Goal: Task Accomplishment & Management: Complete application form

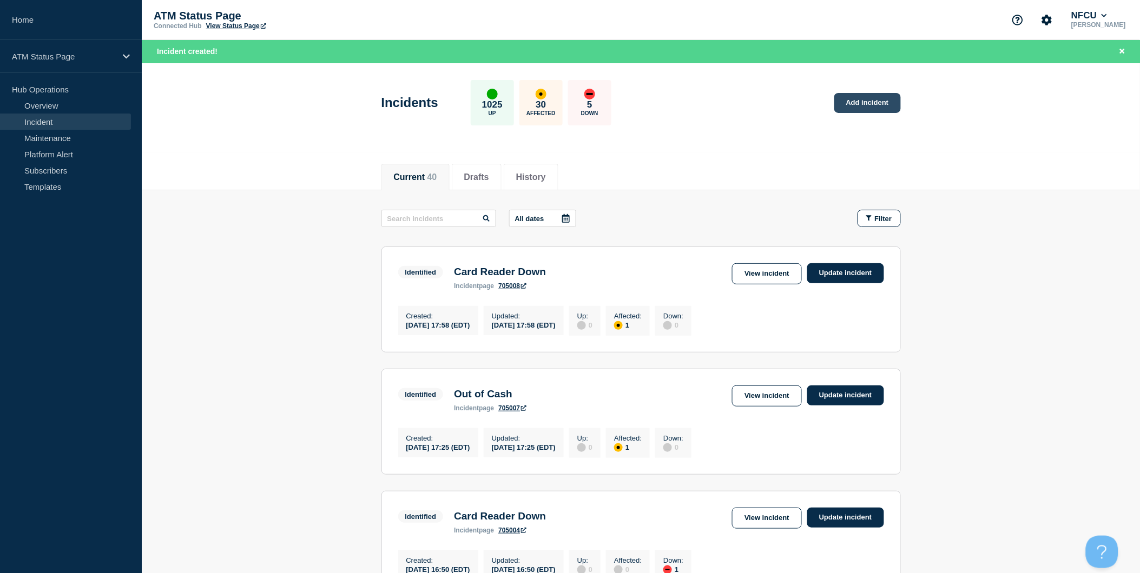
click at [883, 112] on link "Add incident" at bounding box center [867, 103] width 67 height 20
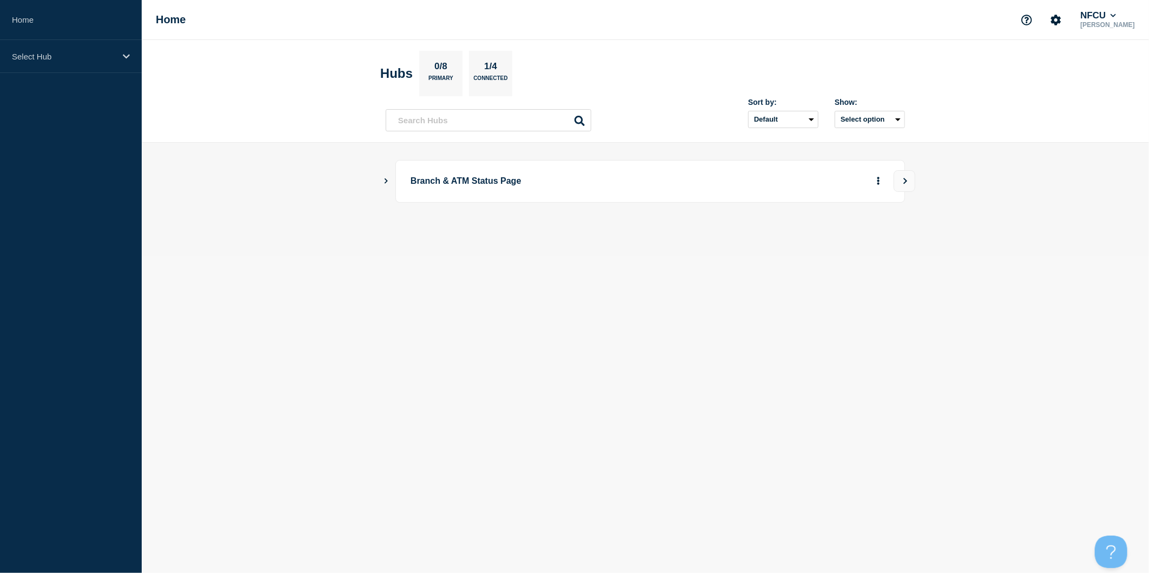
click at [384, 184] on button "Show Connected Hubs" at bounding box center [386, 181] width 5 height 8
click at [753, 237] on button "Create incident" at bounding box center [774, 236] width 65 height 22
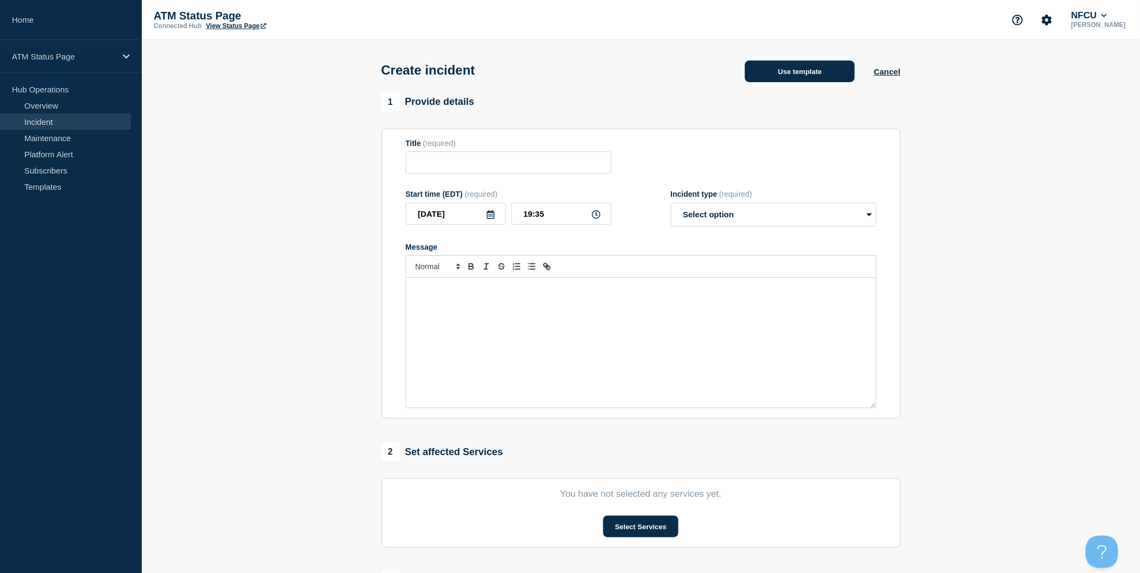
click at [816, 75] on button "Use template" at bounding box center [800, 72] width 110 height 22
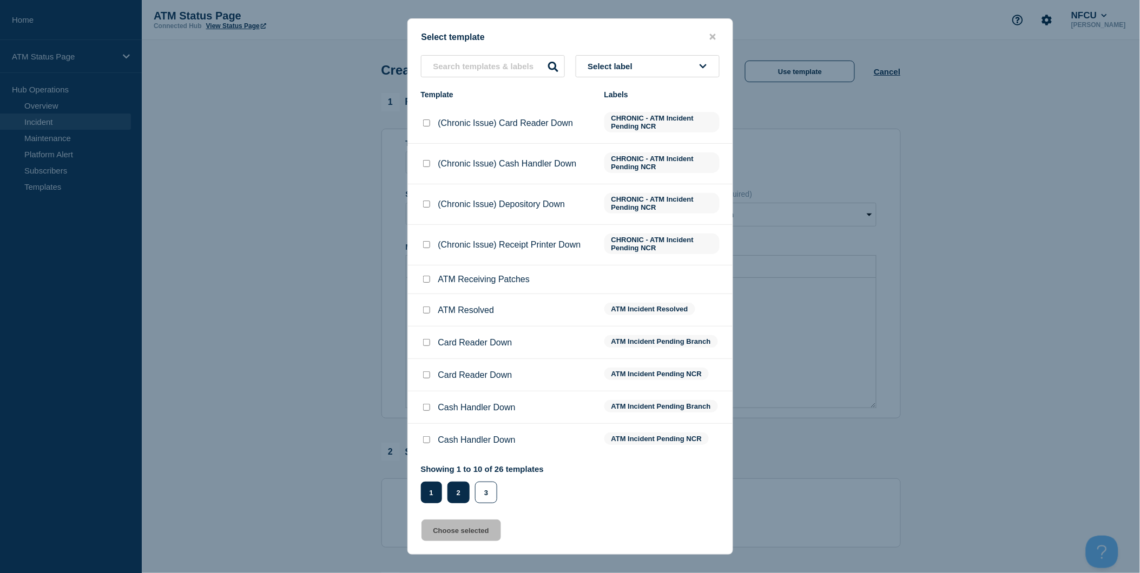
click at [461, 489] on button "2" at bounding box center [458, 493] width 22 height 22
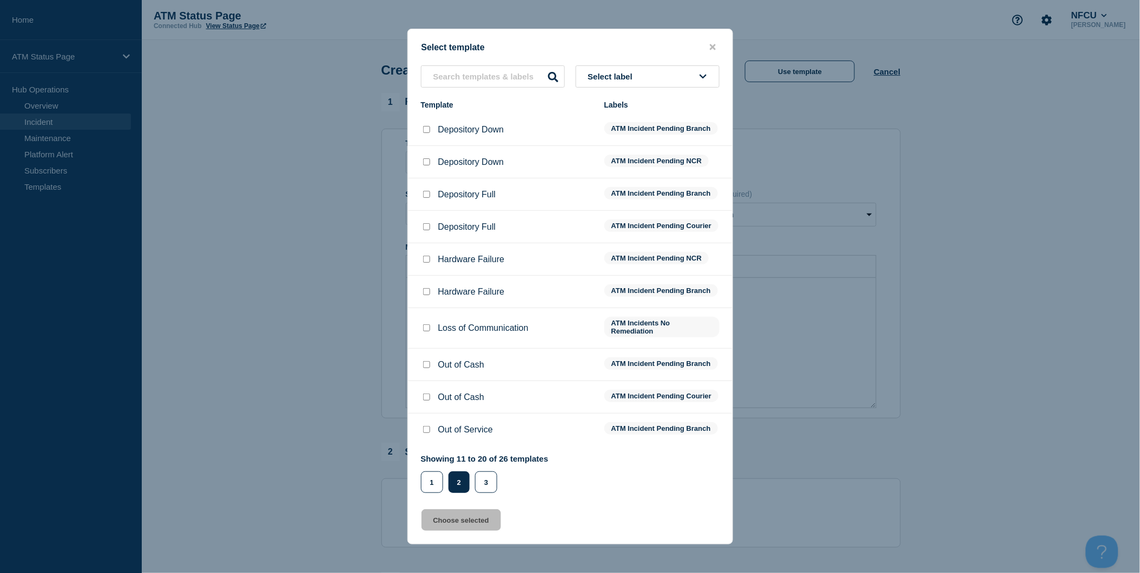
click at [428, 126] on input "Depository Down checkbox" at bounding box center [426, 129] width 7 height 7
checkbox input "true"
click at [481, 522] on button "Choose selected" at bounding box center [461, 521] width 80 height 22
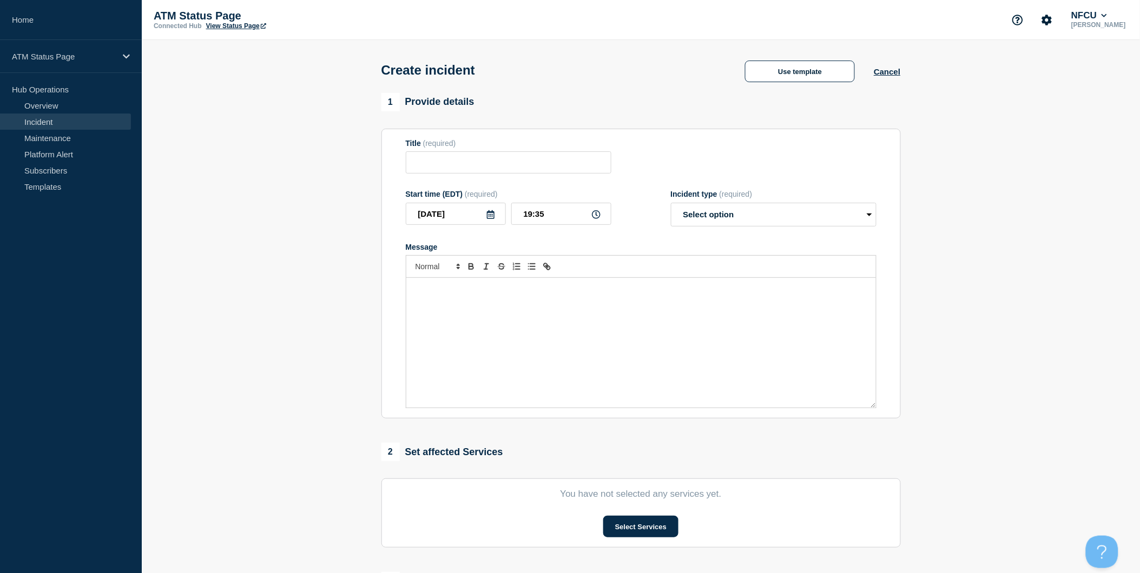
type input "Depository Down"
select select "identified"
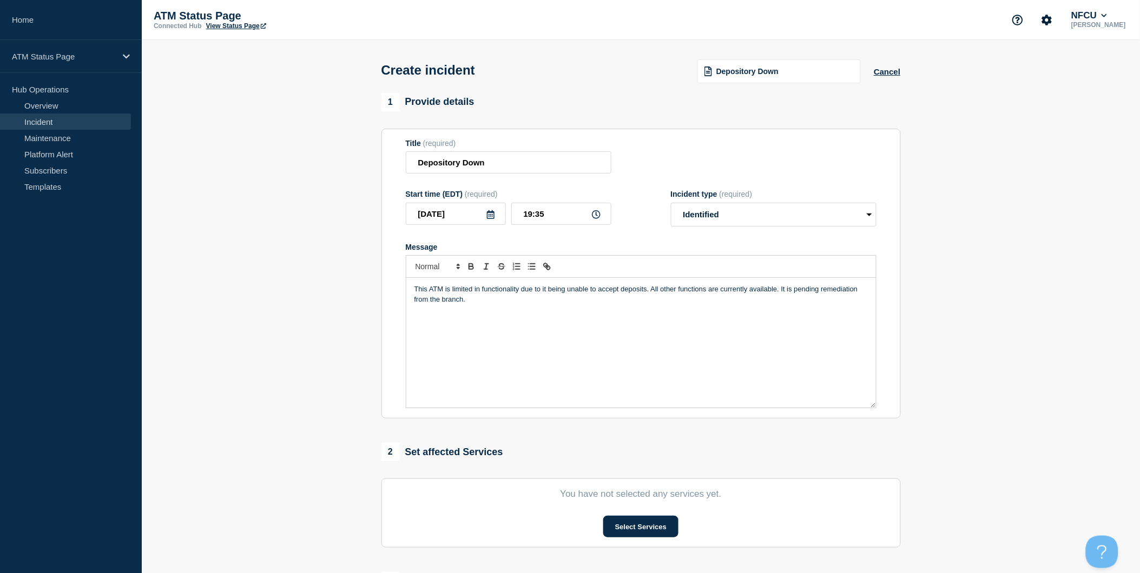
scroll to position [180, 0]
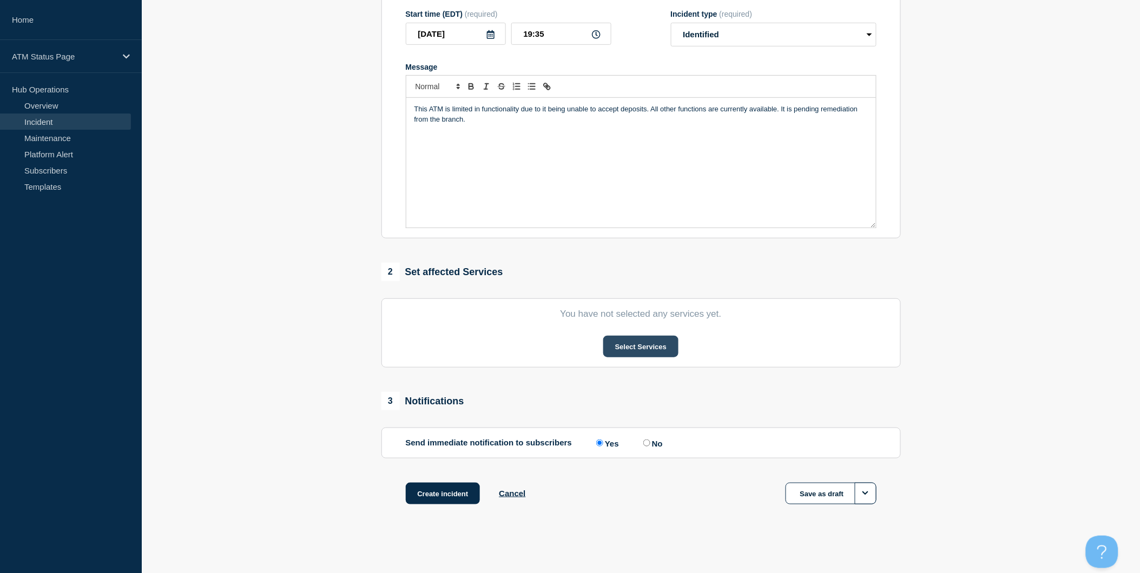
click at [642, 349] on button "Select Services" at bounding box center [640, 347] width 75 height 22
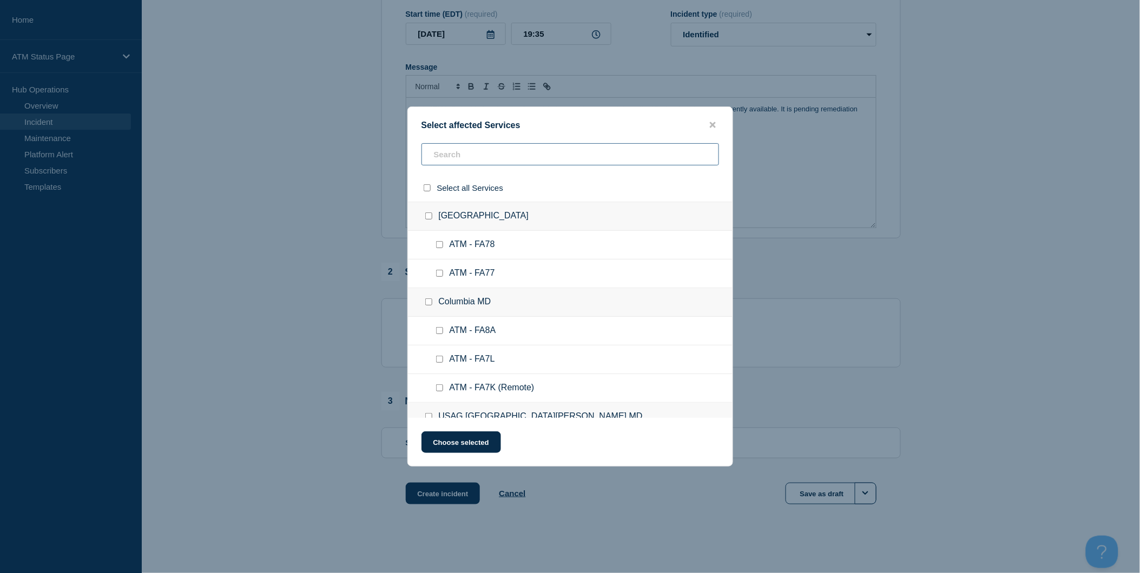
click at [564, 160] on input "text" at bounding box center [570, 154] width 298 height 22
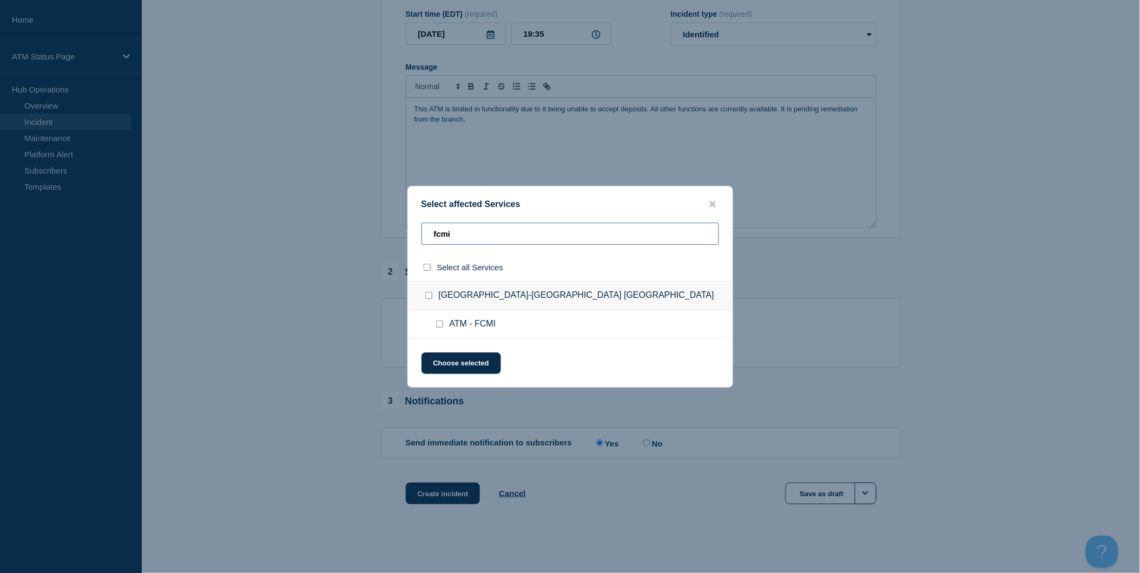
type input "fcmi"
click at [426, 266] on input "select all checkbox" at bounding box center [427, 267] width 7 height 7
checkbox input "true"
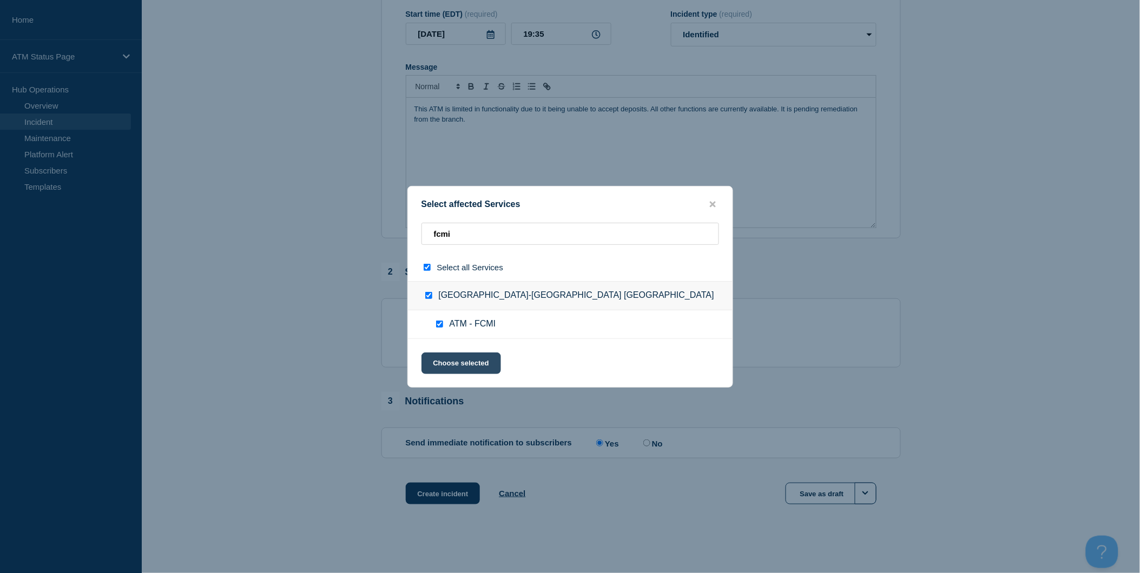
click at [481, 366] on button "Choose selected" at bounding box center [461, 364] width 80 height 22
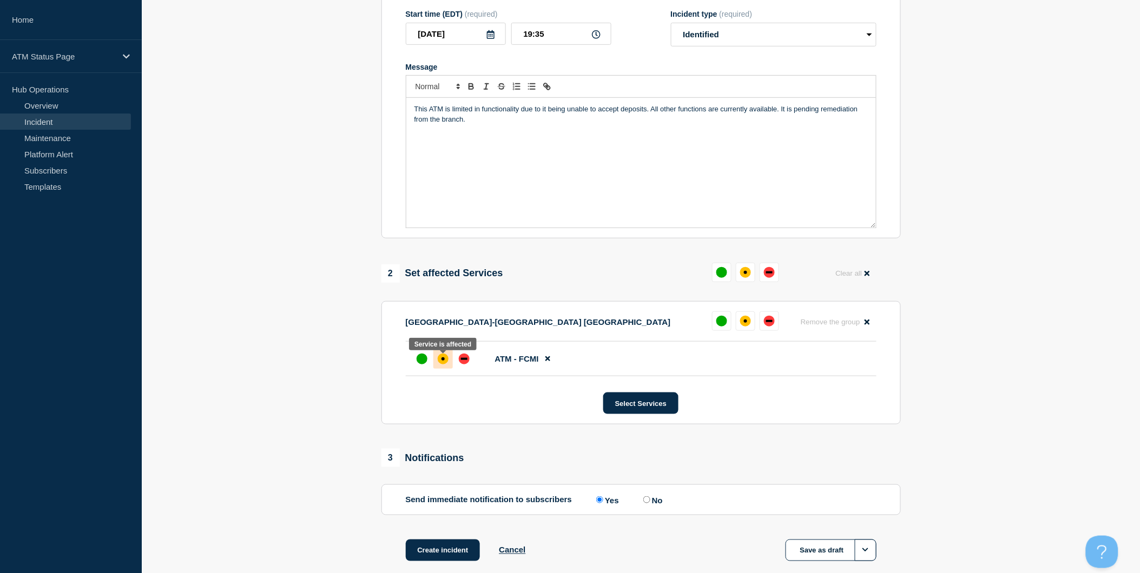
click at [447, 368] on div at bounding box center [442, 358] width 19 height 19
click at [454, 551] on button "Create incident" at bounding box center [443, 551] width 75 height 22
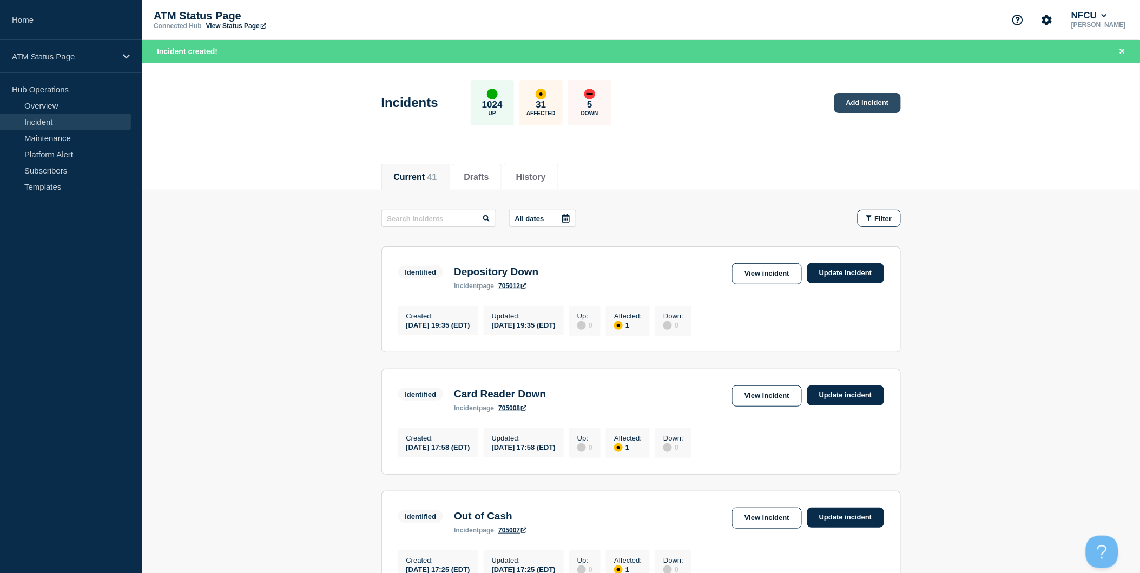
click at [866, 107] on link "Add incident" at bounding box center [867, 103] width 67 height 20
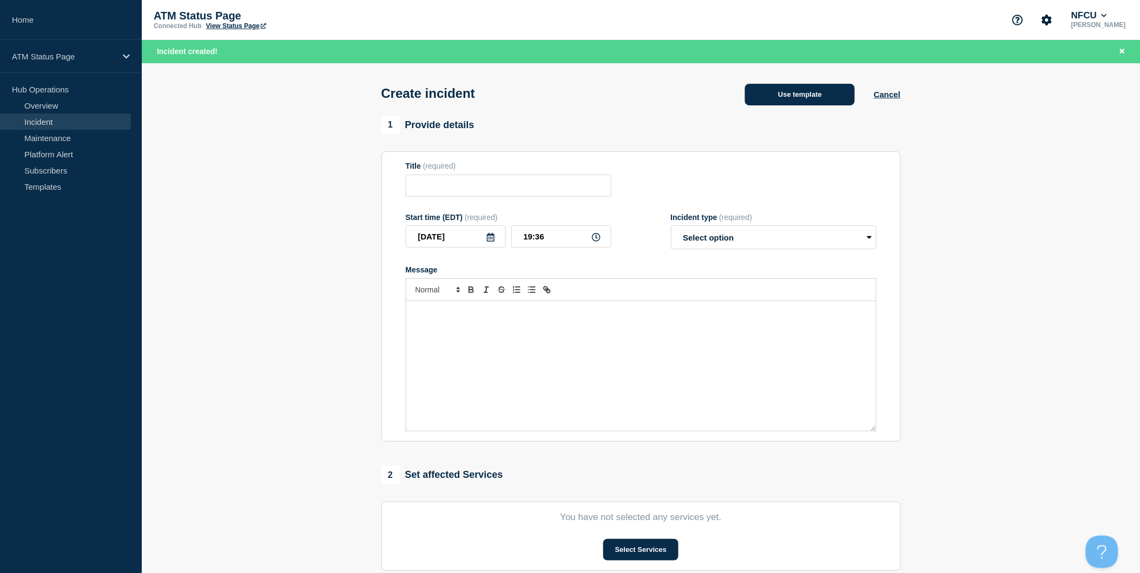
click at [834, 101] on button "Use template" at bounding box center [800, 95] width 110 height 22
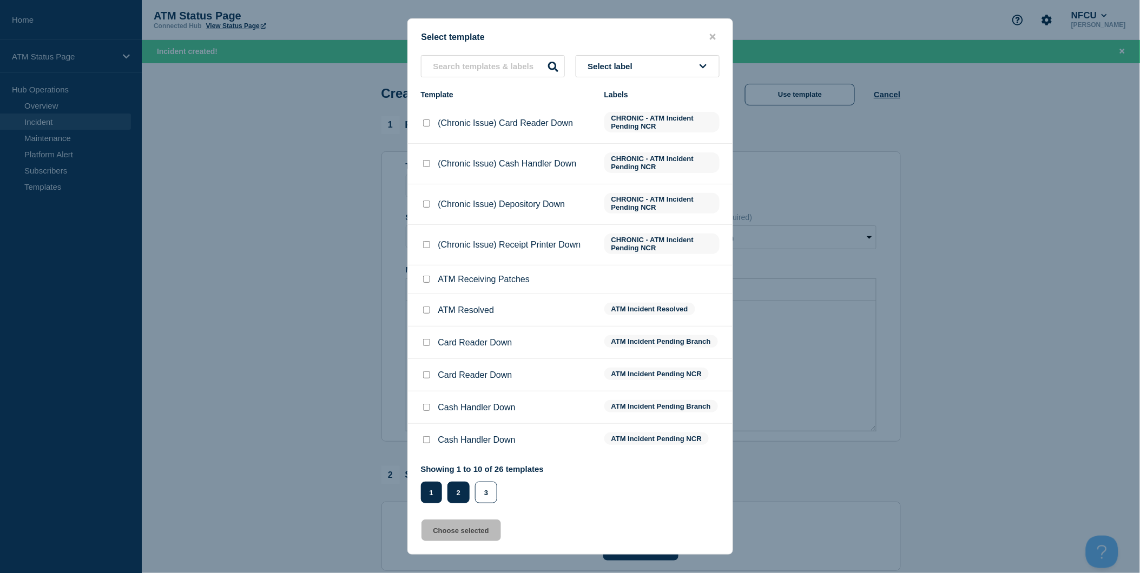
click at [459, 490] on button "2" at bounding box center [458, 493] width 22 height 22
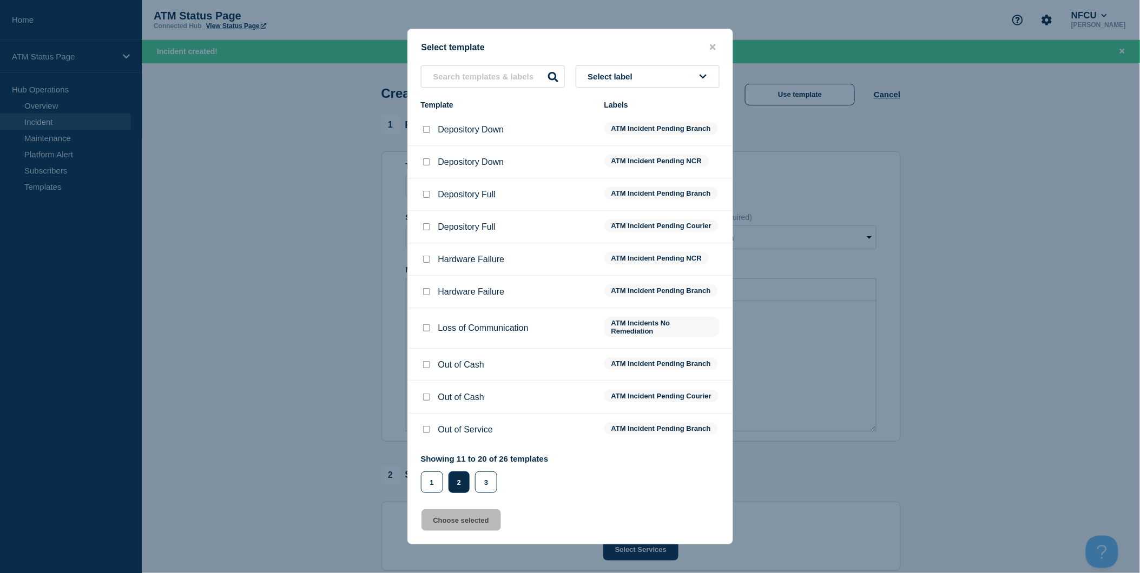
click at [429, 126] on input "Depository Down checkbox" at bounding box center [426, 129] width 7 height 7
checkbox input "true"
click at [480, 524] on button "Choose selected" at bounding box center [461, 521] width 80 height 22
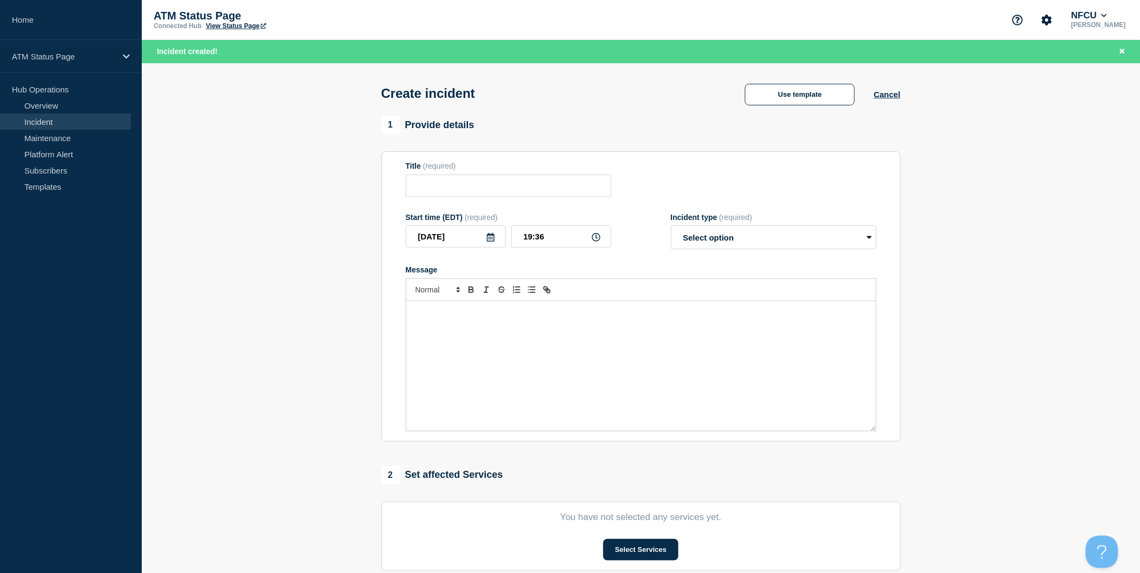
type input "Depository Down"
select select "identified"
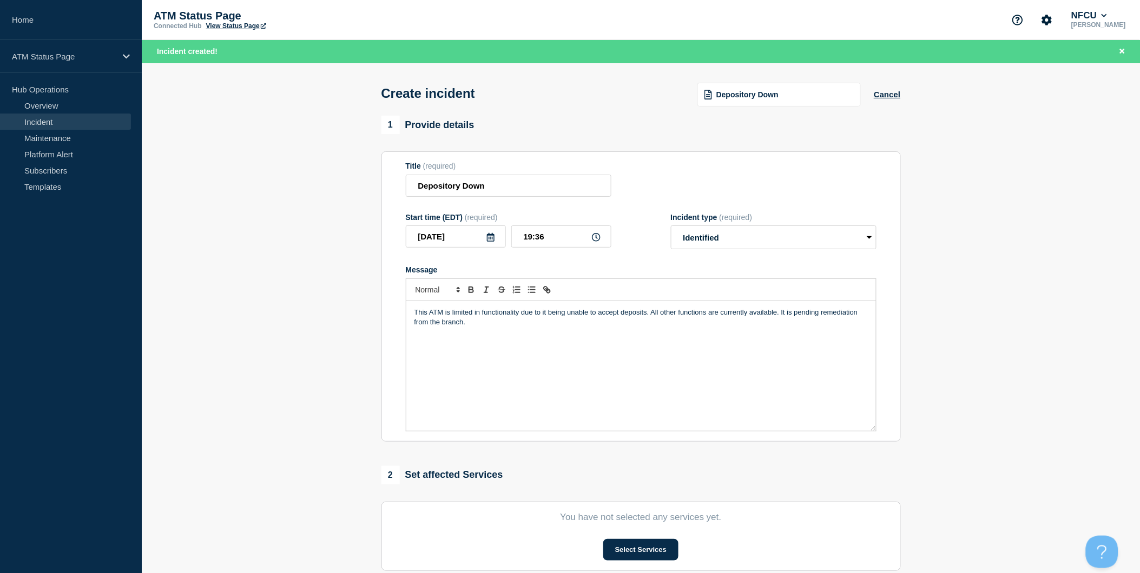
scroll to position [120, 0]
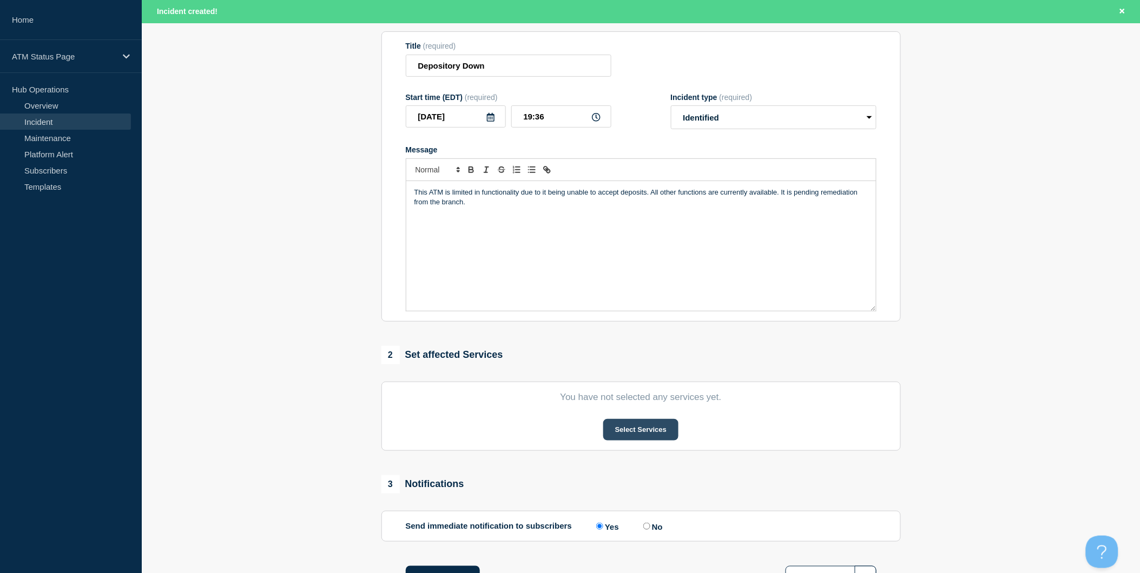
click at [631, 430] on button "Select Services" at bounding box center [640, 430] width 75 height 22
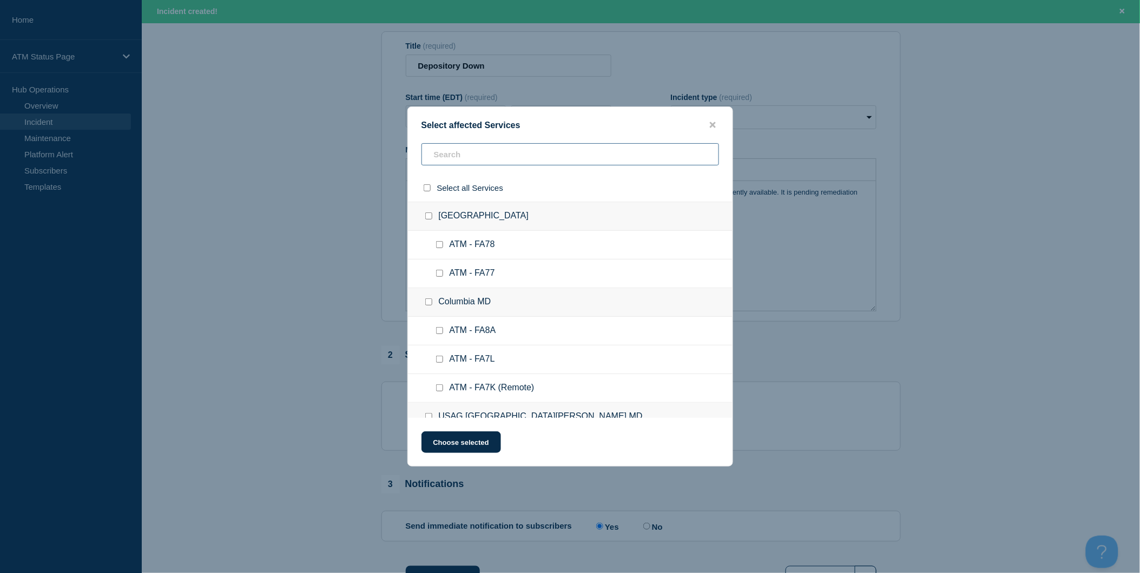
click at [512, 156] on input "text" at bounding box center [570, 154] width 298 height 22
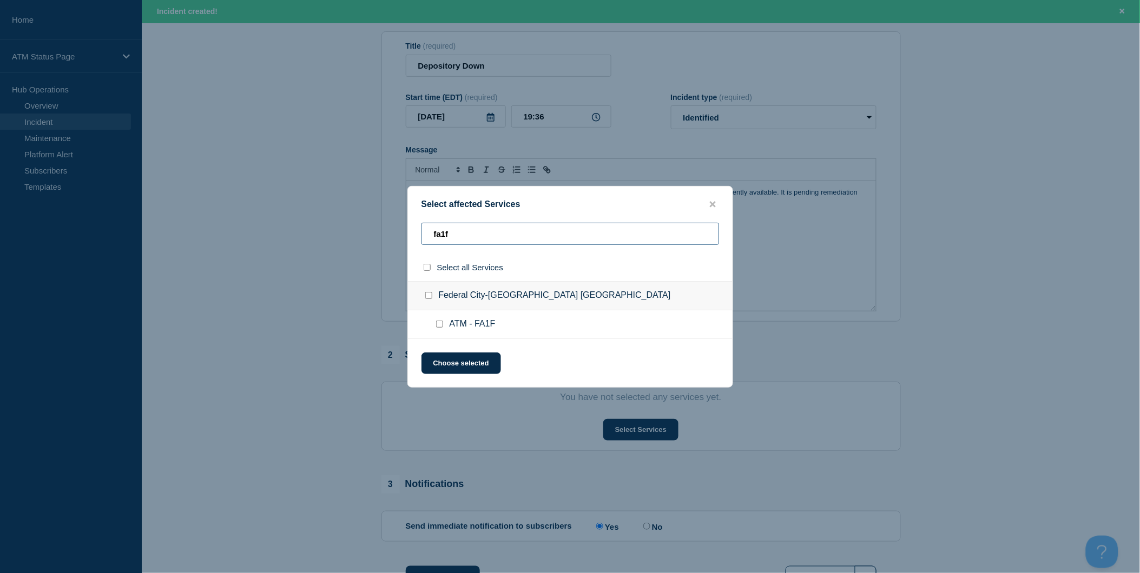
type input "fa1f"
click at [426, 268] on input "select all checkbox" at bounding box center [427, 267] width 7 height 7
checkbox input "true"
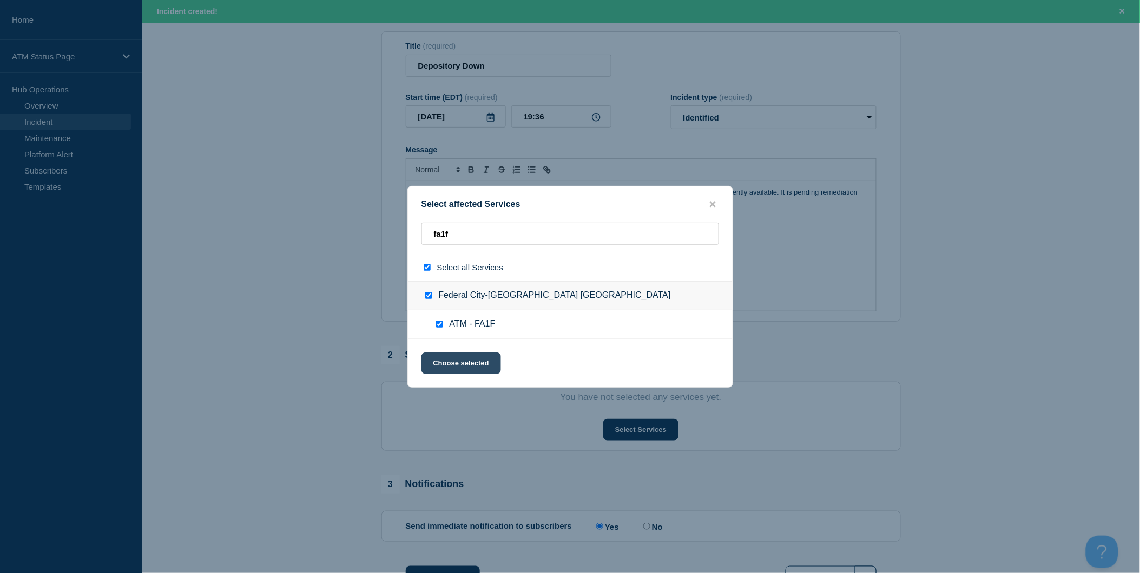
click at [480, 366] on button "Choose selected" at bounding box center [461, 364] width 80 height 22
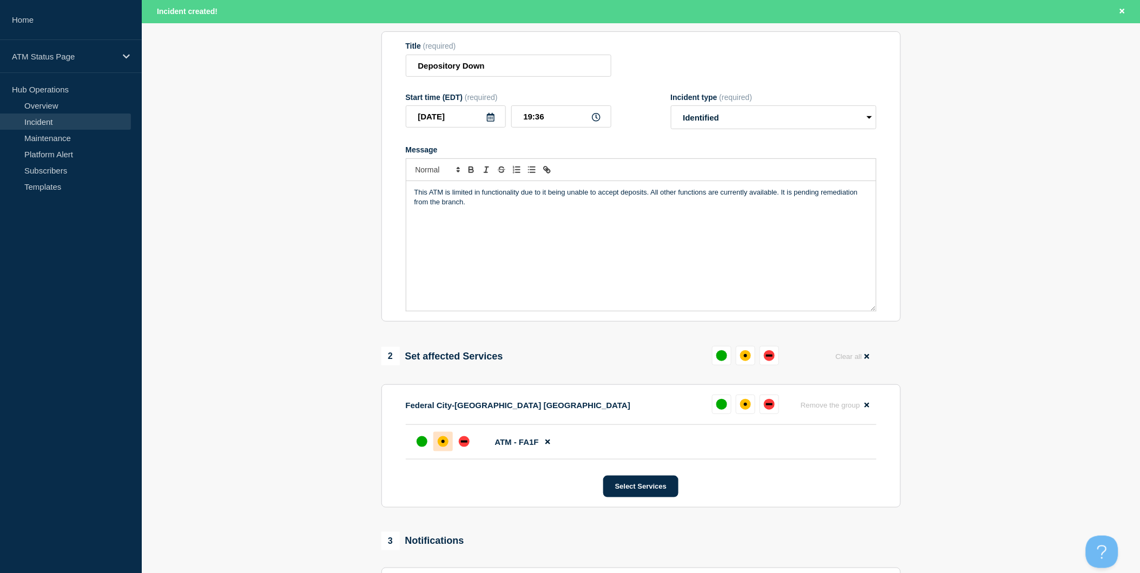
click at [445, 445] on div "affected" at bounding box center [443, 442] width 11 height 11
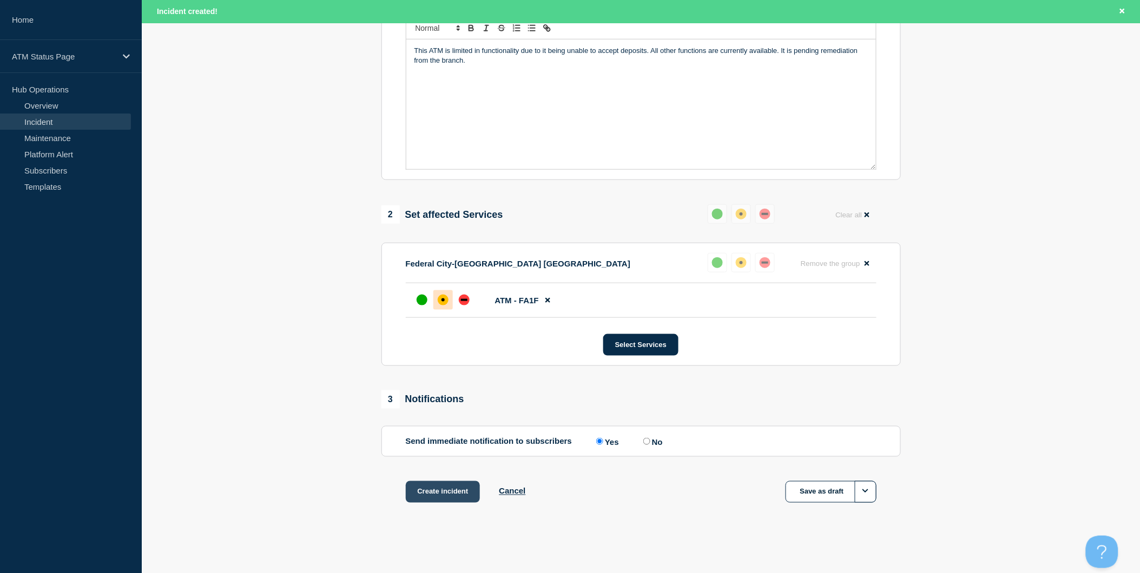
click at [459, 490] on button "Create incident" at bounding box center [443, 492] width 75 height 22
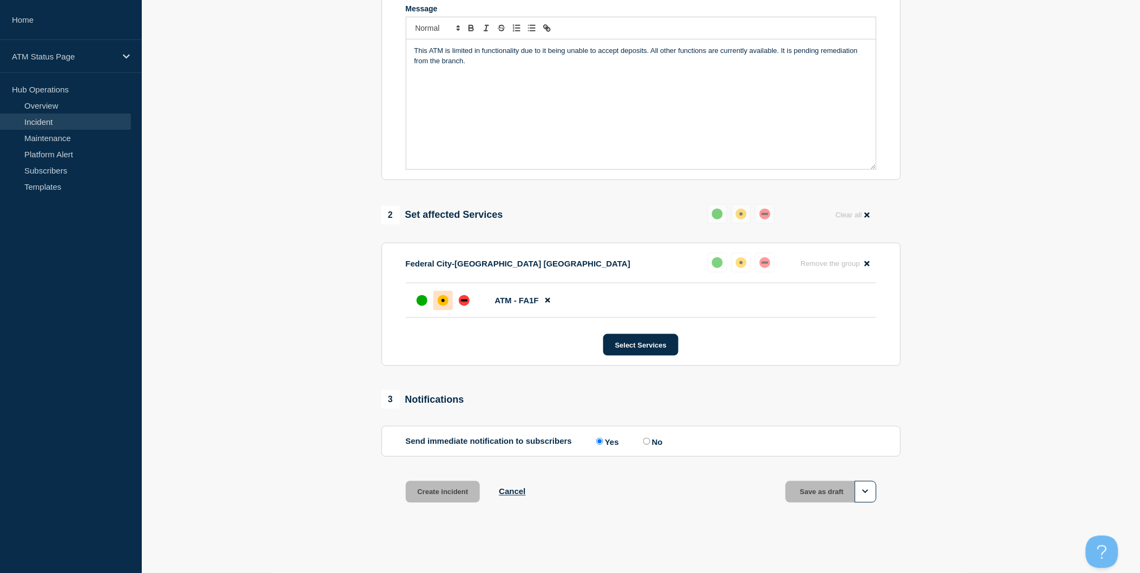
scroll to position [242, 0]
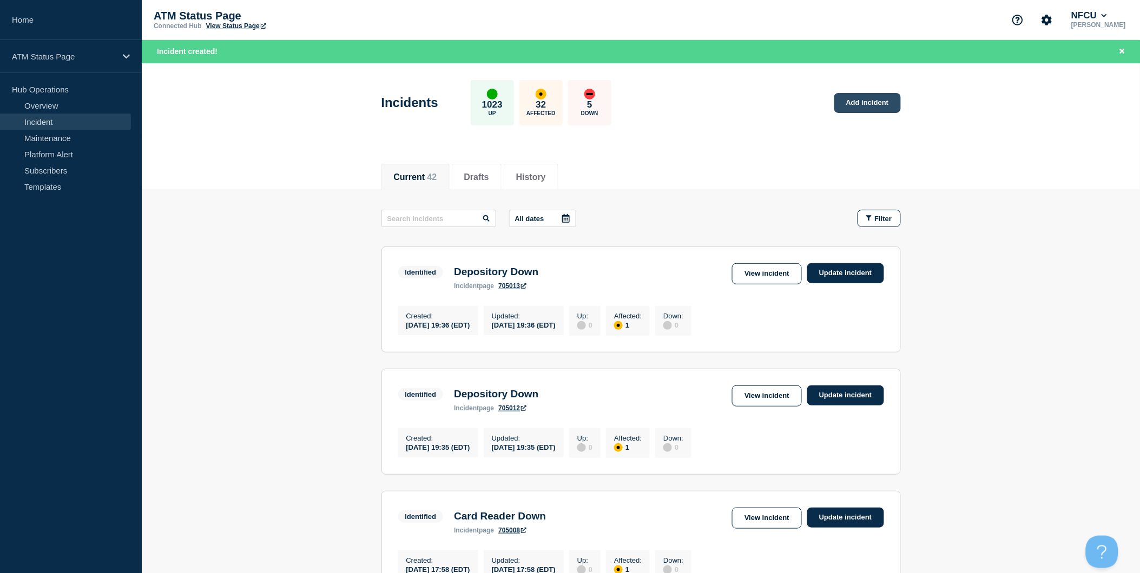
click at [868, 105] on link "Add incident" at bounding box center [867, 103] width 67 height 20
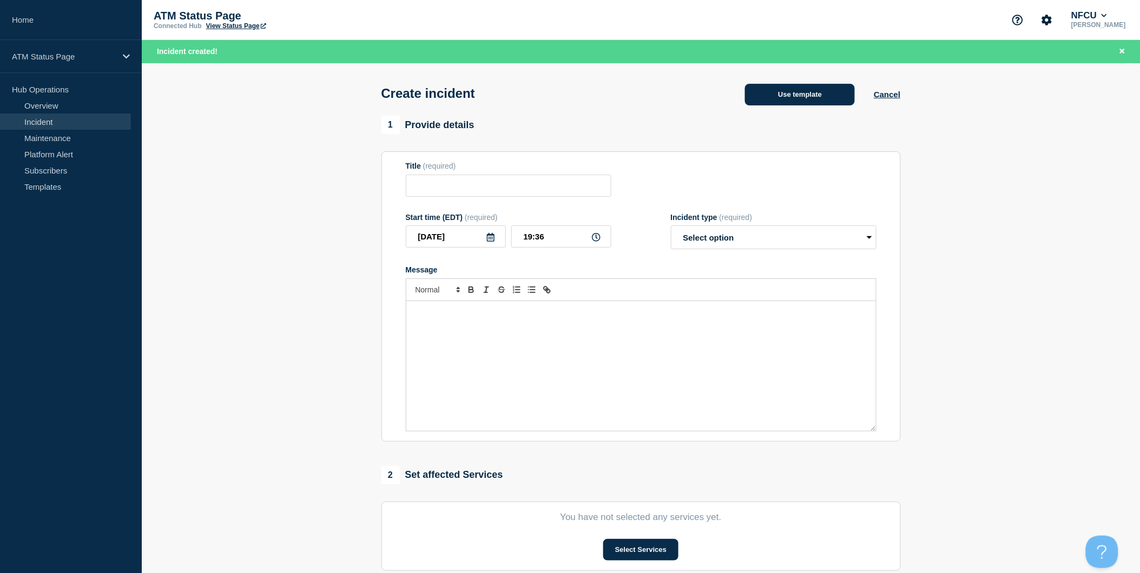
click at [825, 104] on button "Use template" at bounding box center [800, 95] width 110 height 22
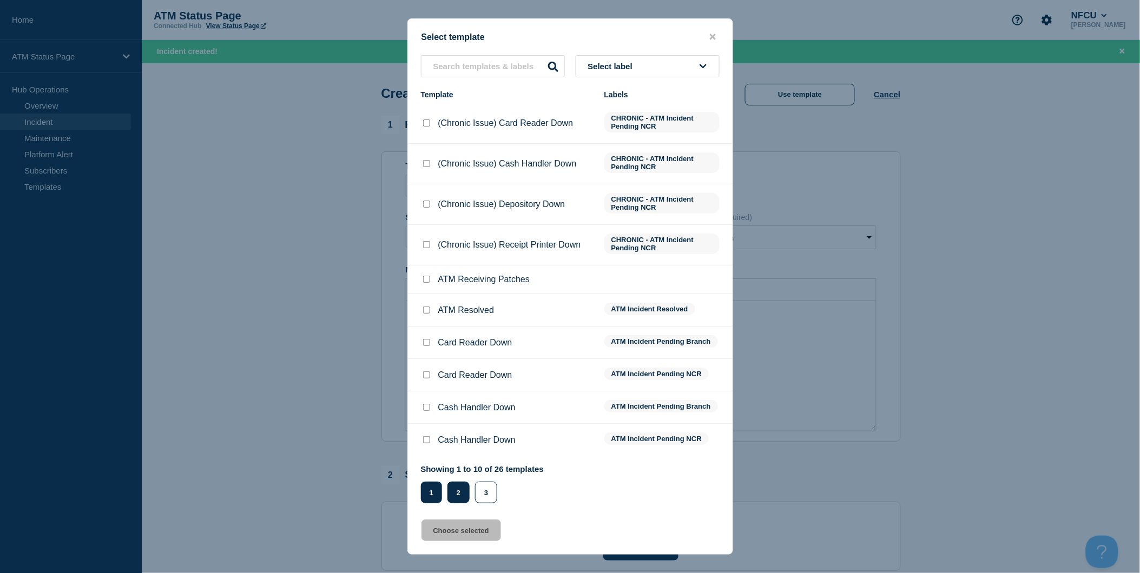
click at [452, 489] on button "2" at bounding box center [458, 493] width 22 height 22
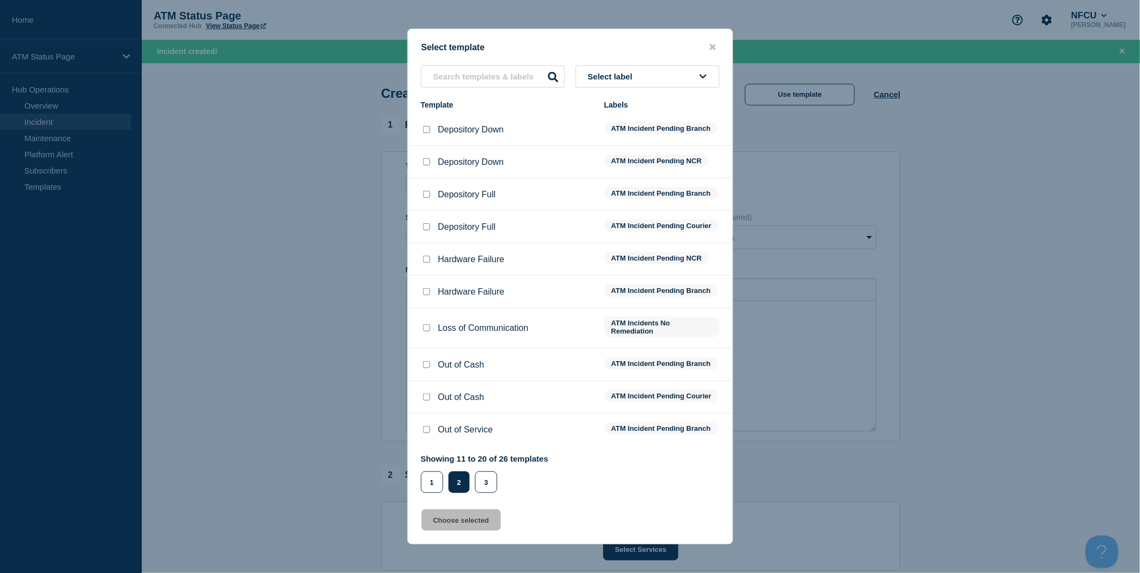
click at [424, 126] on input "Depository Down checkbox" at bounding box center [426, 129] width 7 height 7
checkbox input "true"
drag, startPoint x: 480, startPoint y: 527, endPoint x: 480, endPoint y: 521, distance: 6.5
click at [478, 524] on button "Choose selected" at bounding box center [461, 521] width 80 height 22
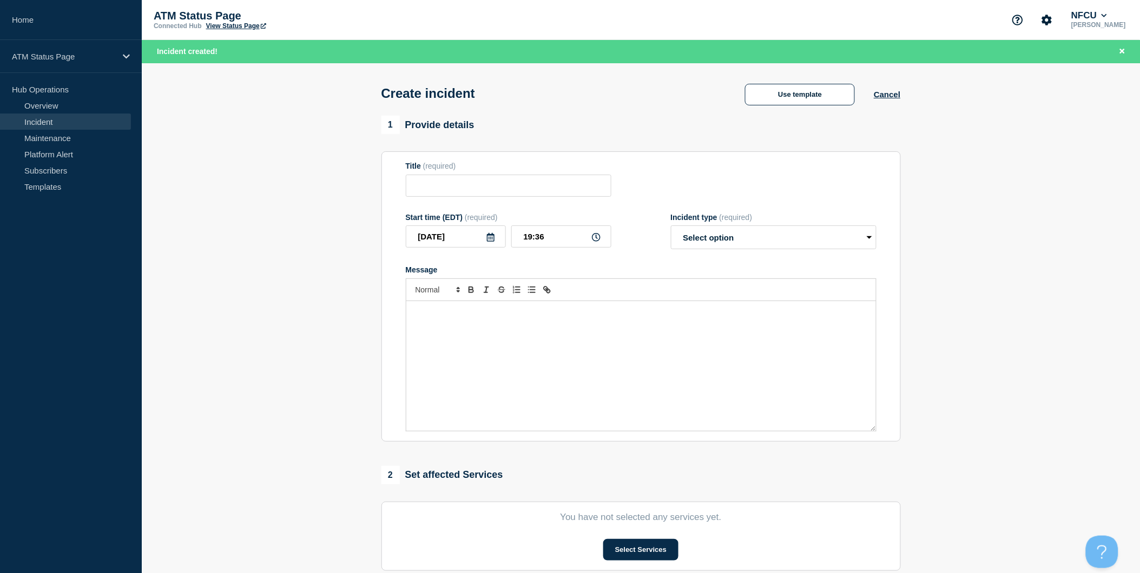
type input "Depository Down"
select select "identified"
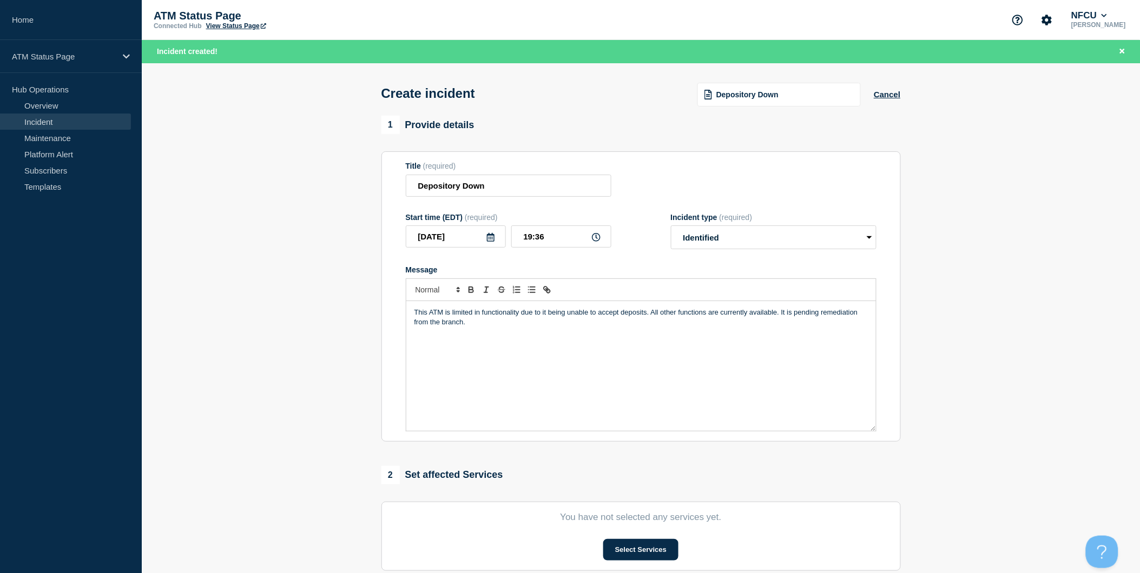
scroll to position [180, 0]
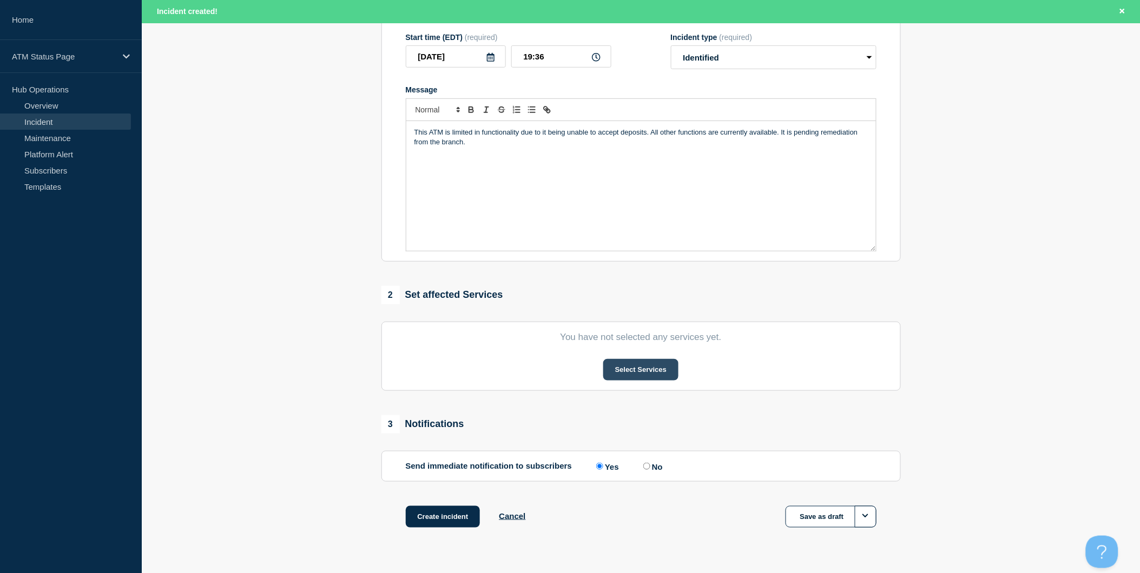
click at [639, 372] on button "Select Services" at bounding box center [640, 370] width 75 height 22
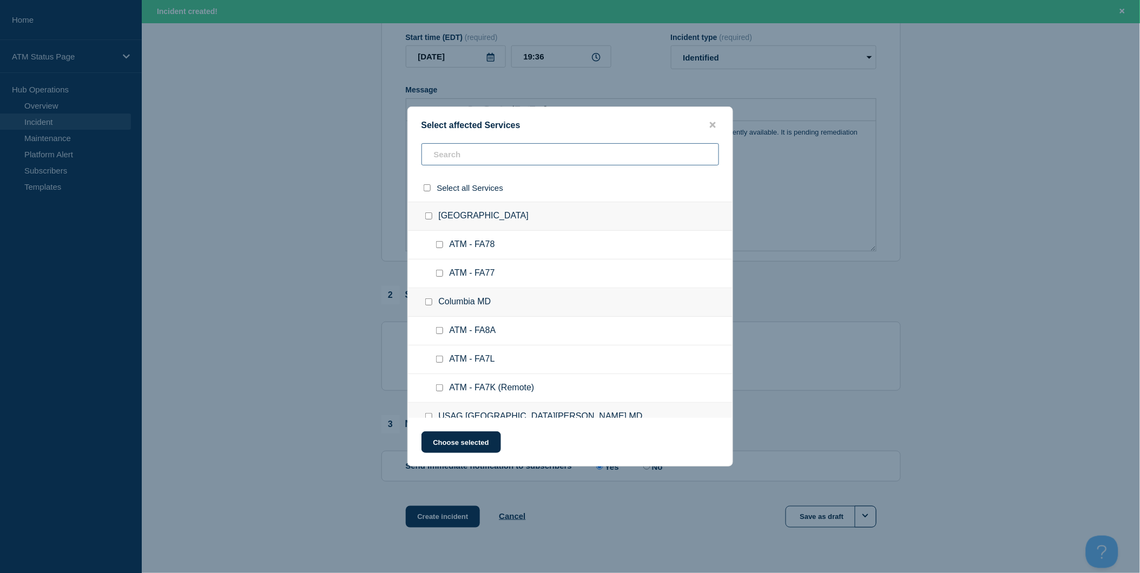
click at [518, 161] on input "text" at bounding box center [570, 154] width 298 height 22
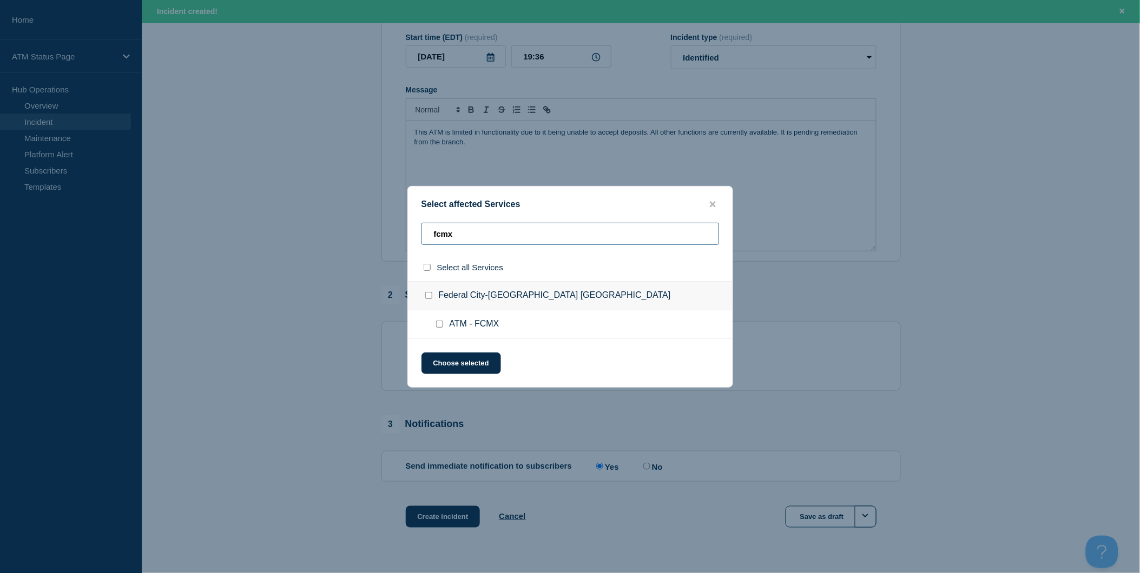
type input "fcmx"
click at [425, 267] on input "select all checkbox" at bounding box center [427, 267] width 7 height 7
checkbox input "true"
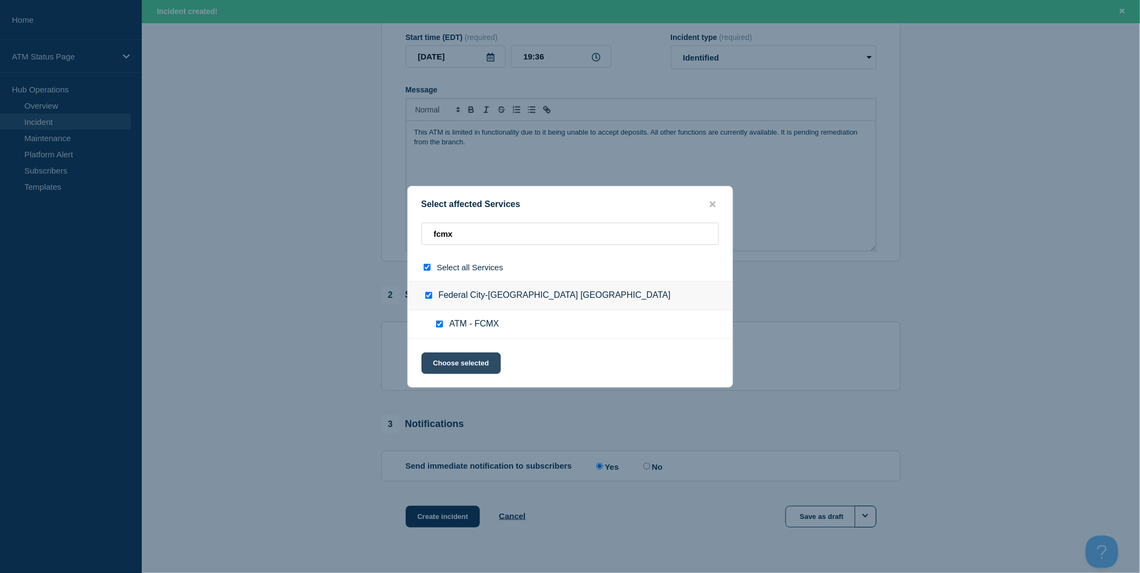
click at [453, 357] on button "Choose selected" at bounding box center [461, 364] width 80 height 22
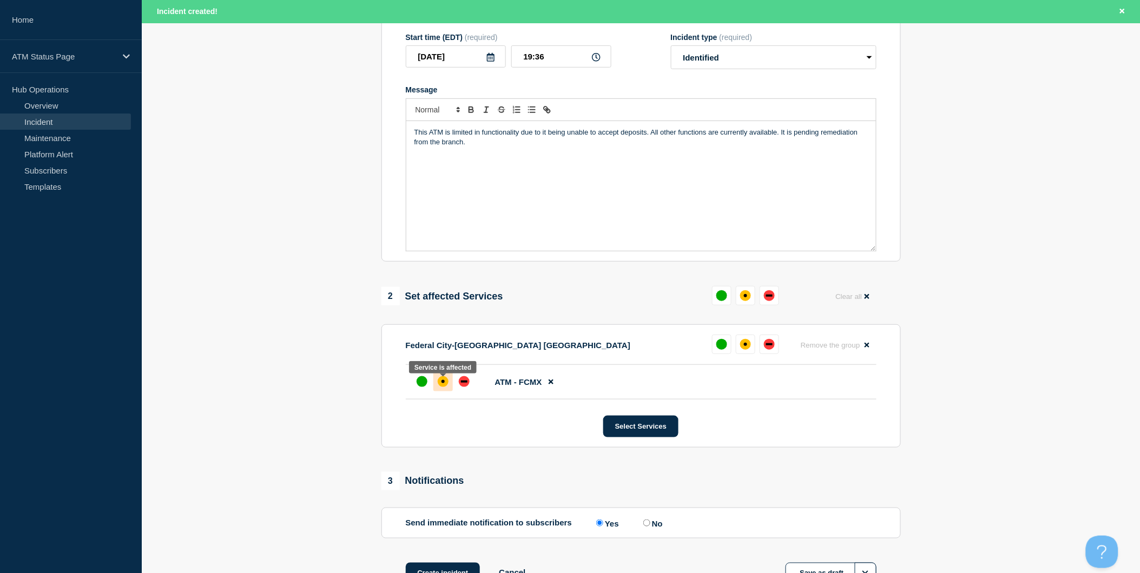
click at [443, 380] on div "affected" at bounding box center [443, 382] width 11 height 11
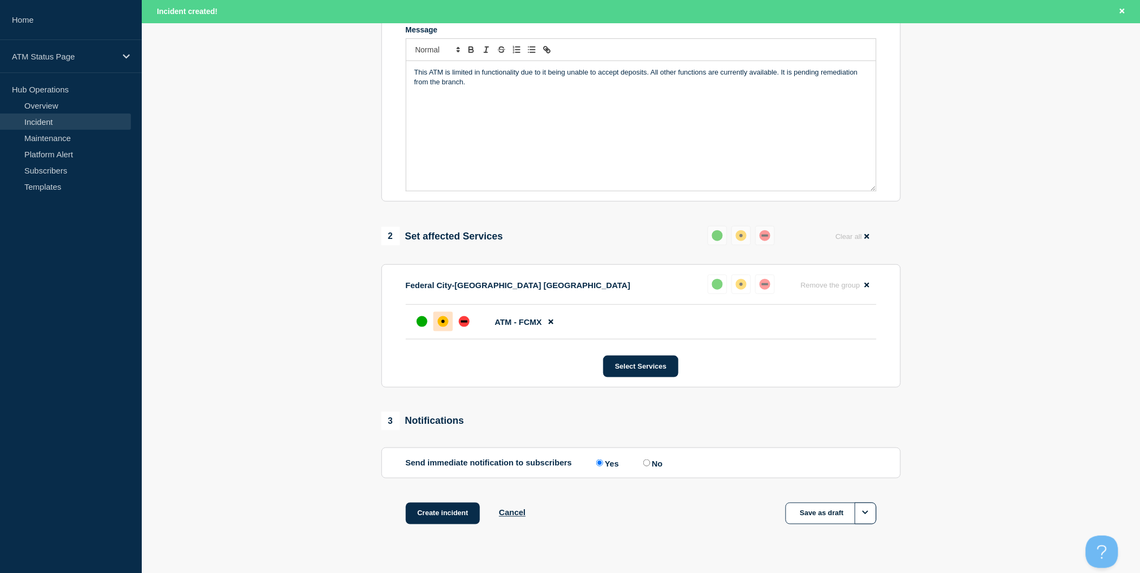
scroll to position [266, 0]
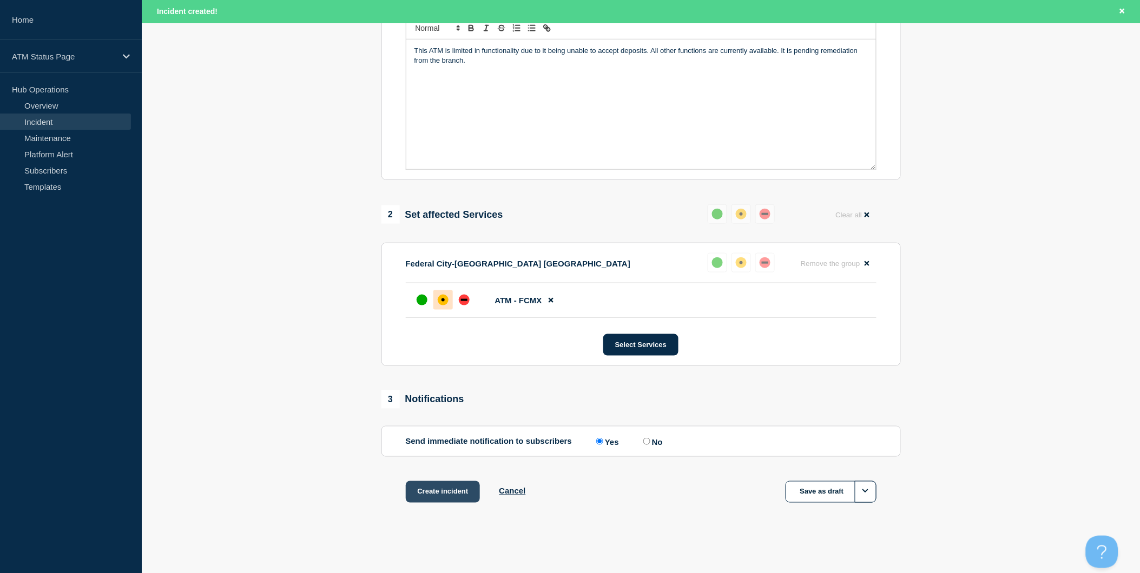
click at [457, 487] on button "Create incident" at bounding box center [443, 492] width 75 height 22
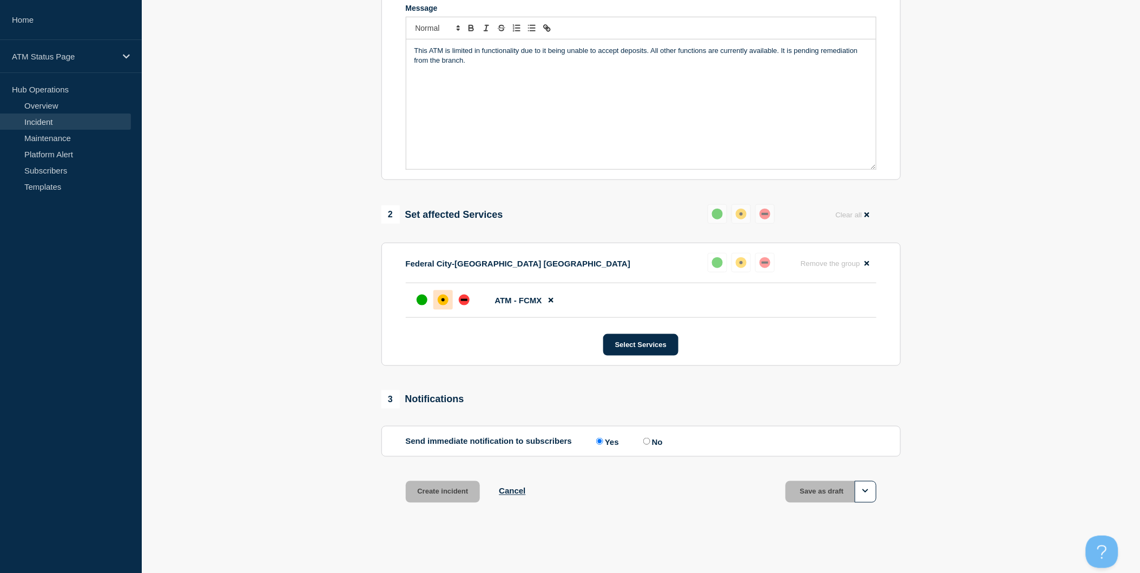
scroll to position [242, 0]
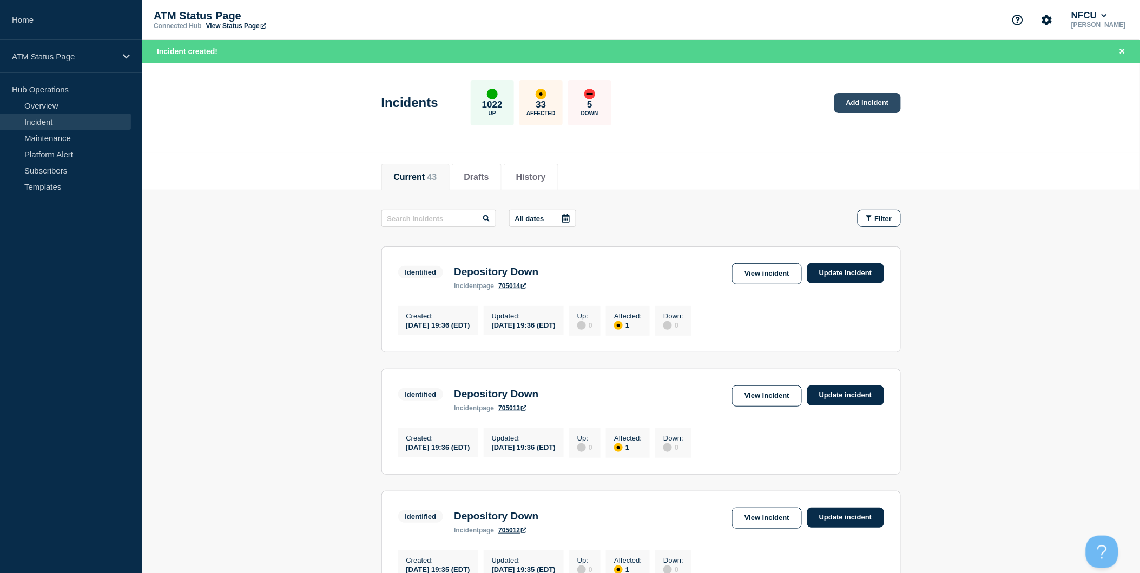
click at [857, 107] on link "Add incident" at bounding box center [867, 103] width 67 height 20
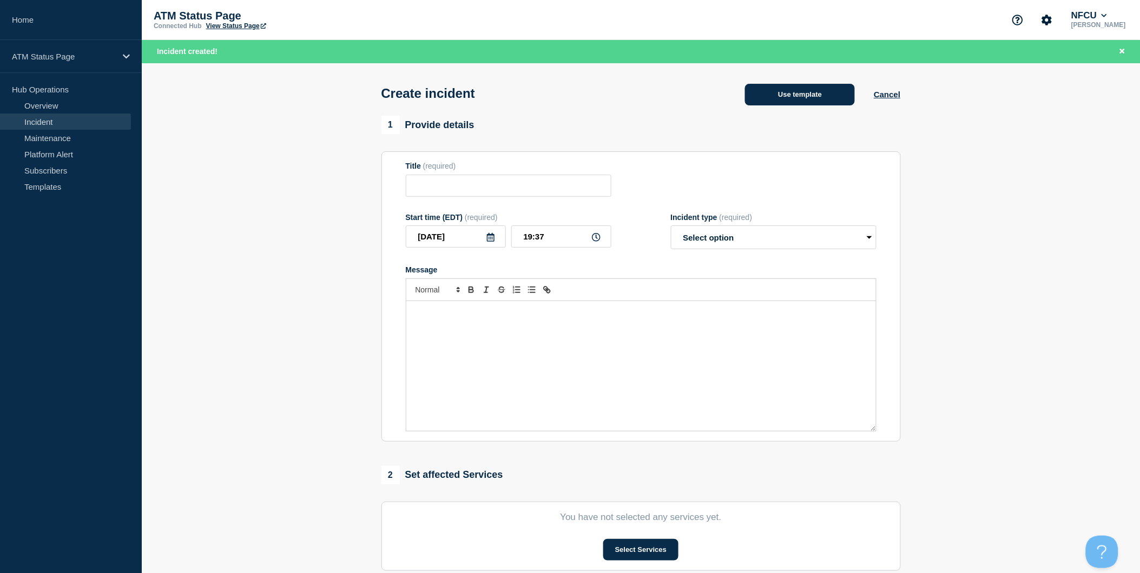
click at [828, 101] on button "Use template" at bounding box center [800, 95] width 110 height 22
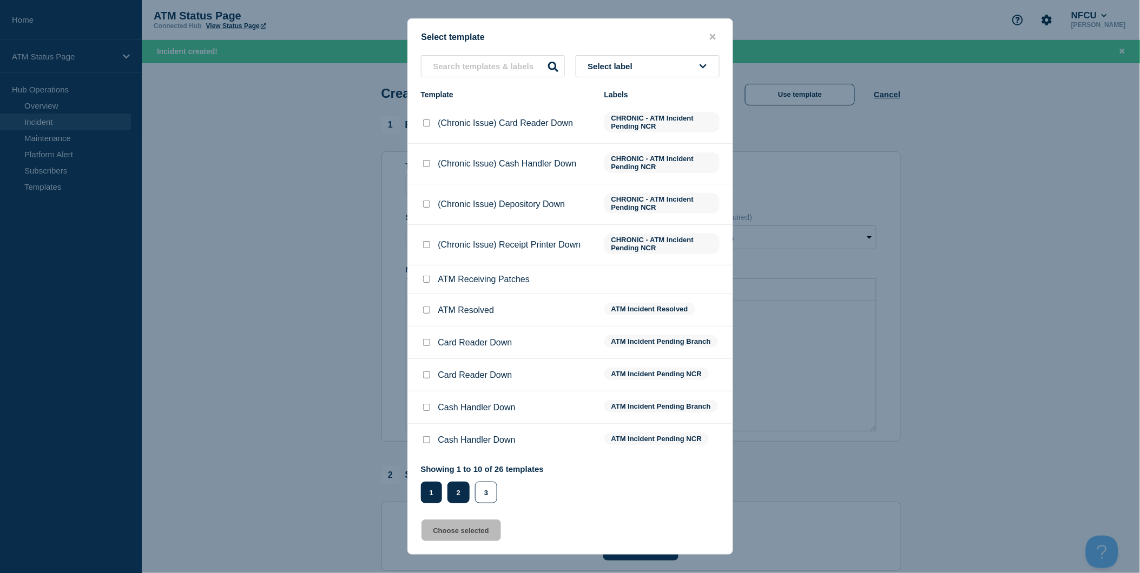
click at [463, 490] on button "2" at bounding box center [458, 493] width 22 height 22
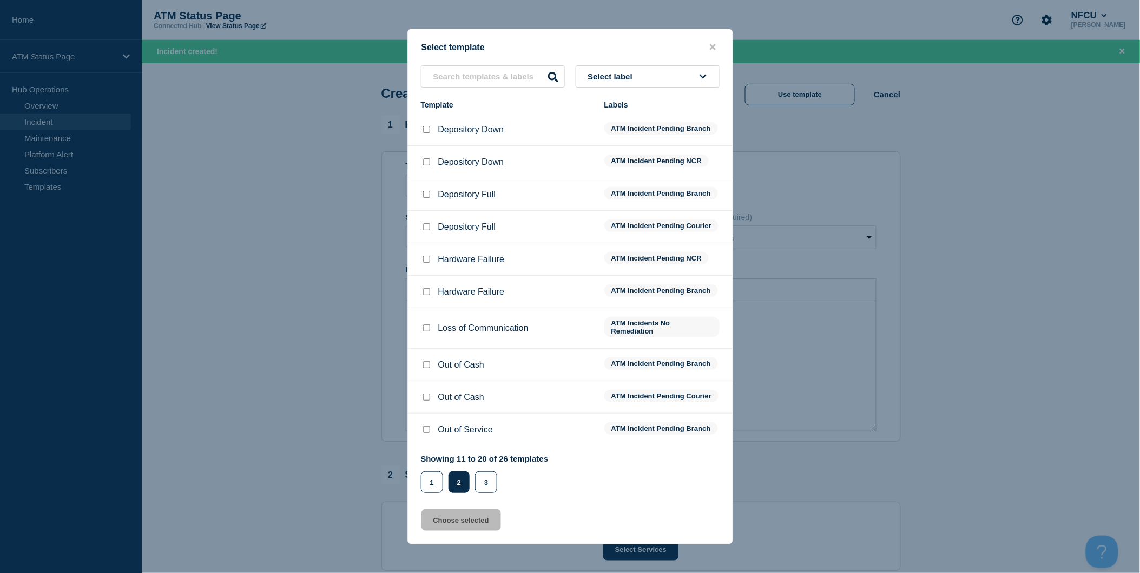
click at [424, 126] on input "Depository Down checkbox" at bounding box center [426, 129] width 7 height 7
checkbox input "true"
click at [483, 522] on button "Choose selected" at bounding box center [461, 521] width 80 height 22
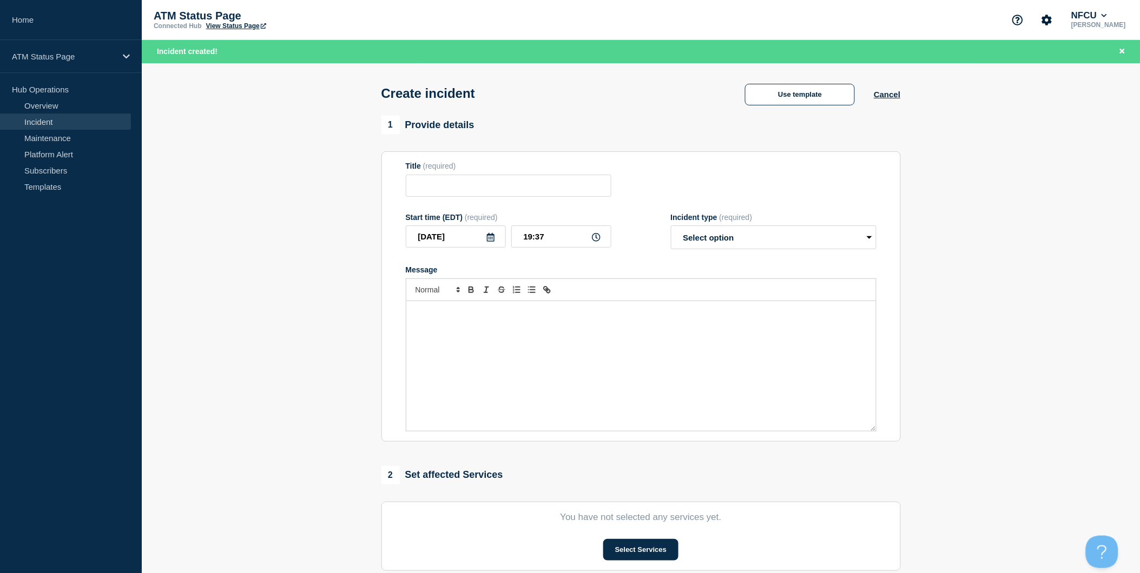
type input "Depository Down"
select select "identified"
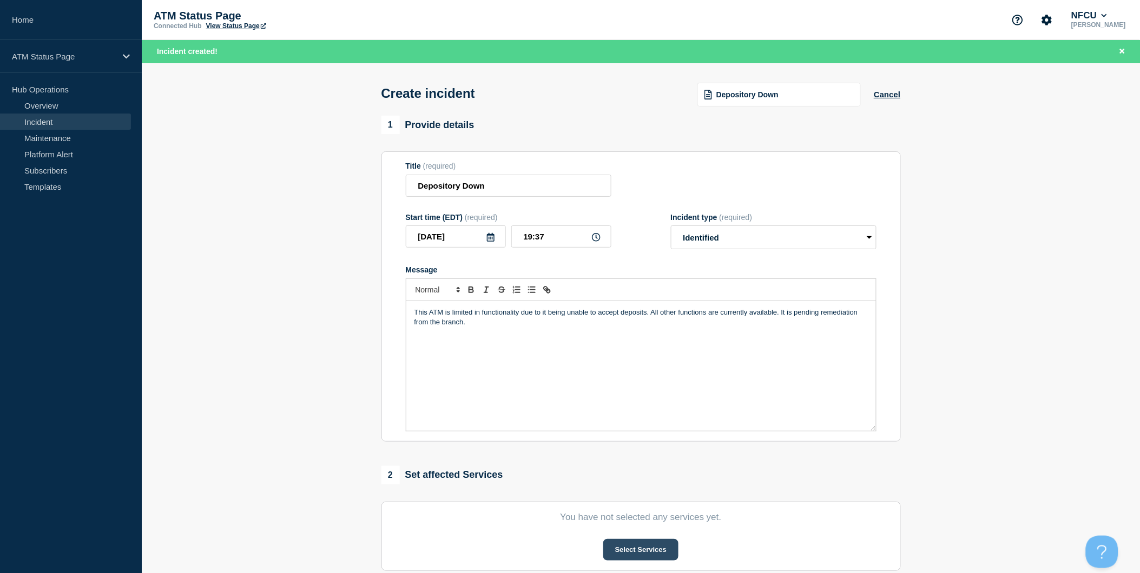
click at [632, 553] on button "Select Services" at bounding box center [640, 550] width 75 height 22
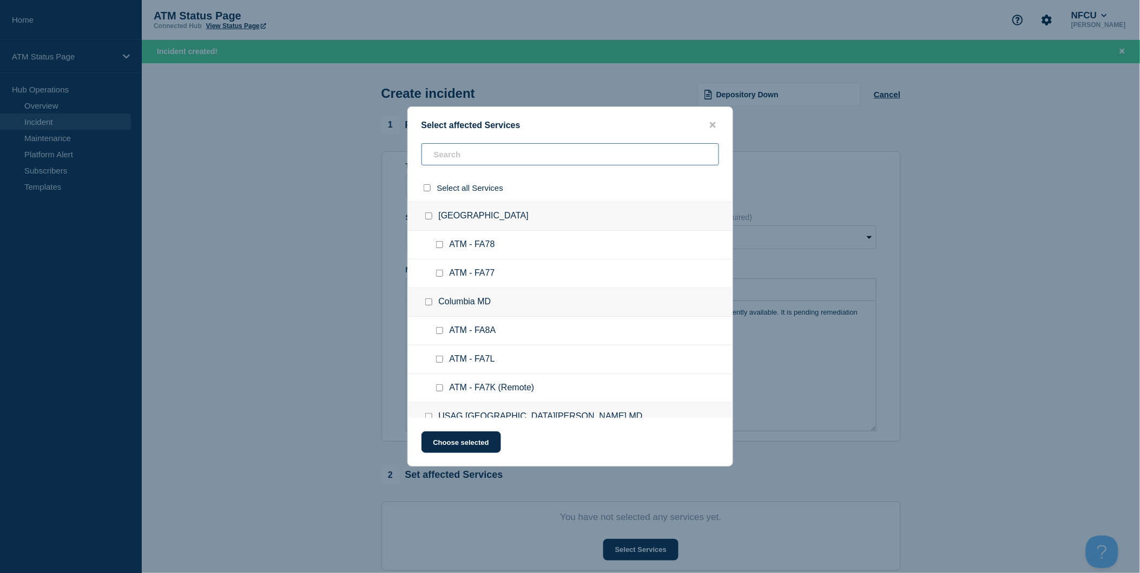
click at [539, 158] on input "text" at bounding box center [570, 154] width 298 height 22
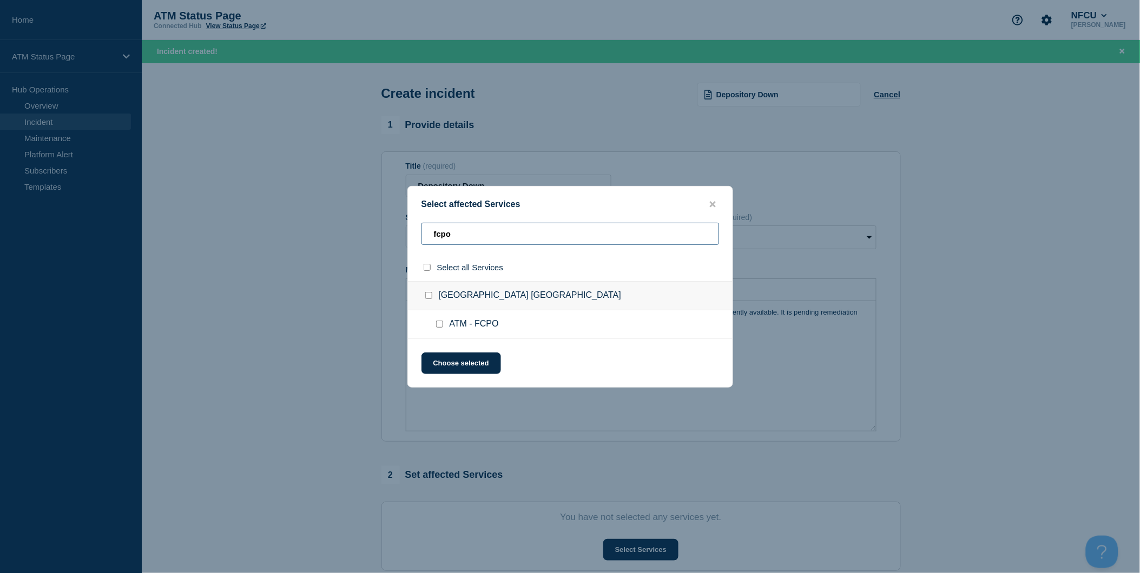
type input "fcpo"
click at [424, 268] on input "select all checkbox" at bounding box center [427, 267] width 7 height 7
checkbox input "true"
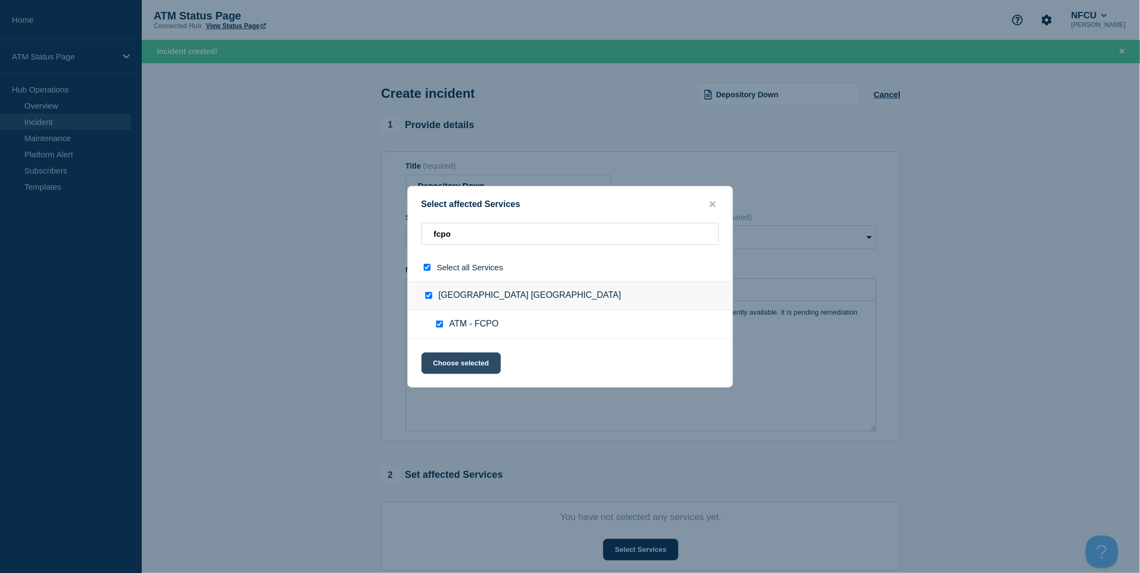
click at [471, 354] on button "Choose selected" at bounding box center [461, 364] width 80 height 22
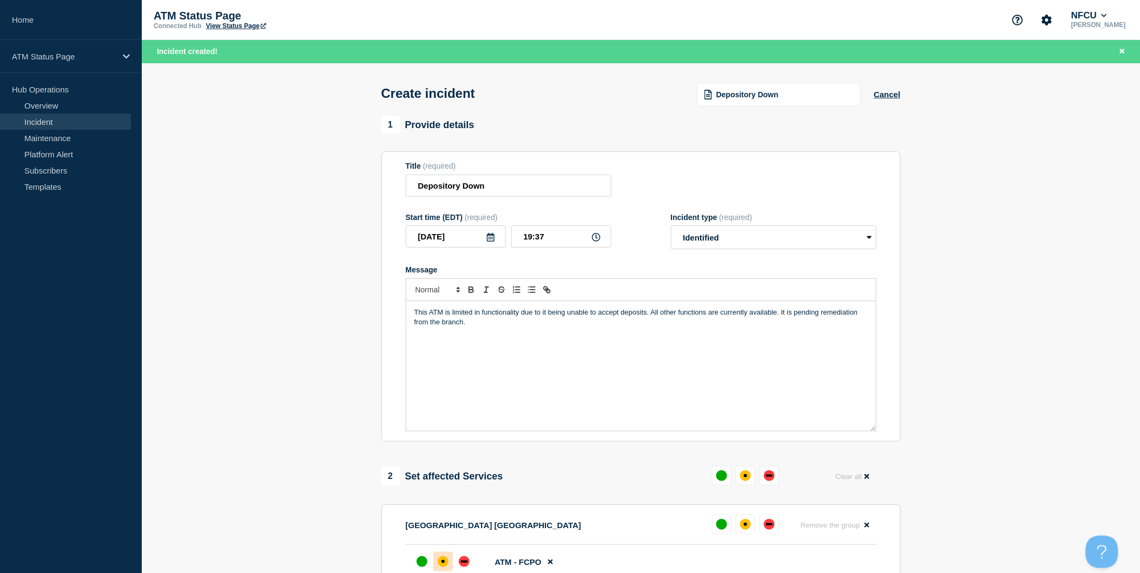
click at [442, 560] on div "affected" at bounding box center [443, 562] width 11 height 11
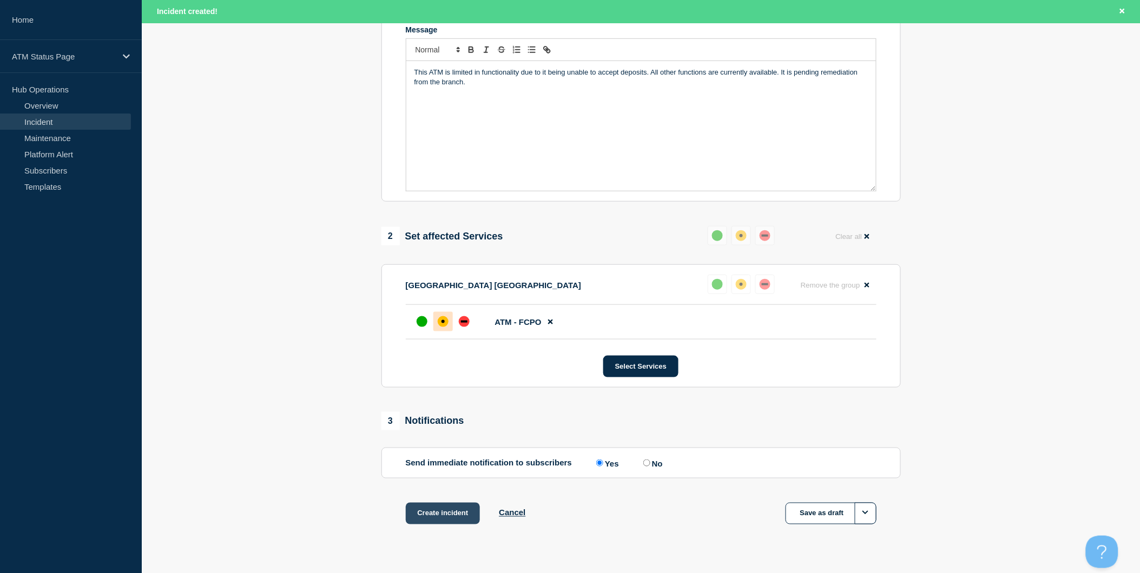
click at [462, 525] on button "Create incident" at bounding box center [443, 514] width 75 height 22
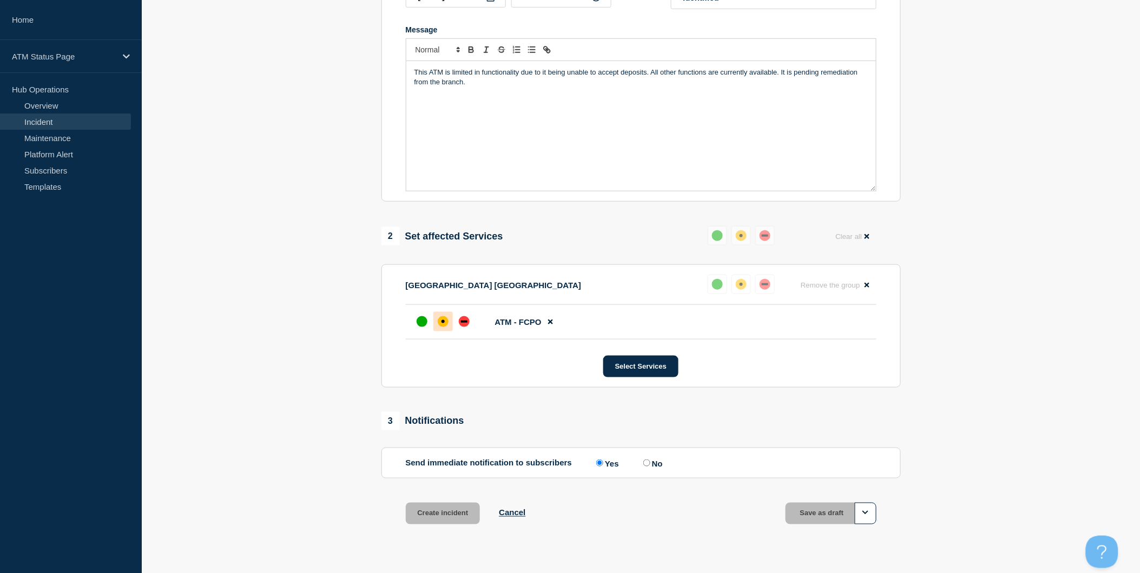
scroll to position [217, 0]
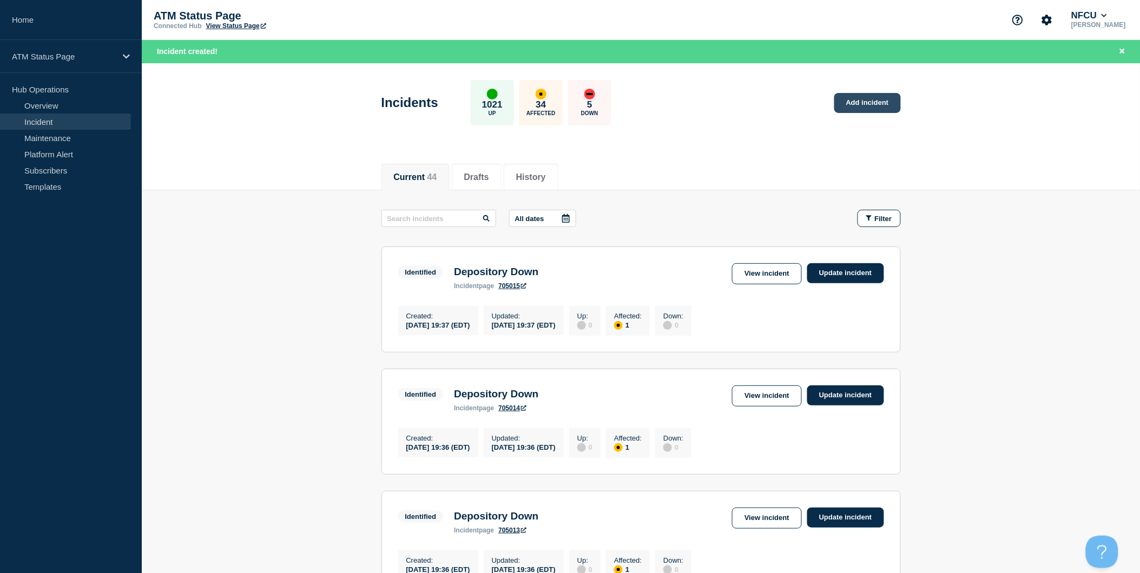
click at [872, 107] on link "Add incident" at bounding box center [867, 103] width 67 height 20
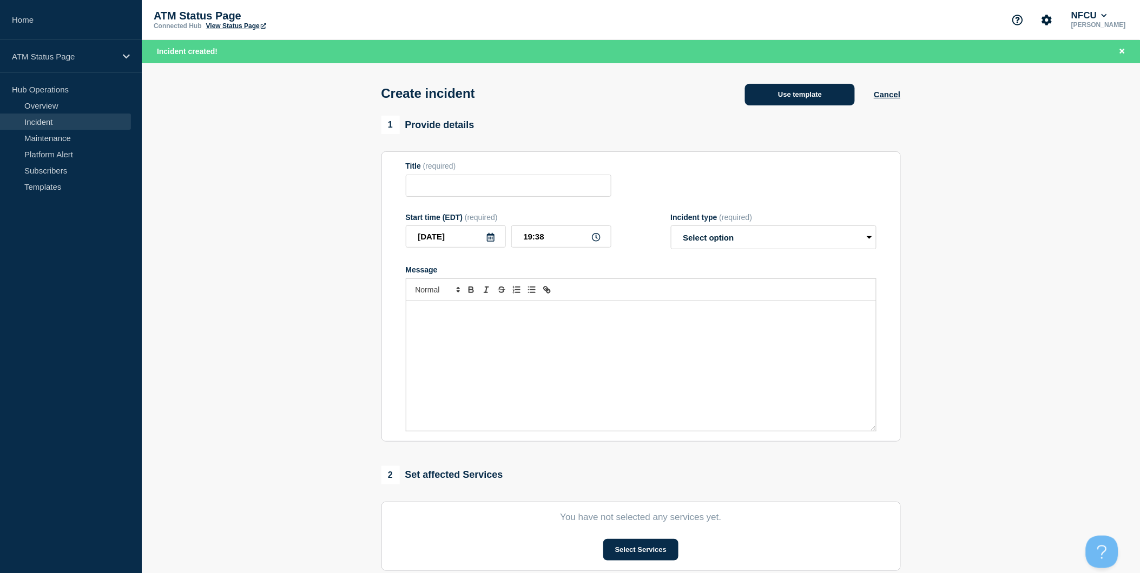
click at [834, 95] on button "Use template" at bounding box center [800, 95] width 110 height 22
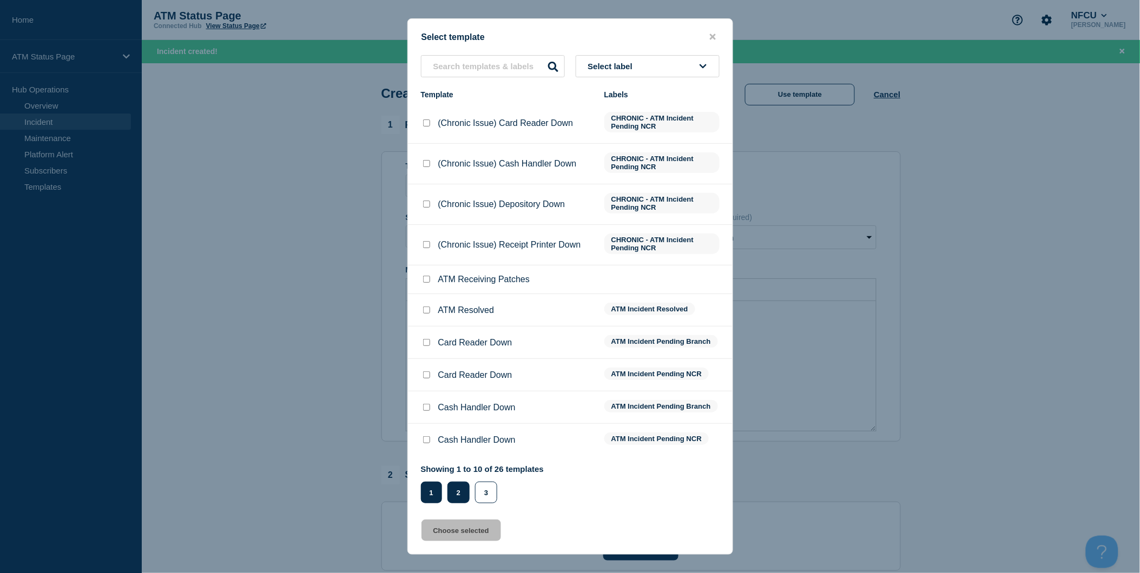
click at [456, 498] on button "2" at bounding box center [458, 493] width 22 height 22
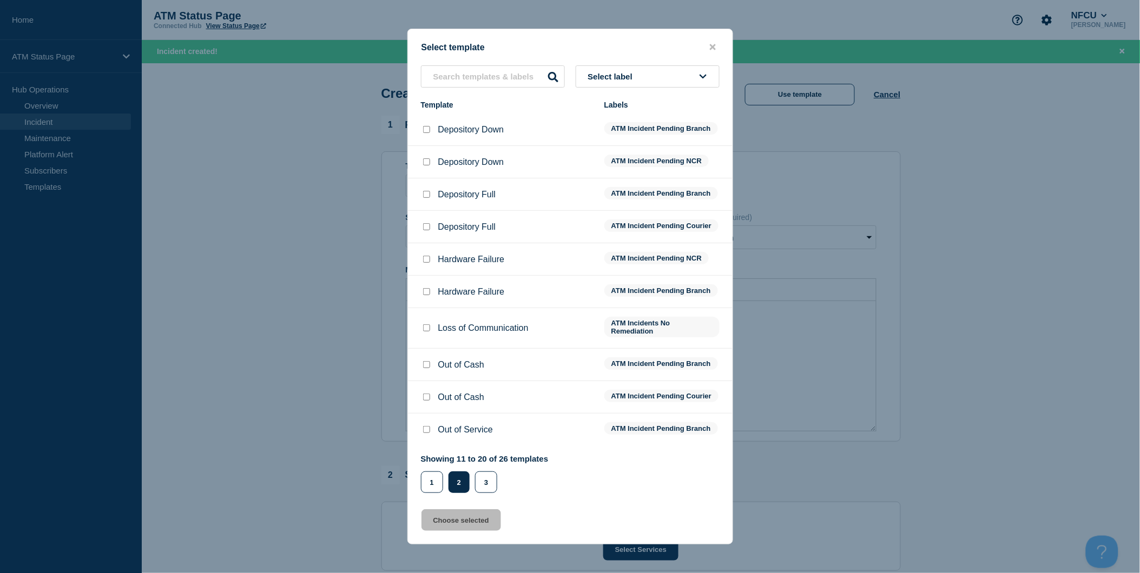
click at [427, 126] on input "Depository Down checkbox" at bounding box center [426, 129] width 7 height 7
checkbox input "true"
click at [473, 522] on button "Choose selected" at bounding box center [461, 521] width 80 height 22
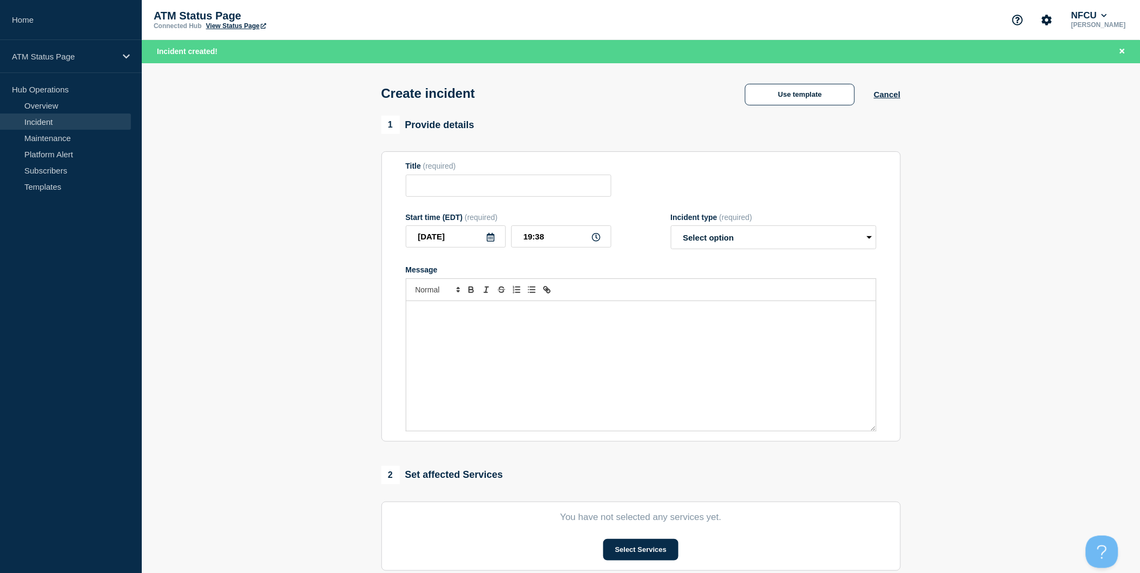
type input "Depository Down"
select select "identified"
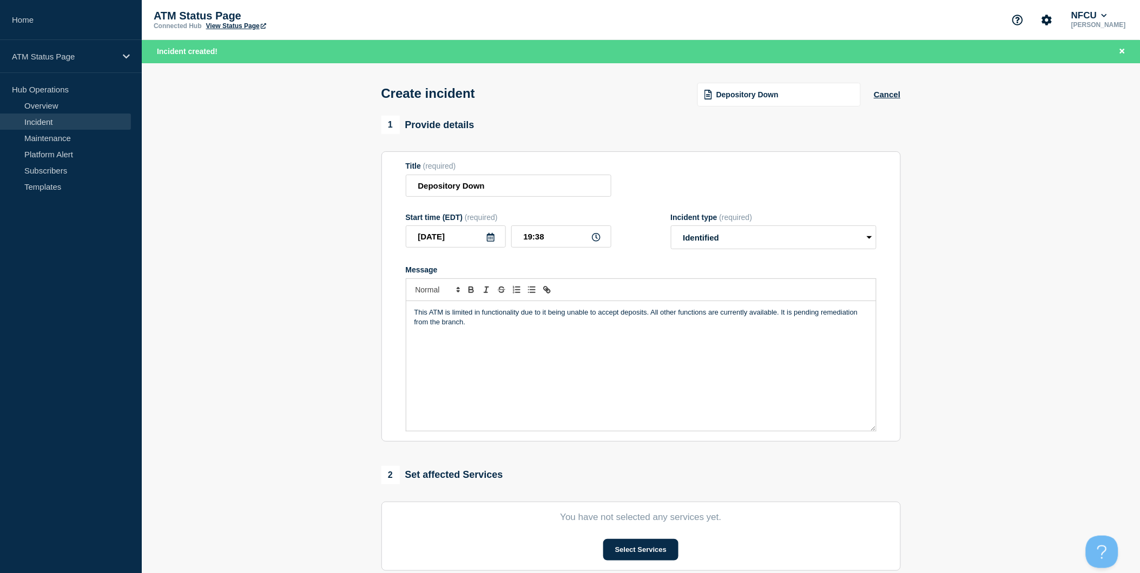
scroll to position [120, 0]
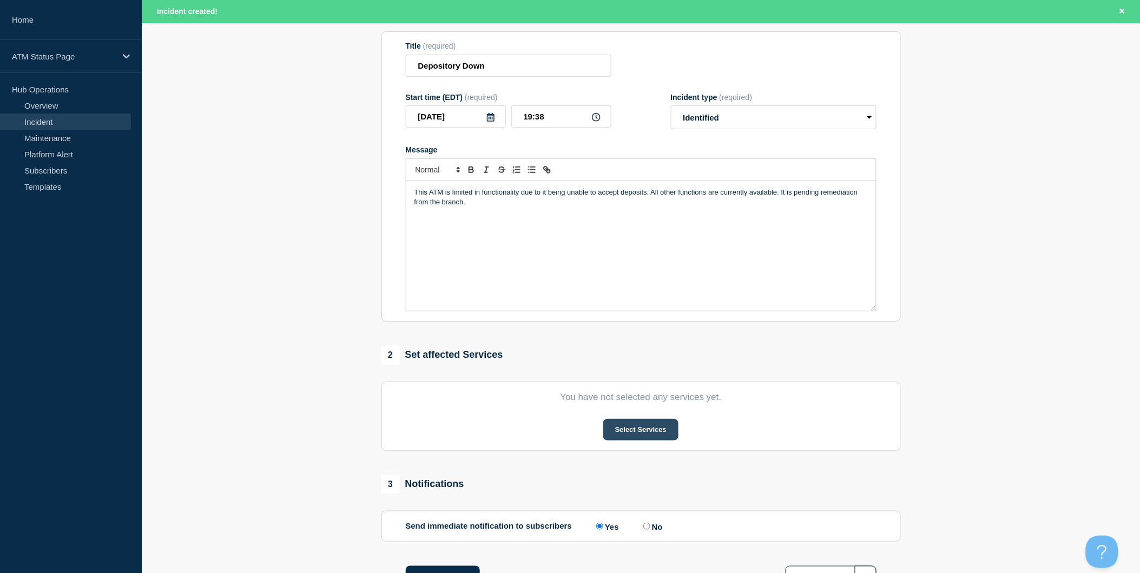
click at [636, 429] on button "Select Services" at bounding box center [640, 430] width 75 height 22
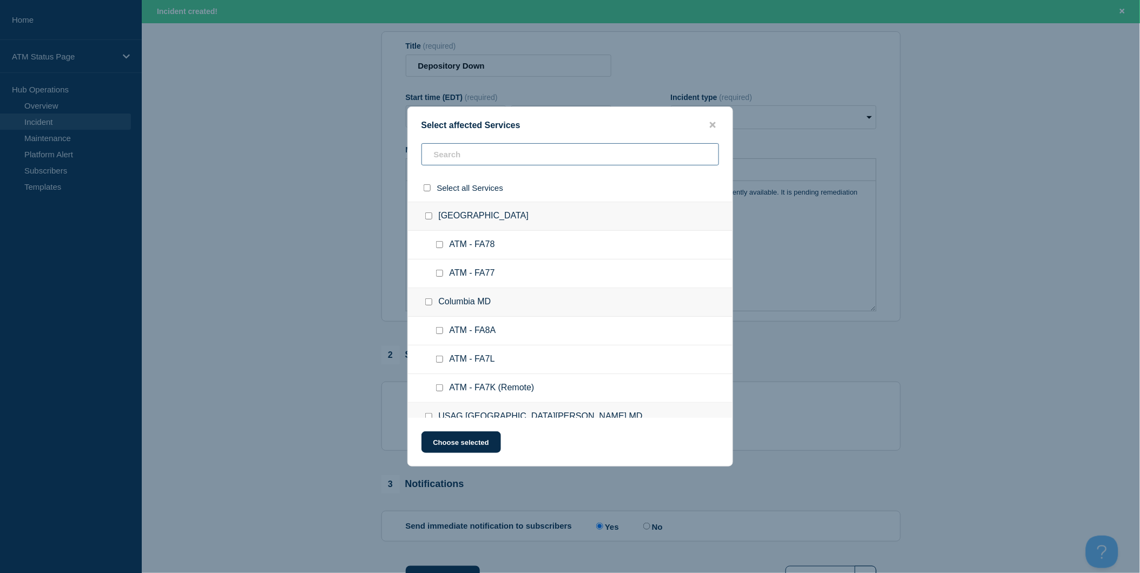
click at [543, 159] on input "text" at bounding box center [570, 154] width 298 height 22
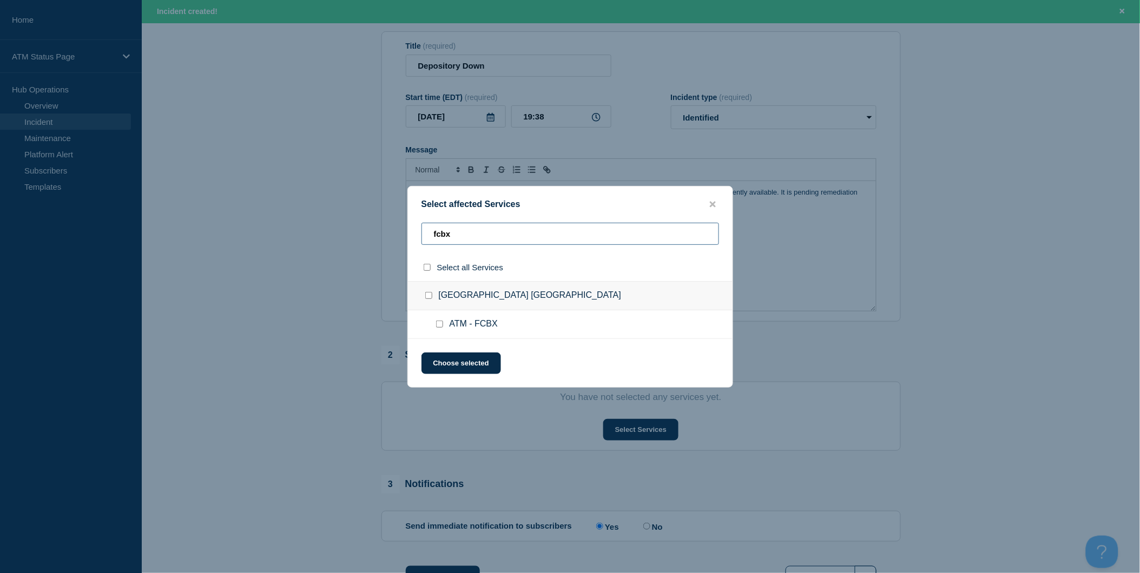
type input "fcbx"
click at [428, 269] on input "select all checkbox" at bounding box center [427, 267] width 7 height 7
checkbox input "true"
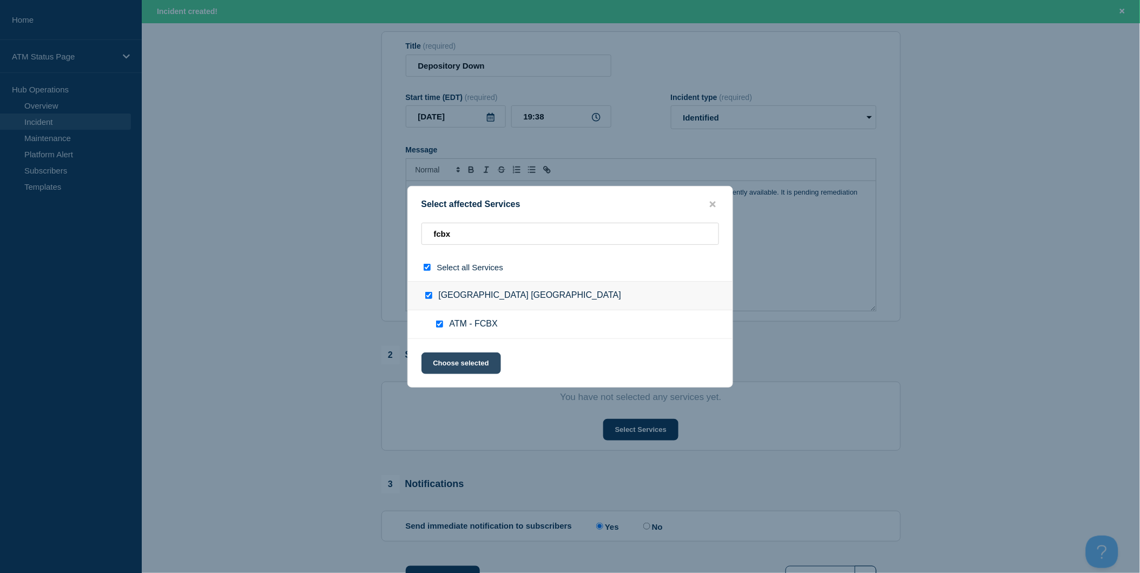
click at [456, 365] on button "Choose selected" at bounding box center [461, 364] width 80 height 22
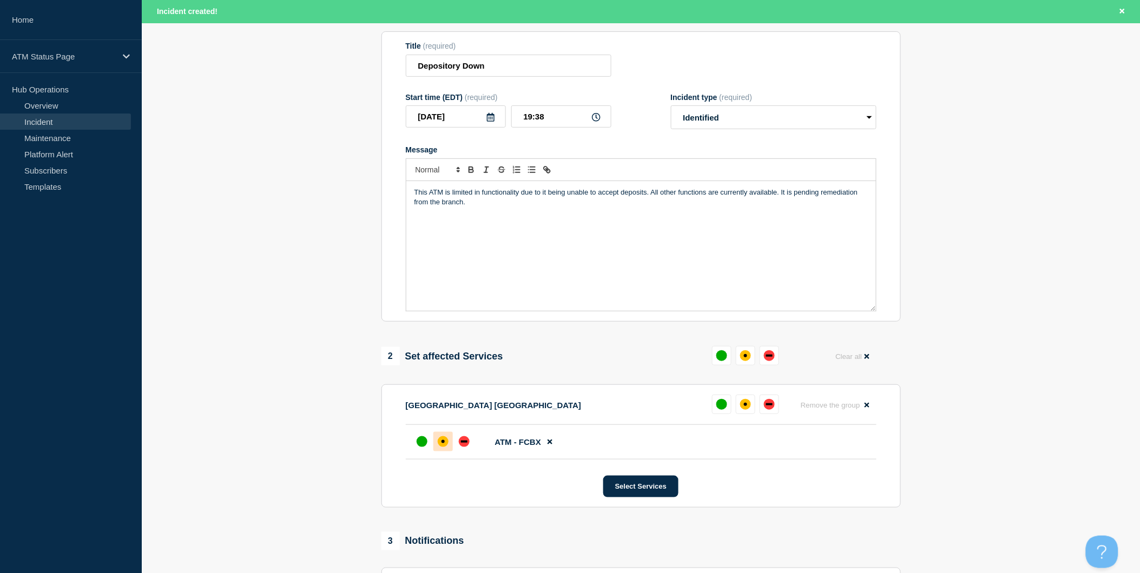
click at [448, 448] on div at bounding box center [442, 441] width 19 height 19
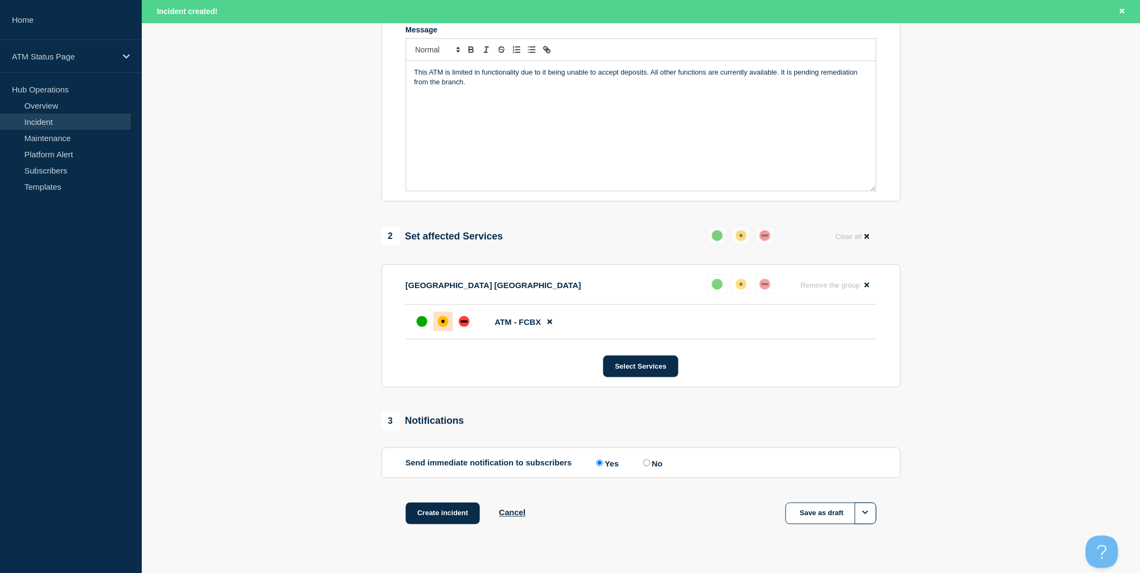
scroll to position [266, 0]
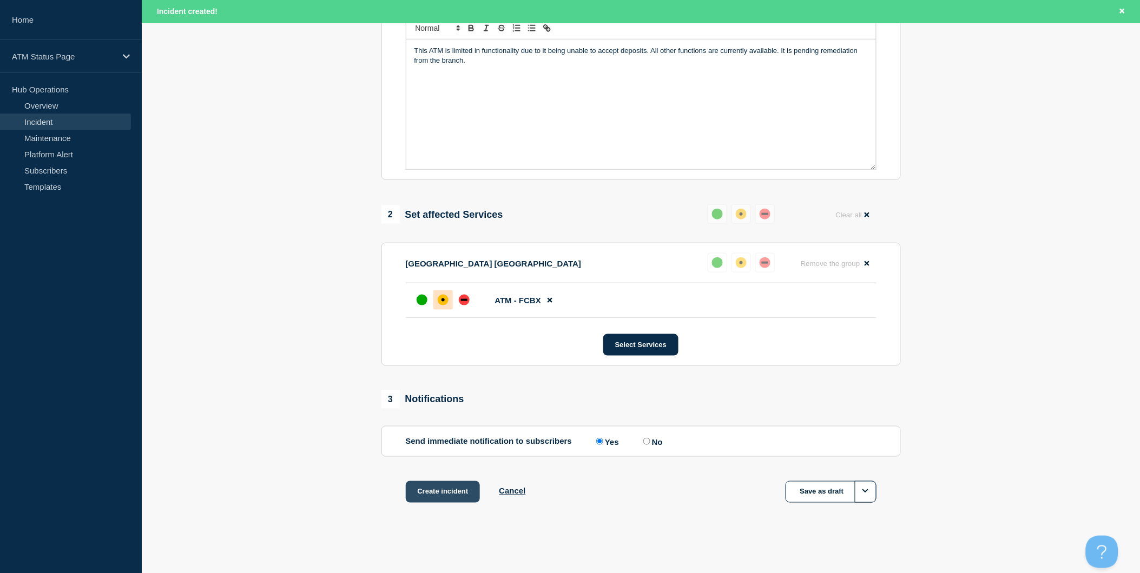
click at [455, 485] on button "Create incident" at bounding box center [443, 492] width 75 height 22
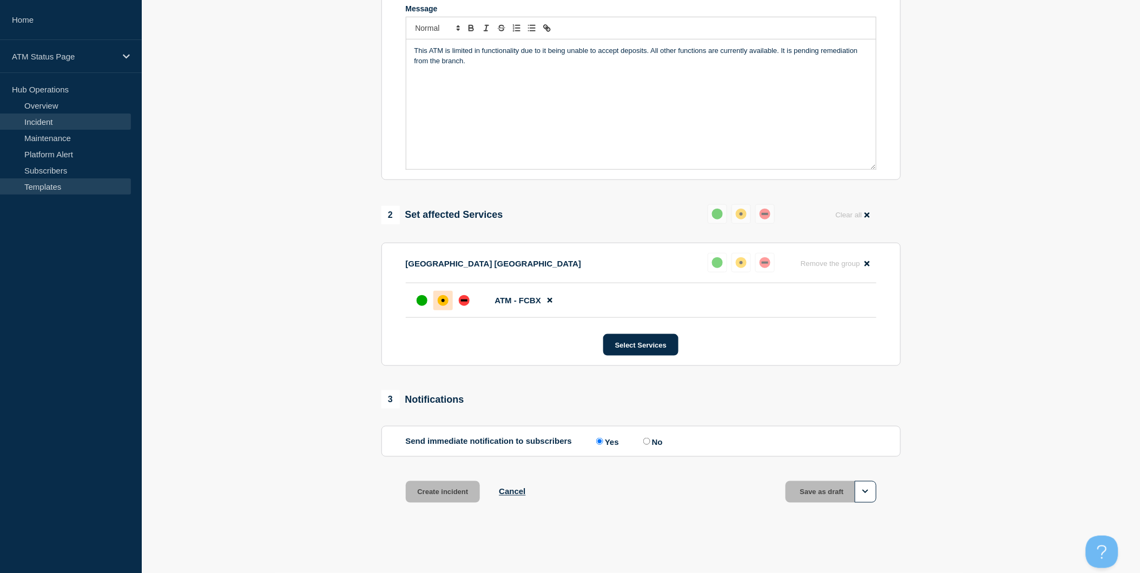
scroll to position [242, 0]
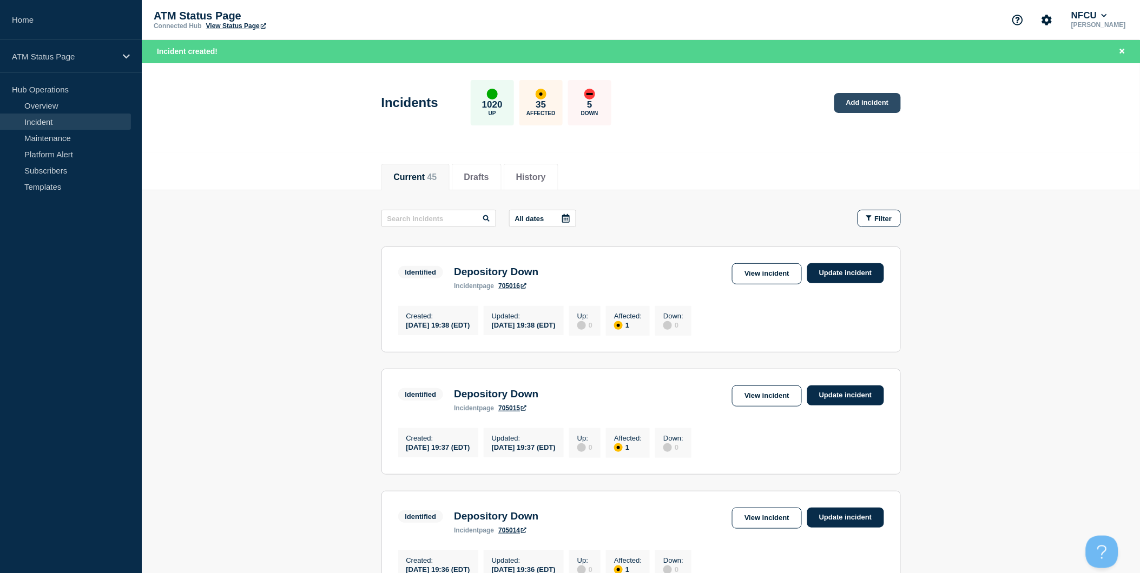
click at [885, 107] on link "Add incident" at bounding box center [867, 103] width 67 height 20
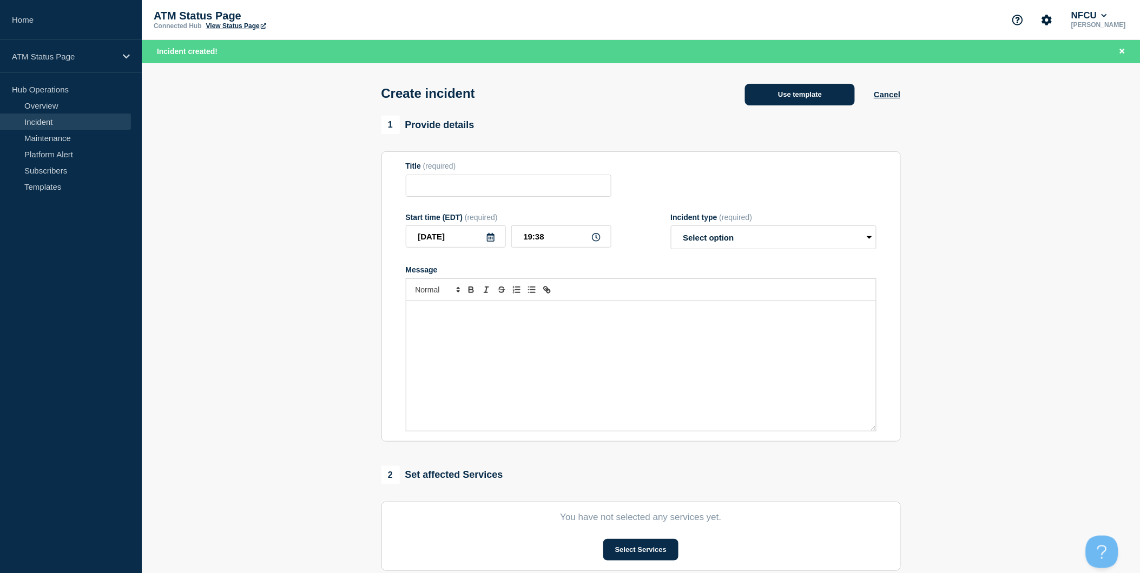
click at [819, 99] on button "Use template" at bounding box center [800, 95] width 110 height 22
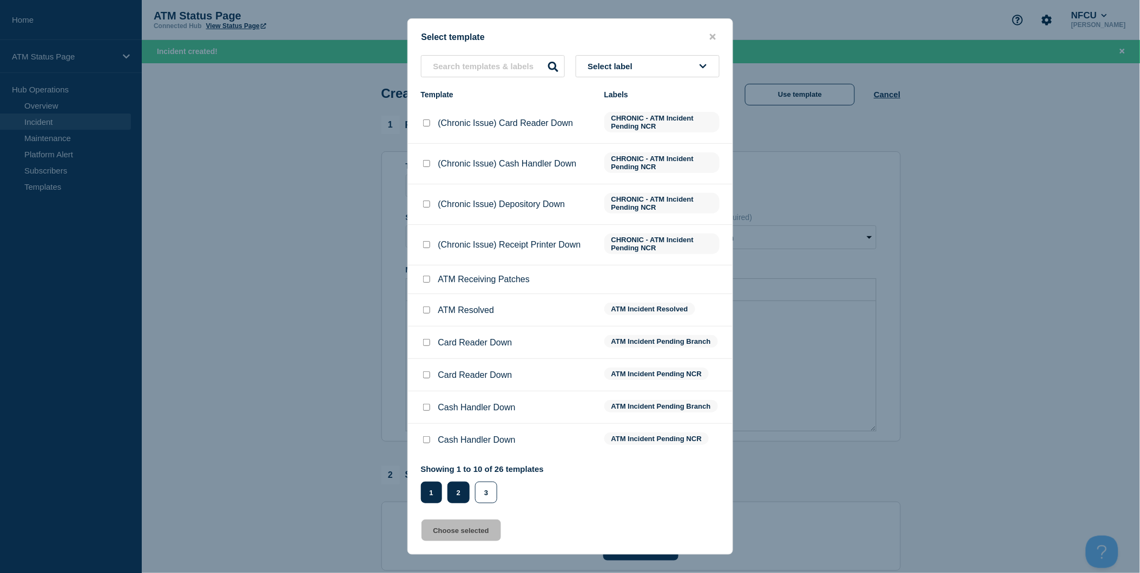
click at [463, 491] on button "2" at bounding box center [458, 493] width 22 height 22
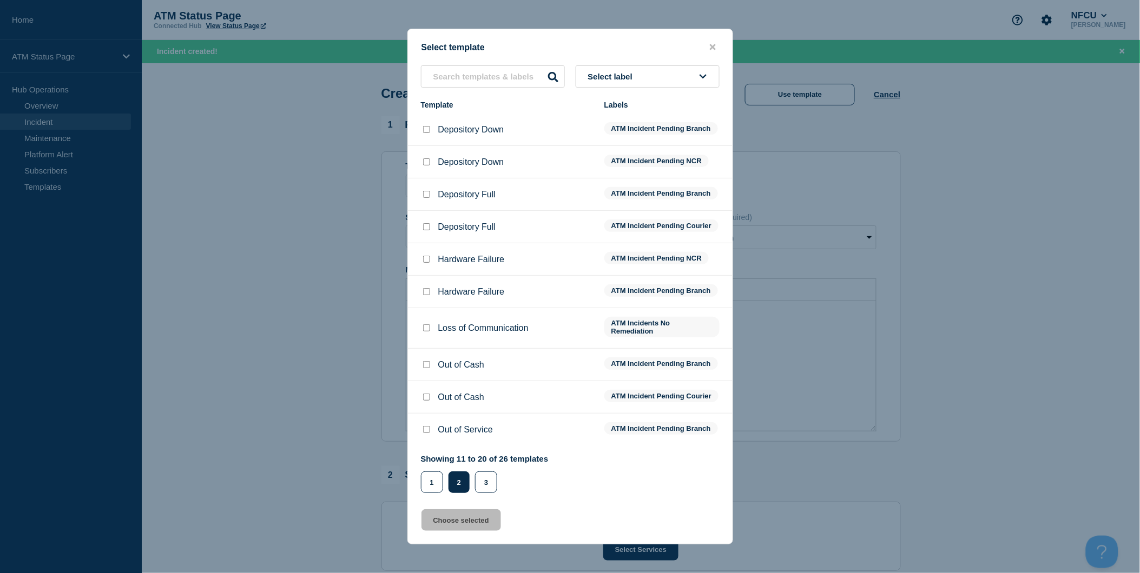
click at [425, 126] on input "Depository Down checkbox" at bounding box center [426, 129] width 7 height 7
checkbox input "true"
click at [472, 527] on button "Choose selected" at bounding box center [461, 521] width 80 height 22
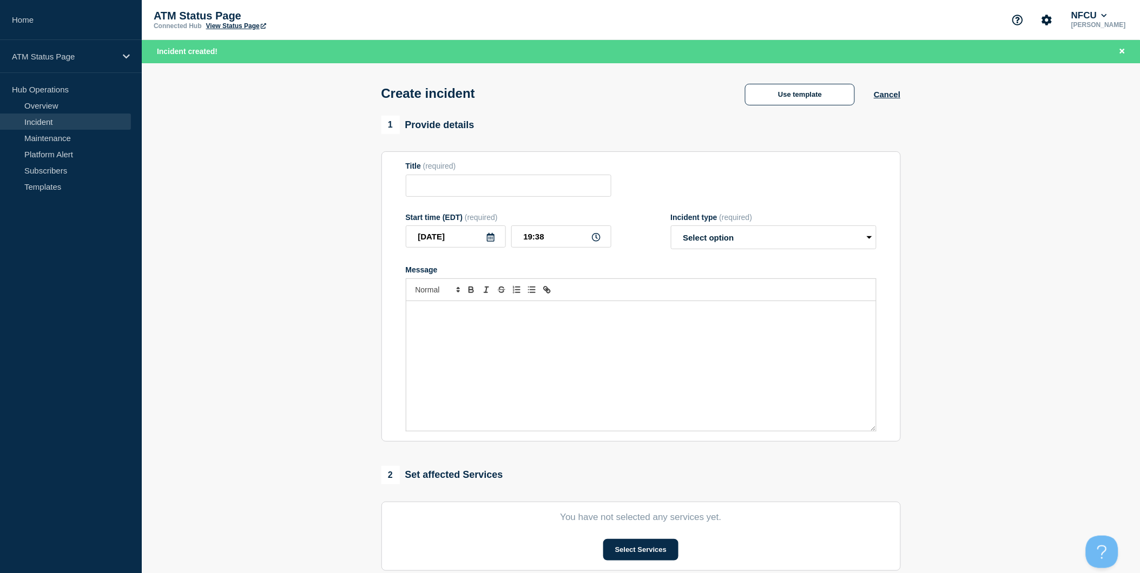
type input "Depository Down"
select select "identified"
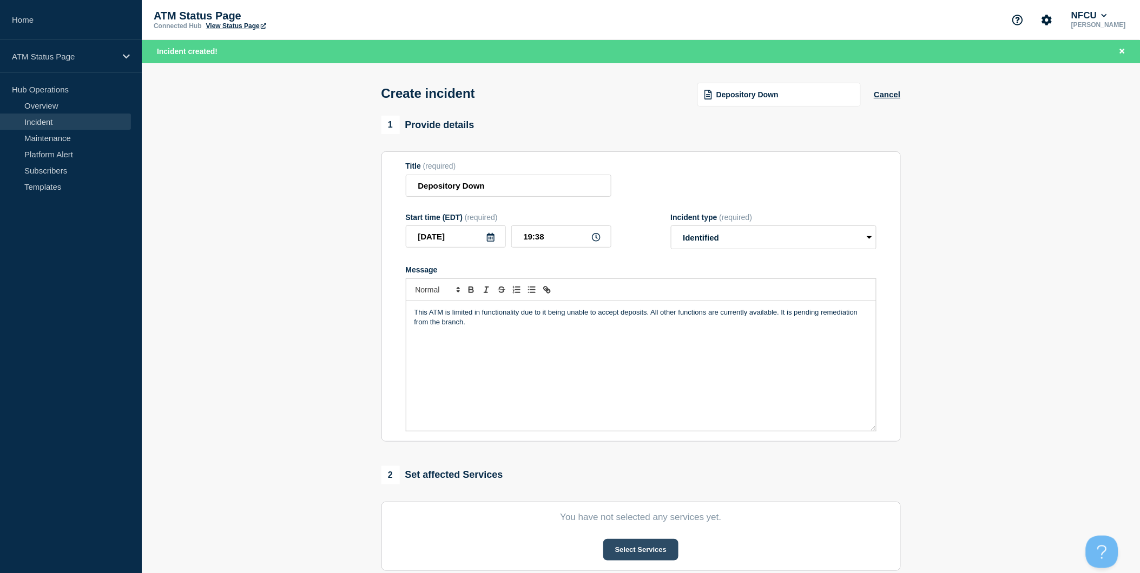
click at [656, 552] on button "Select Services" at bounding box center [640, 550] width 75 height 22
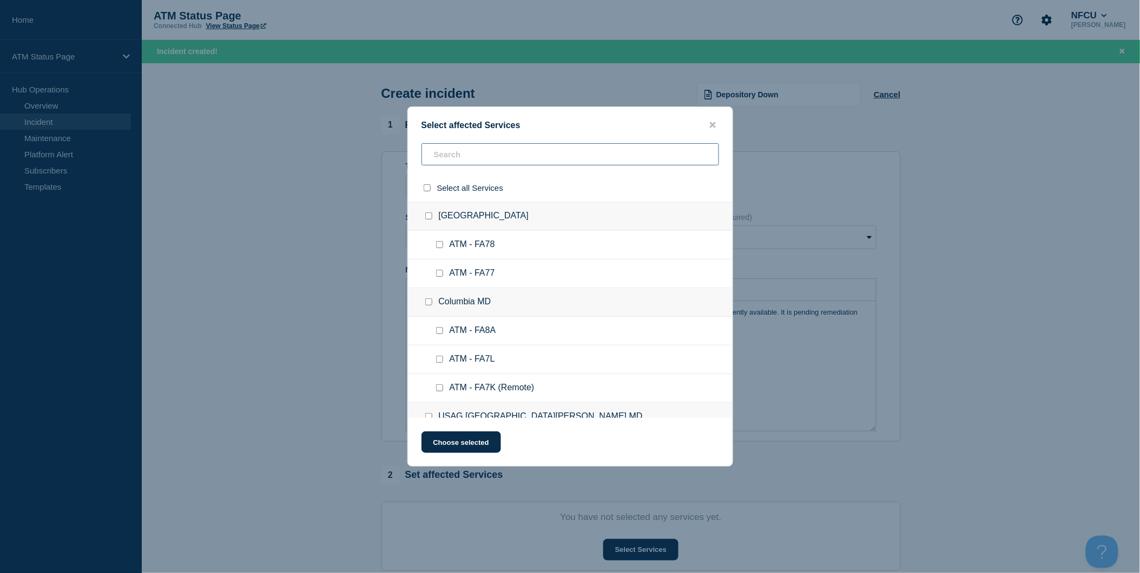
click at [572, 159] on input "text" at bounding box center [570, 154] width 298 height 22
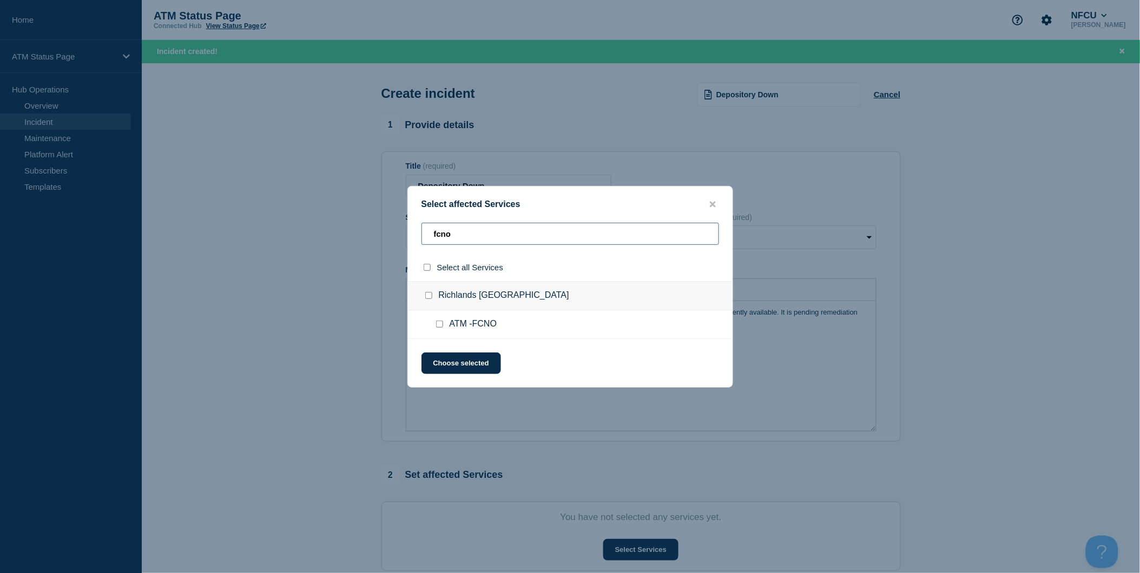
type input "fcno"
click at [430, 269] on input "select all checkbox" at bounding box center [427, 267] width 7 height 7
checkbox input "true"
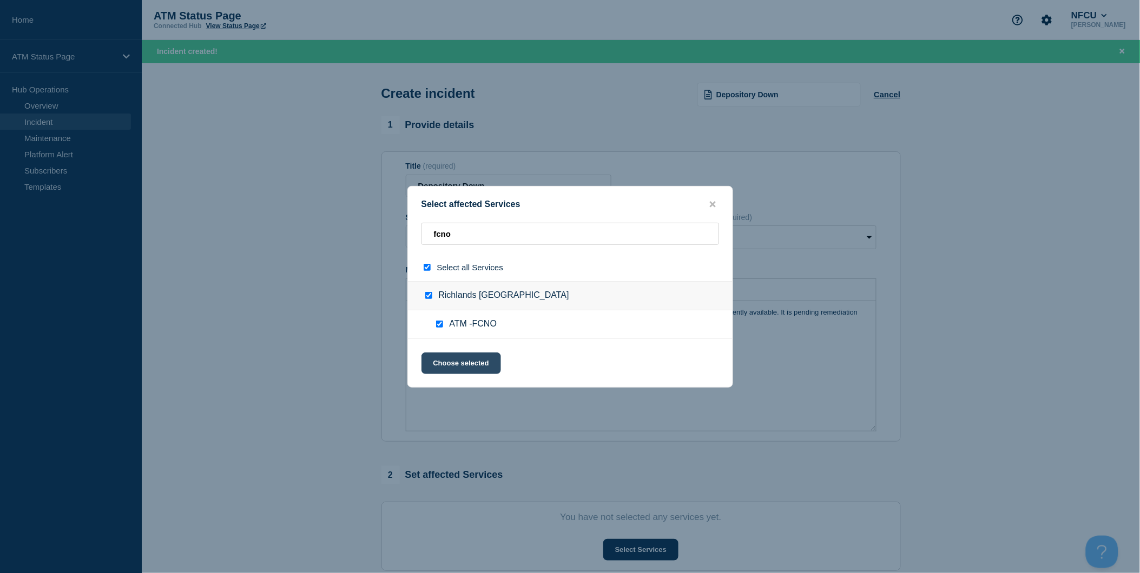
click at [477, 368] on button "Choose selected" at bounding box center [461, 364] width 80 height 22
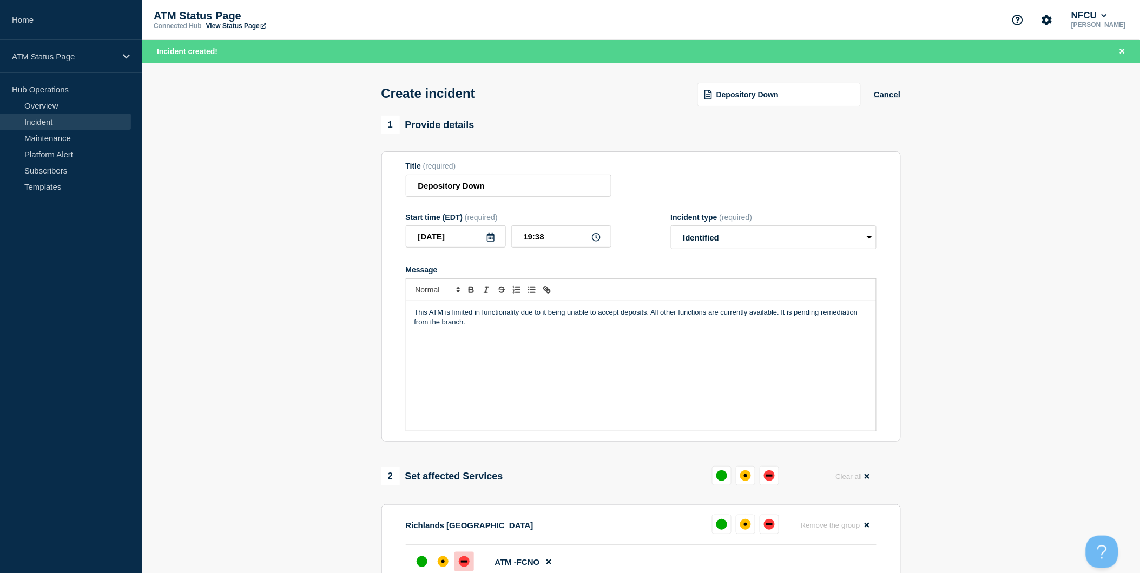
scroll to position [120, 0]
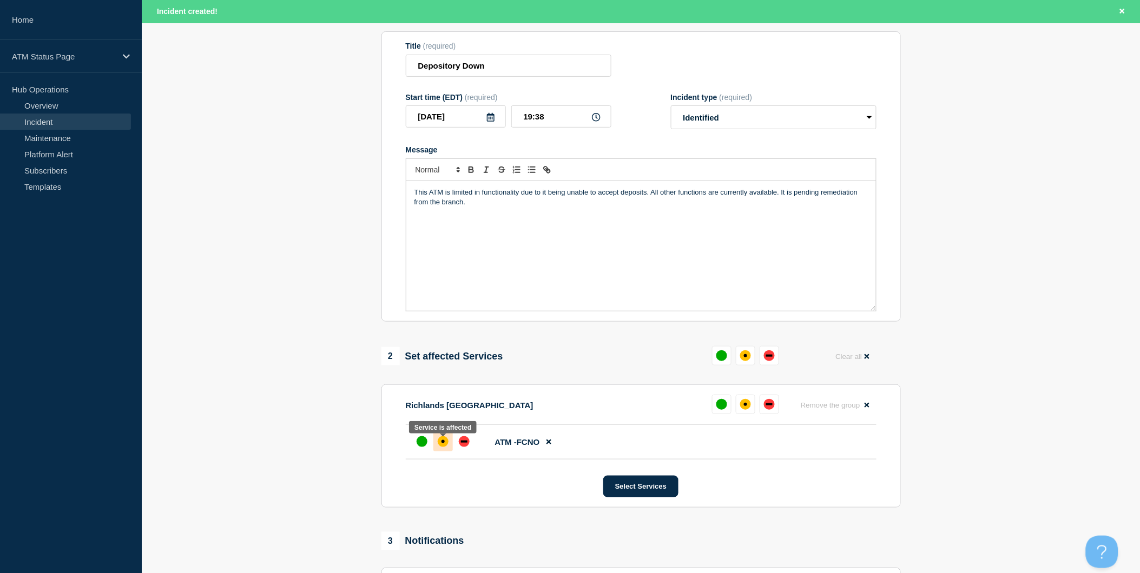
click at [439, 451] on div at bounding box center [442, 441] width 19 height 19
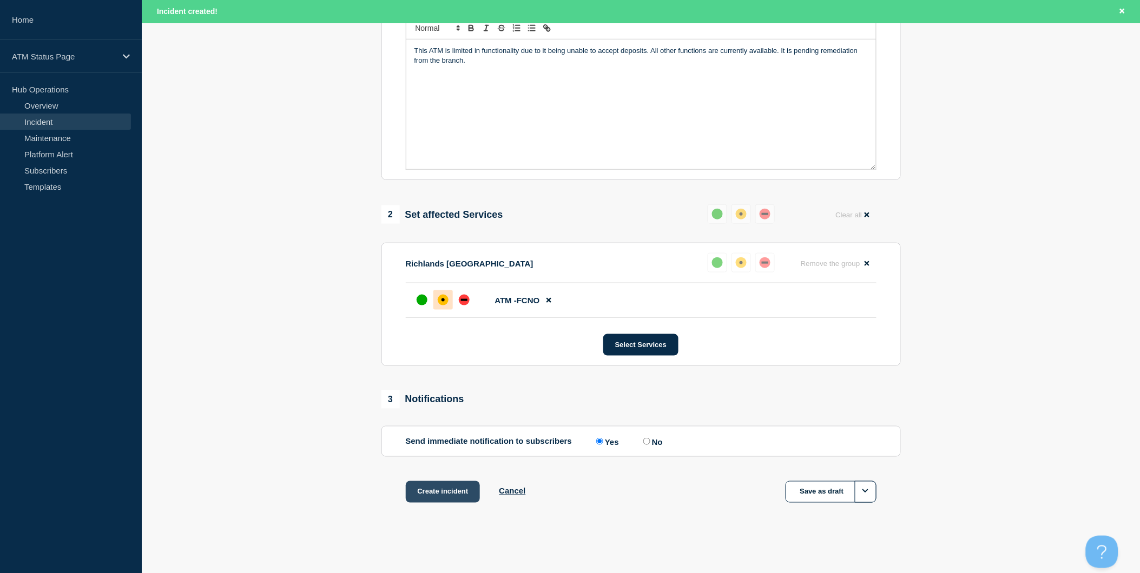
click at [453, 492] on button "Create incident" at bounding box center [443, 492] width 75 height 22
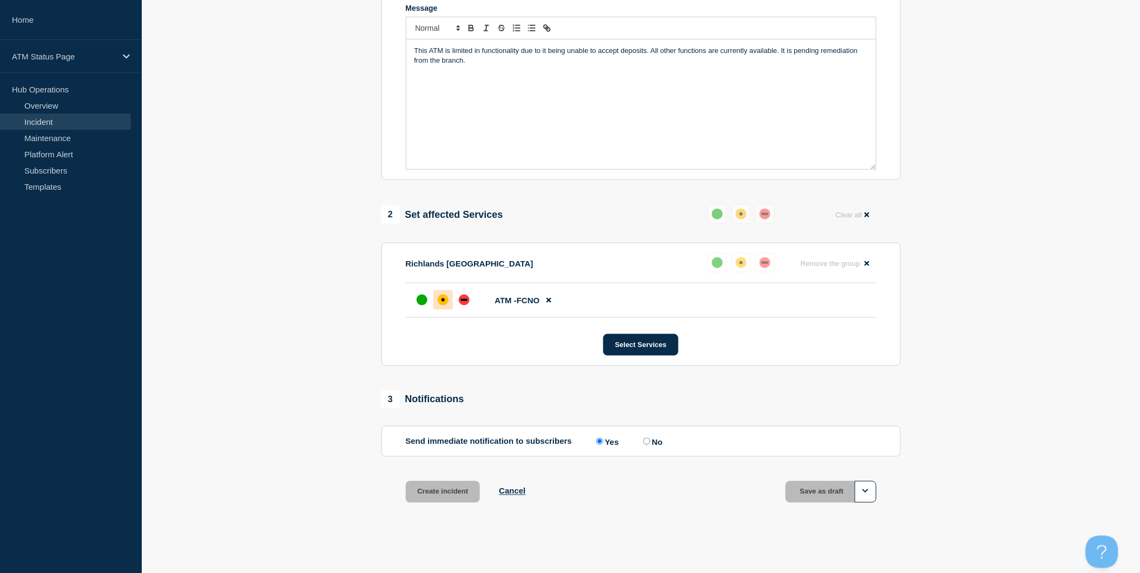
scroll to position [242, 0]
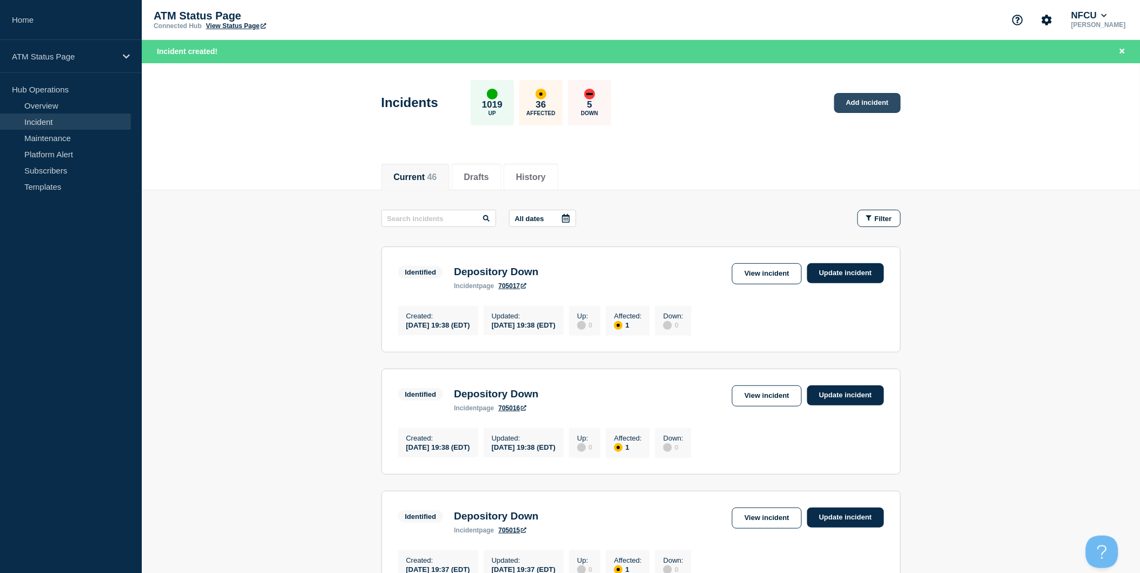
click at [855, 110] on link "Add incident" at bounding box center [867, 103] width 67 height 20
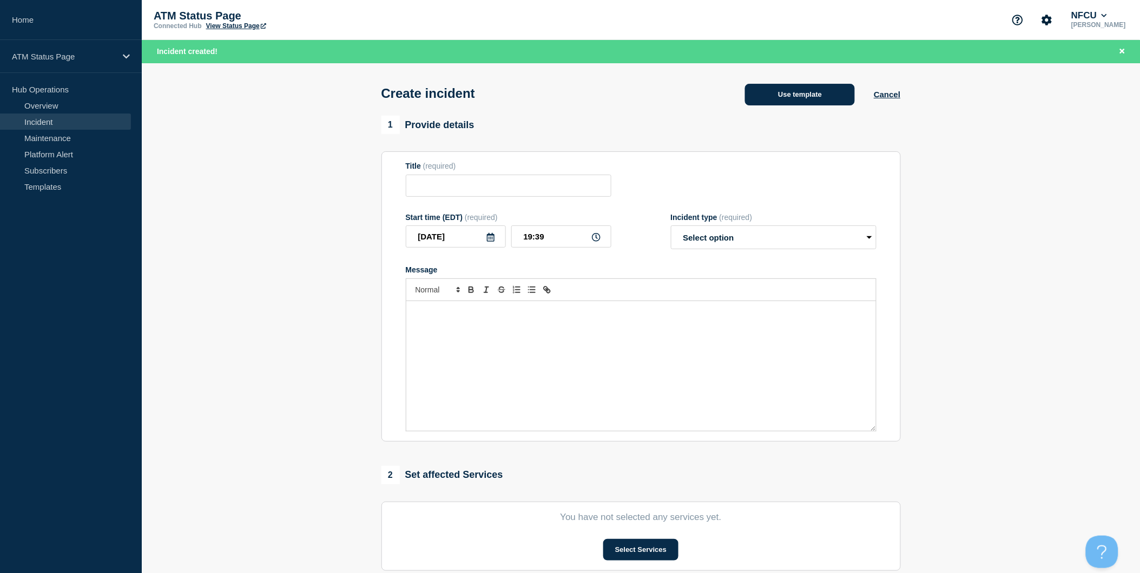
click at [824, 102] on button "Use template" at bounding box center [800, 95] width 110 height 22
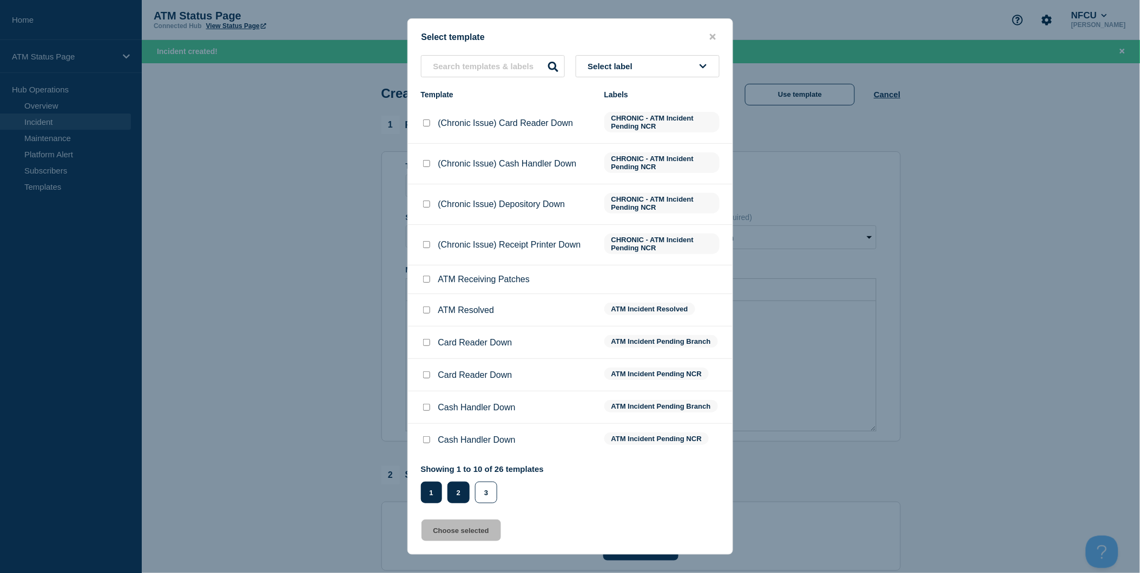
click at [457, 484] on button "2" at bounding box center [458, 493] width 22 height 22
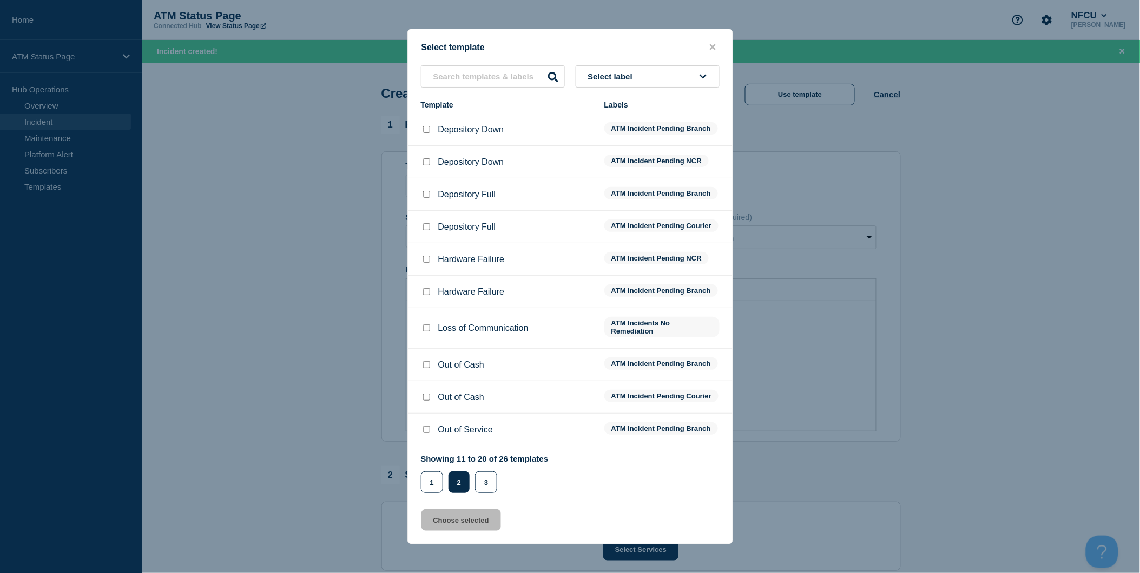
click at [424, 126] on input "Depository Down checkbox" at bounding box center [426, 129] width 7 height 7
checkbox input "true"
click at [480, 526] on button "Choose selected" at bounding box center [461, 521] width 80 height 22
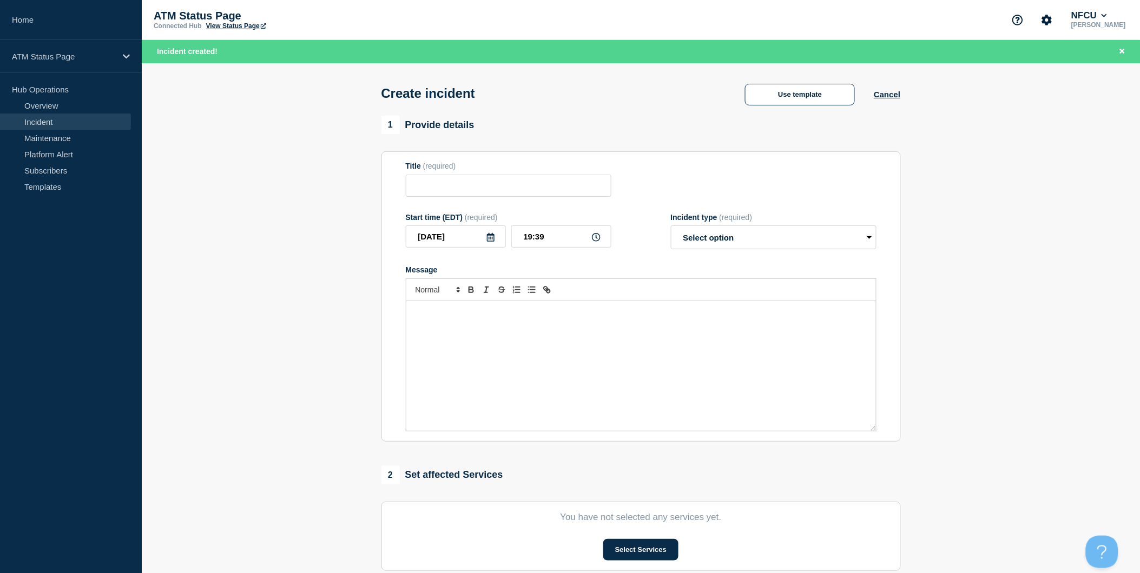
type input "Depository Down"
select select "identified"
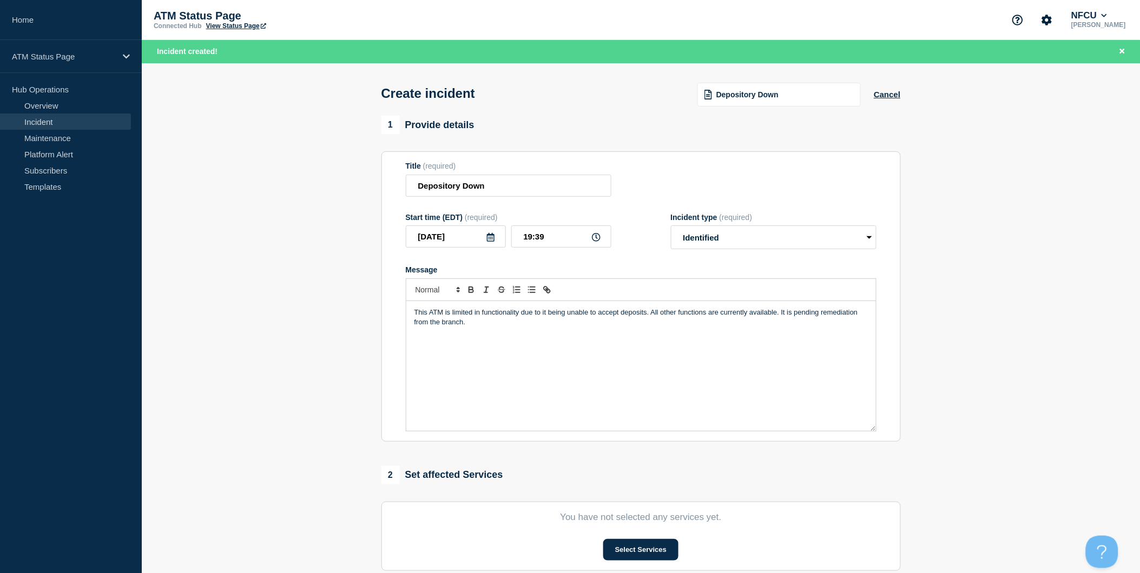
scroll to position [120, 0]
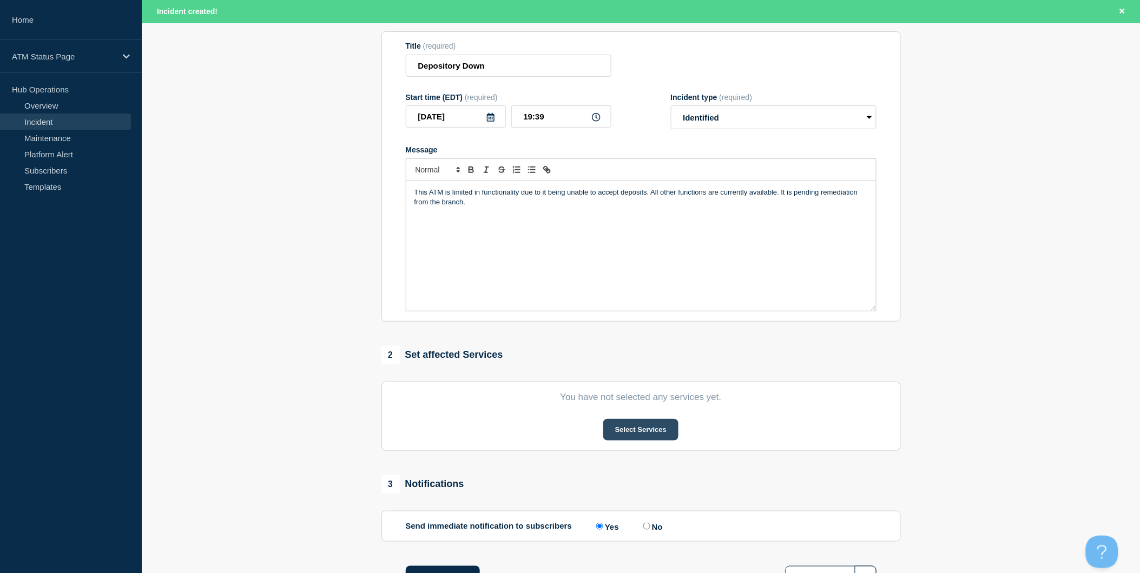
click at [624, 436] on button "Select Services" at bounding box center [640, 430] width 75 height 22
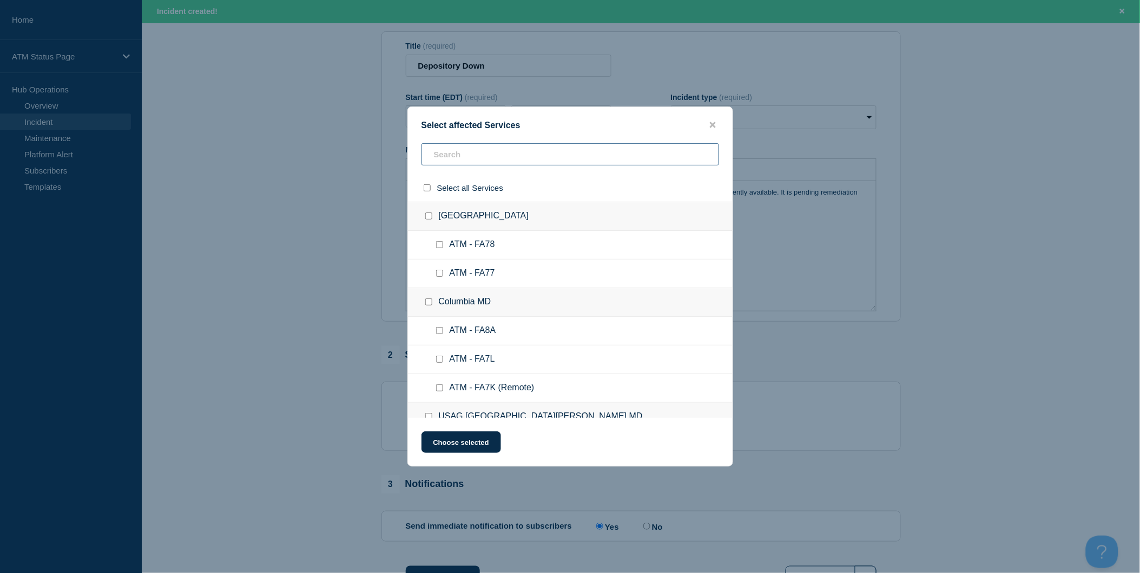
click at [515, 160] on input "text" at bounding box center [570, 154] width 298 height 22
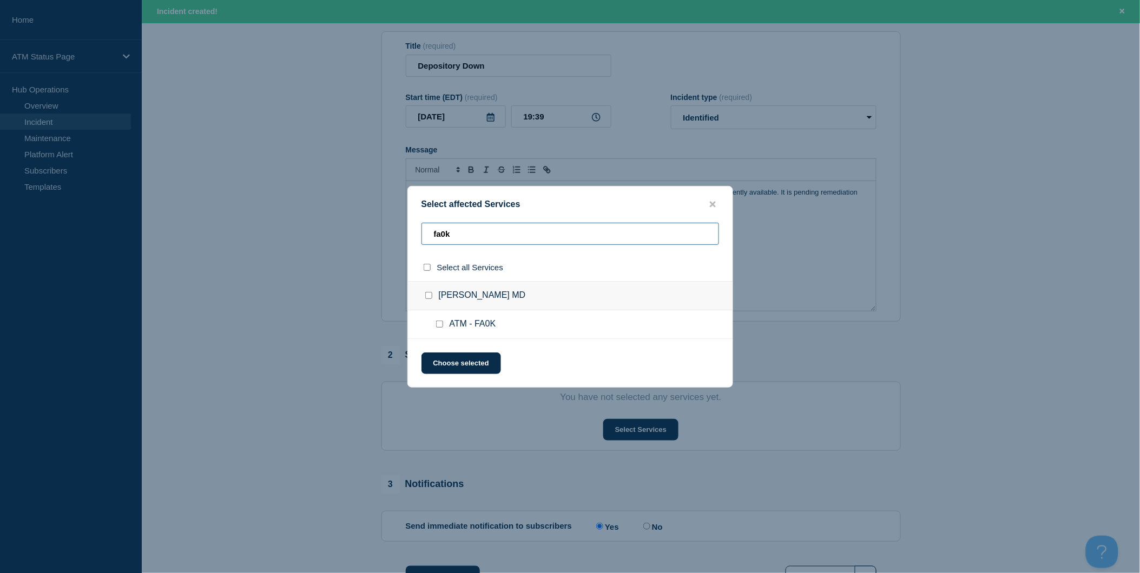
type input "fa0k"
click at [426, 269] on input "select all checkbox" at bounding box center [427, 267] width 7 height 7
checkbox input "true"
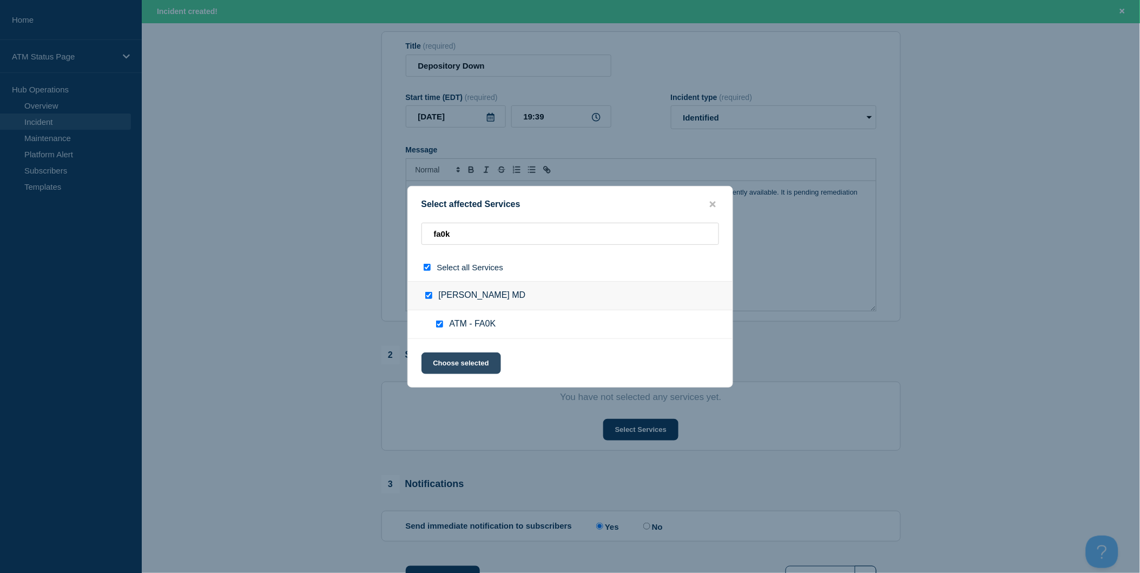
click at [453, 358] on button "Choose selected" at bounding box center [461, 364] width 80 height 22
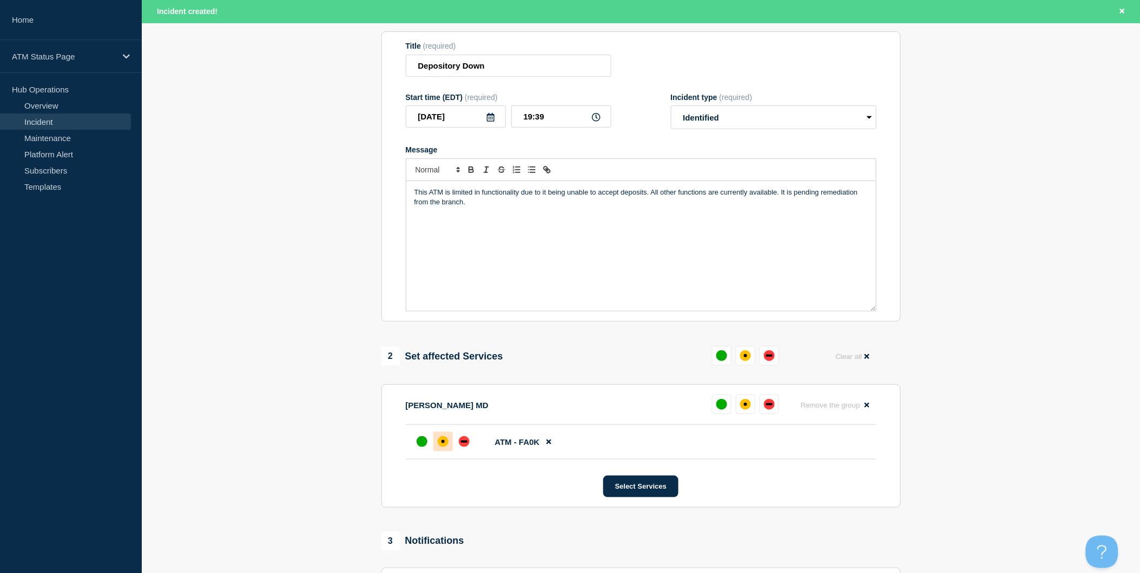
click at [443, 443] on div "affected" at bounding box center [443, 442] width 11 height 11
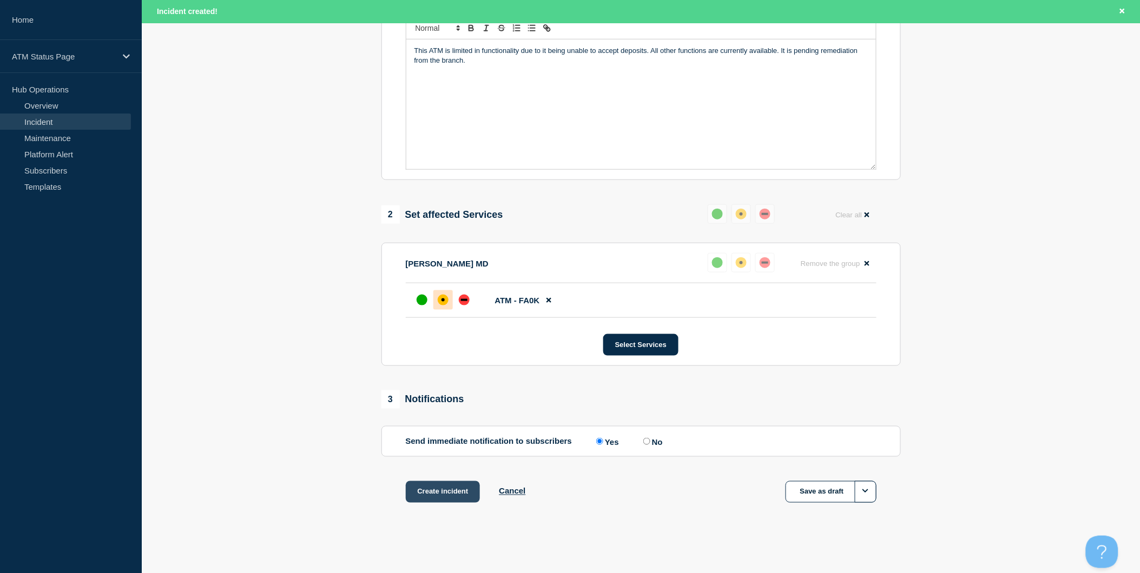
click at [462, 485] on button "Create incident" at bounding box center [443, 492] width 75 height 22
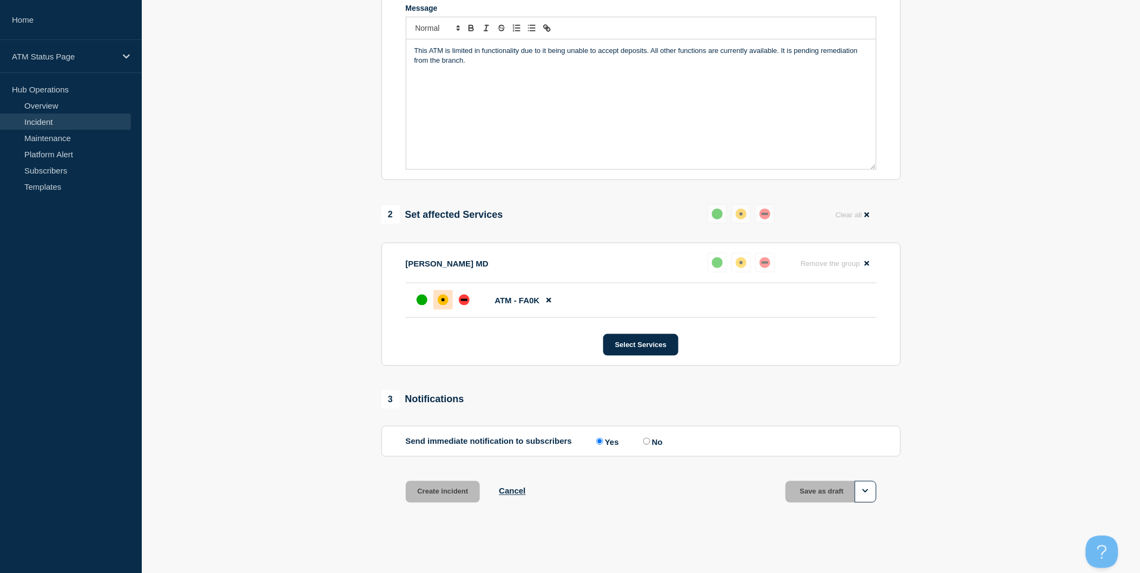
scroll to position [242, 0]
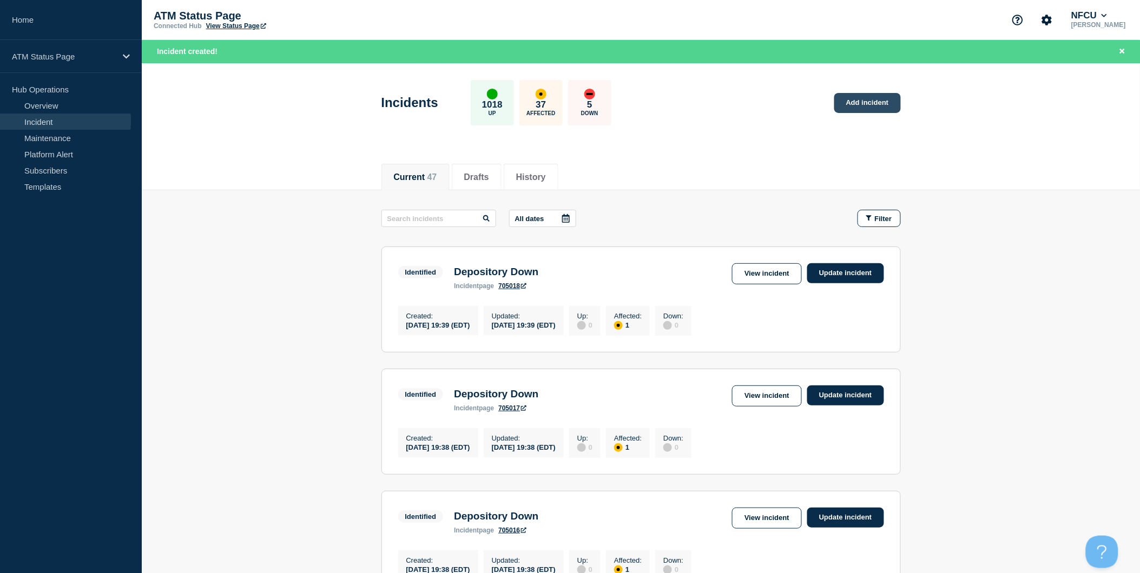
click at [861, 98] on link "Add incident" at bounding box center [867, 103] width 67 height 20
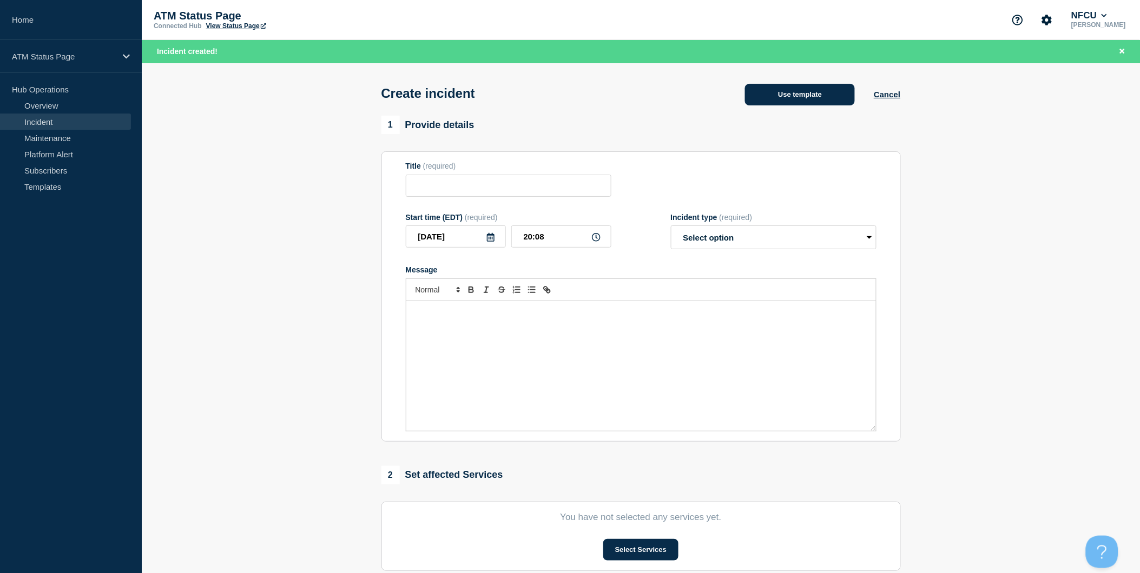
click at [812, 98] on button "Use template" at bounding box center [800, 95] width 110 height 22
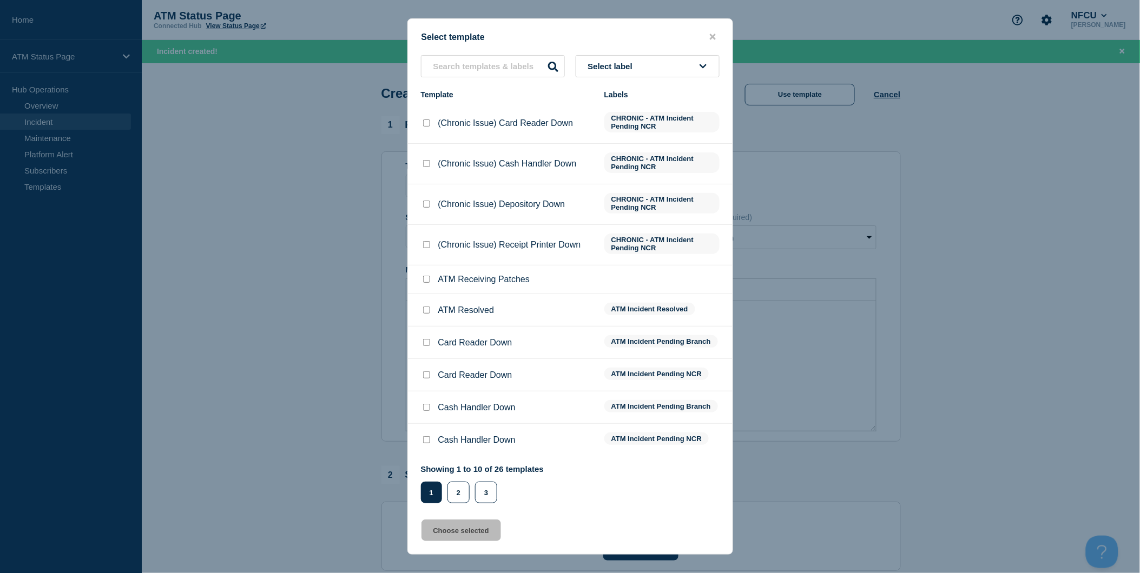
click at [420, 424] on li "Cash Handler Down ATM Incident Pending Branch" at bounding box center [570, 440] width 325 height 32
click at [424, 406] on input "Cash Handler Down checkbox" at bounding box center [426, 407] width 7 height 7
checkbox input "true"
click at [485, 527] on button "Choose selected" at bounding box center [461, 531] width 80 height 22
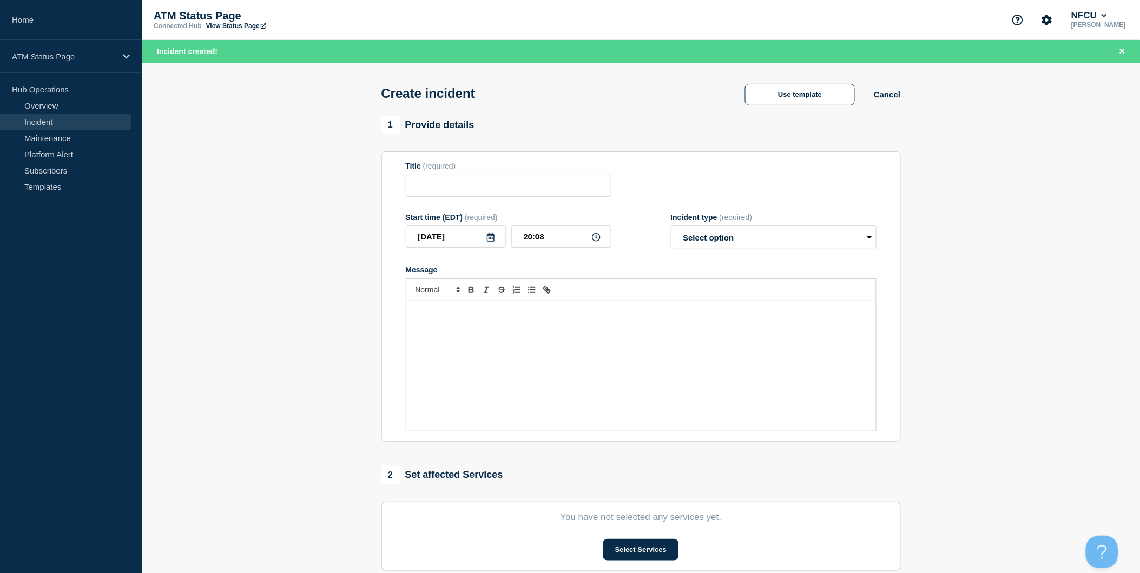
type input "Cash Handler Down"
select select "identified"
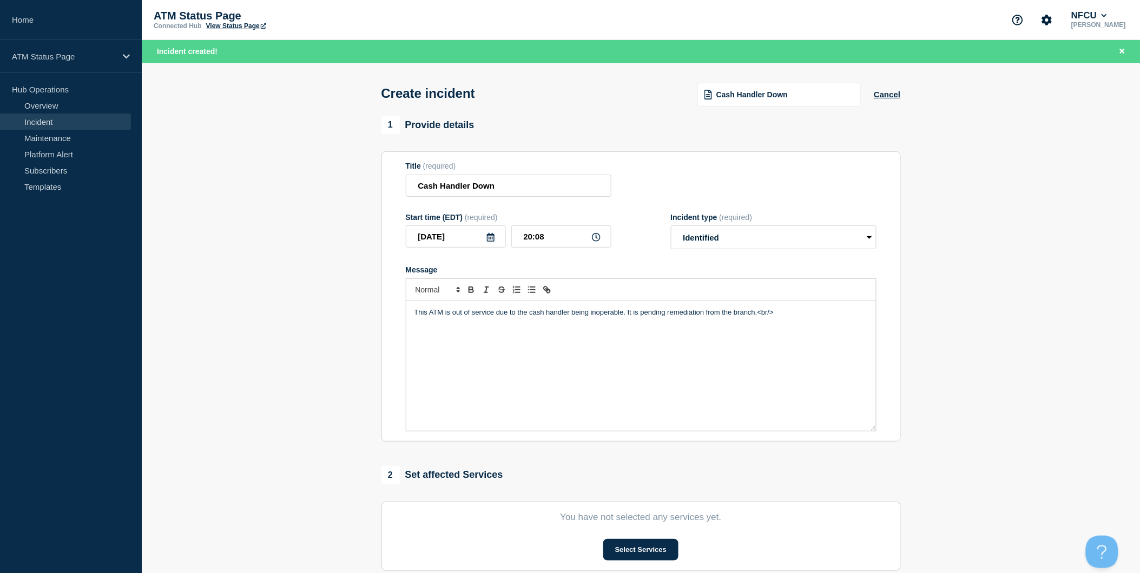
scroll to position [180, 0]
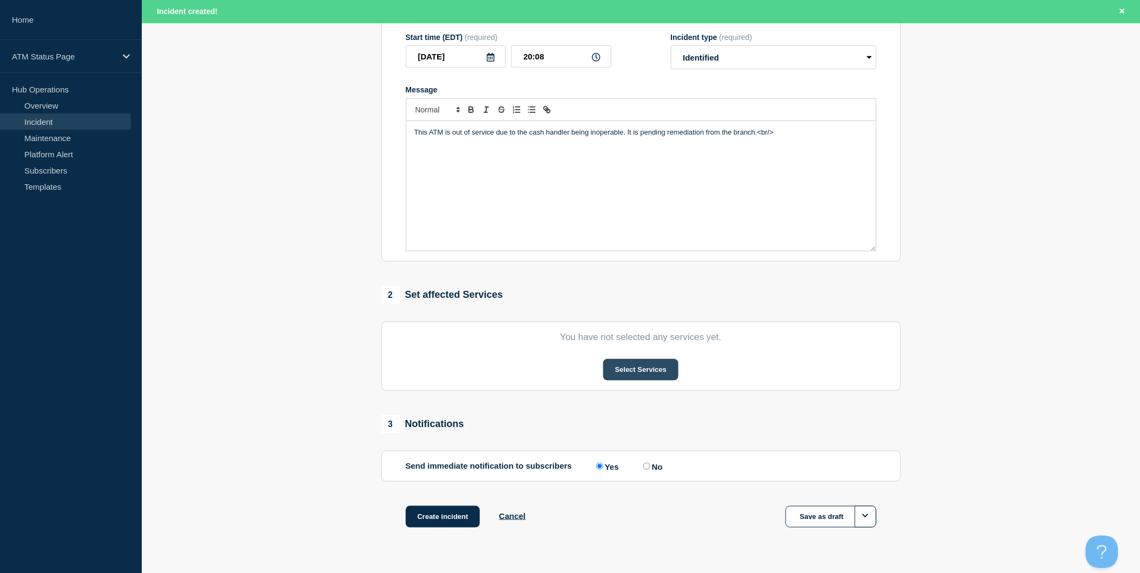
click at [637, 361] on section "You have not selected any services yet. Select Services" at bounding box center [640, 356] width 519 height 69
click at [634, 374] on button "Select Services" at bounding box center [640, 370] width 75 height 22
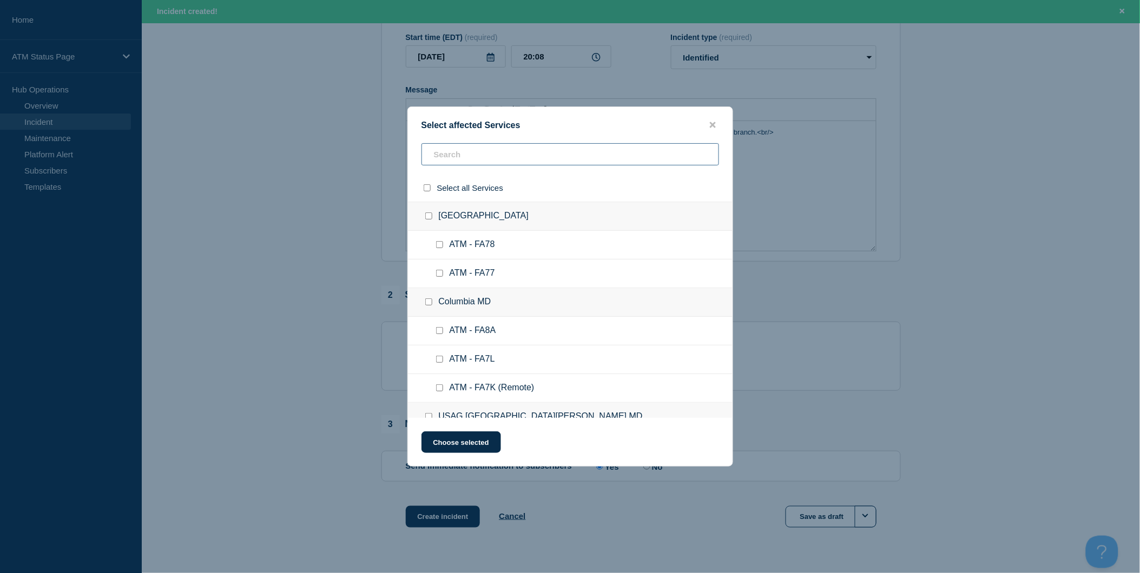
click at [510, 154] on input "text" at bounding box center [570, 154] width 298 height 22
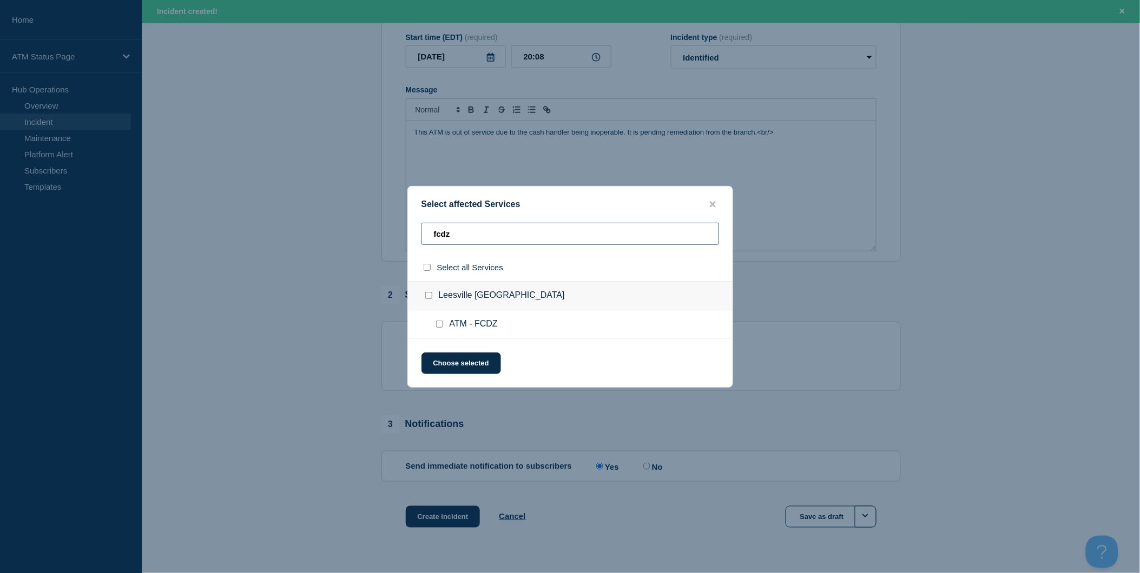
type input "fcdz"
click at [428, 267] on input "select all checkbox" at bounding box center [427, 267] width 7 height 7
checkbox input "true"
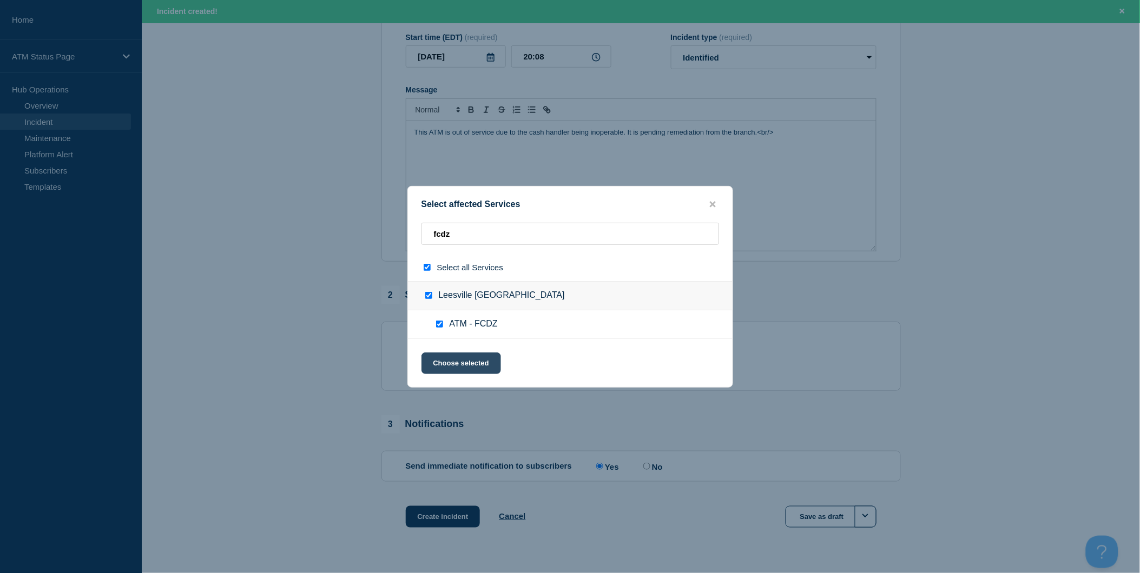
click at [454, 358] on button "Choose selected" at bounding box center [461, 364] width 80 height 22
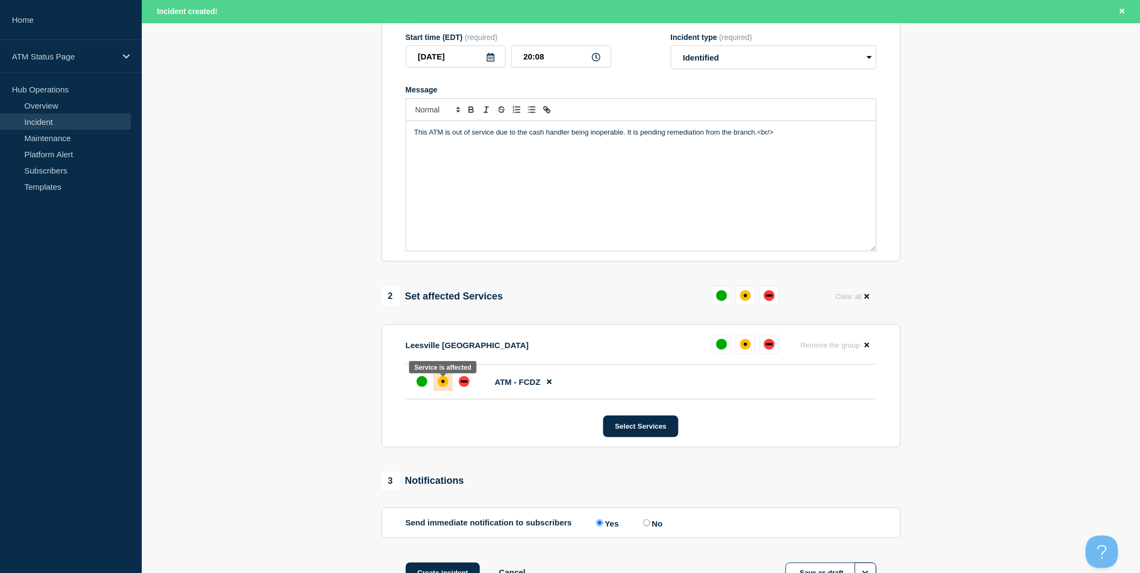
click at [445, 387] on div "affected" at bounding box center [443, 382] width 11 height 11
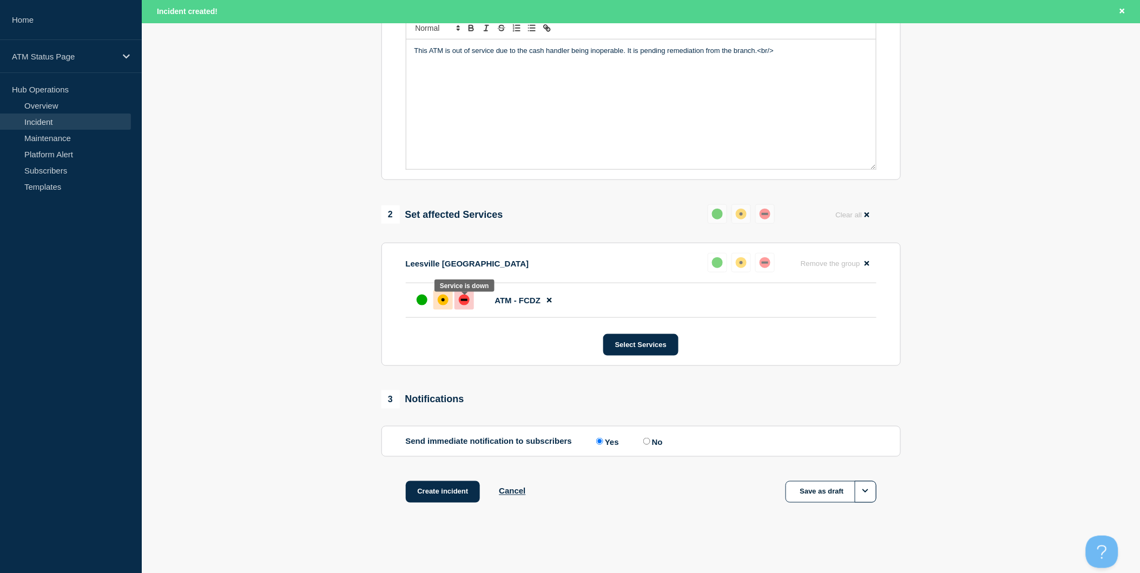
click at [464, 304] on div "down" at bounding box center [464, 300] width 11 height 11
click at [453, 491] on button "Create incident" at bounding box center [443, 492] width 75 height 22
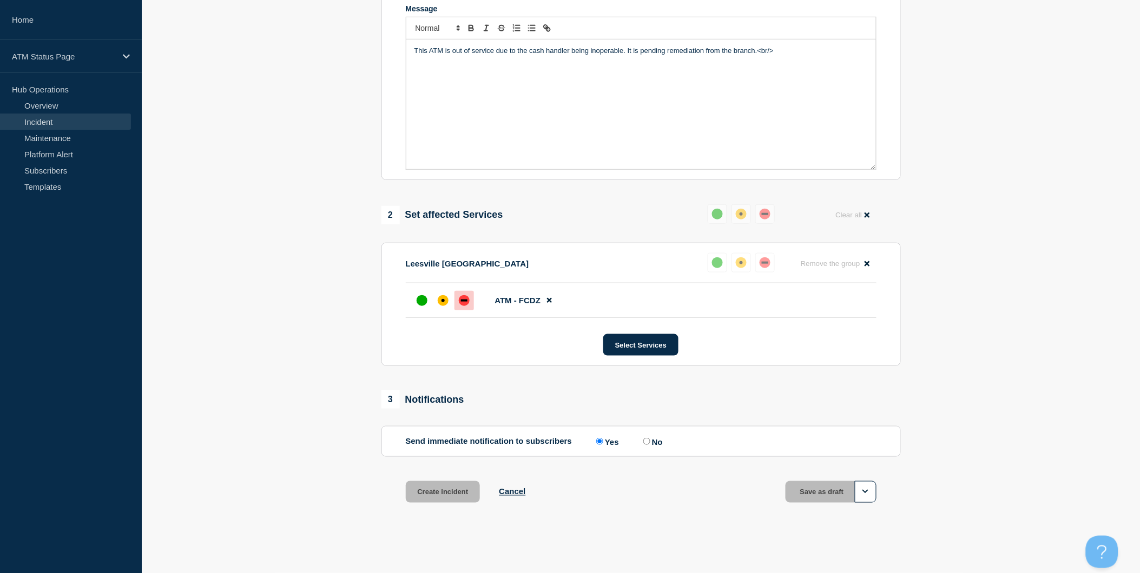
scroll to position [242, 0]
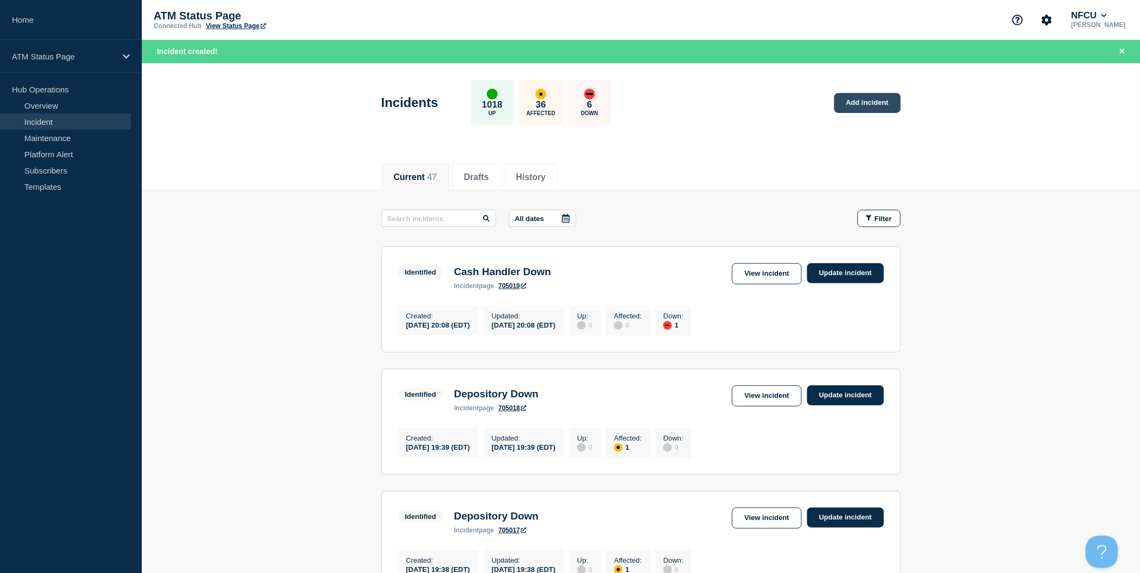
click at [874, 110] on link "Add incident" at bounding box center [867, 103] width 67 height 20
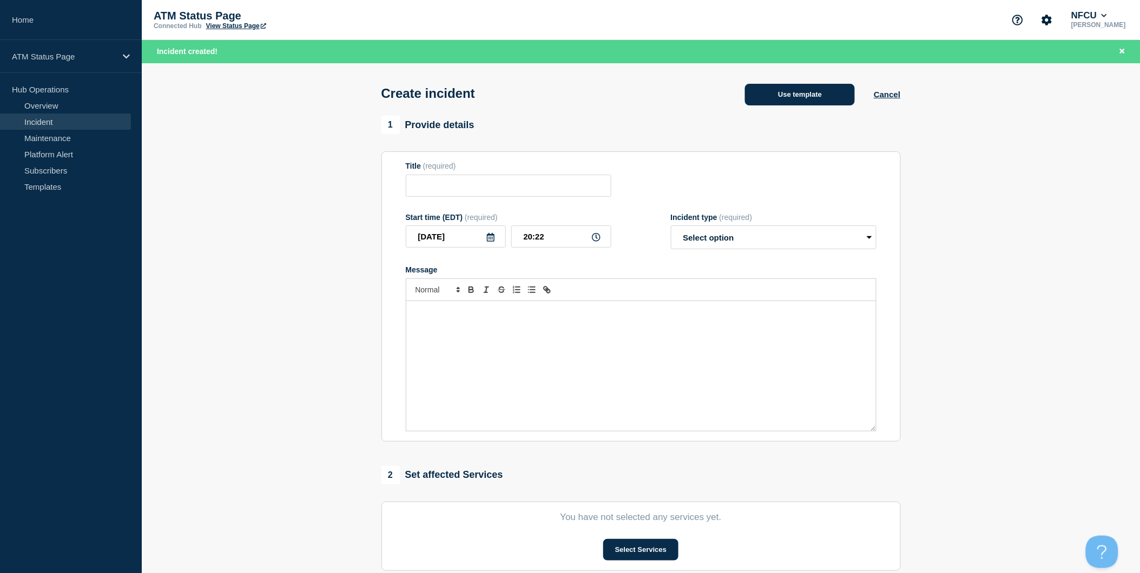
click at [828, 101] on button "Use template" at bounding box center [800, 95] width 110 height 22
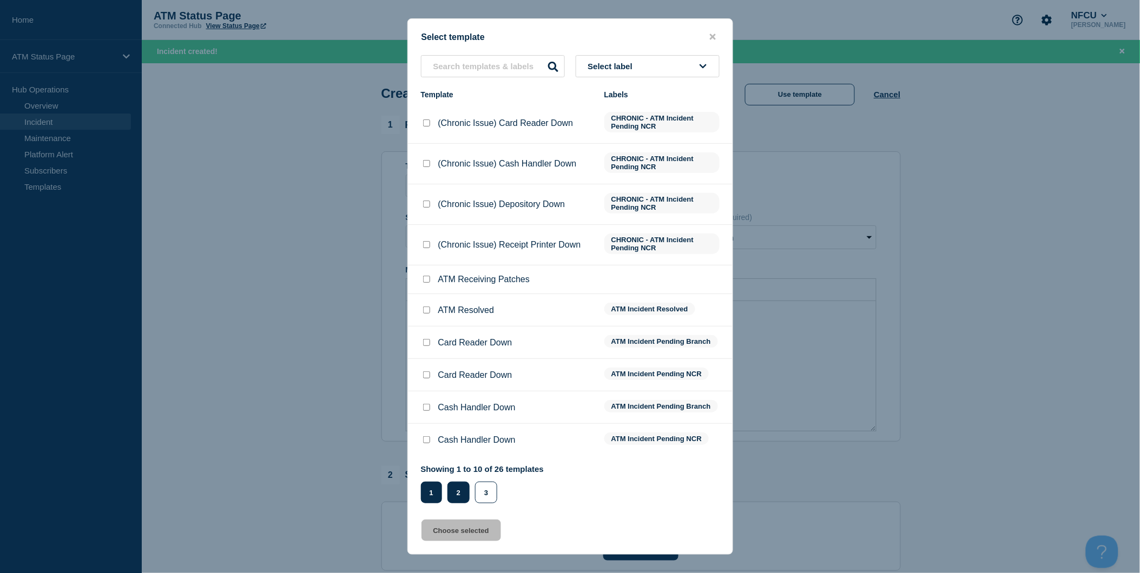
click at [460, 489] on button "2" at bounding box center [458, 493] width 22 height 22
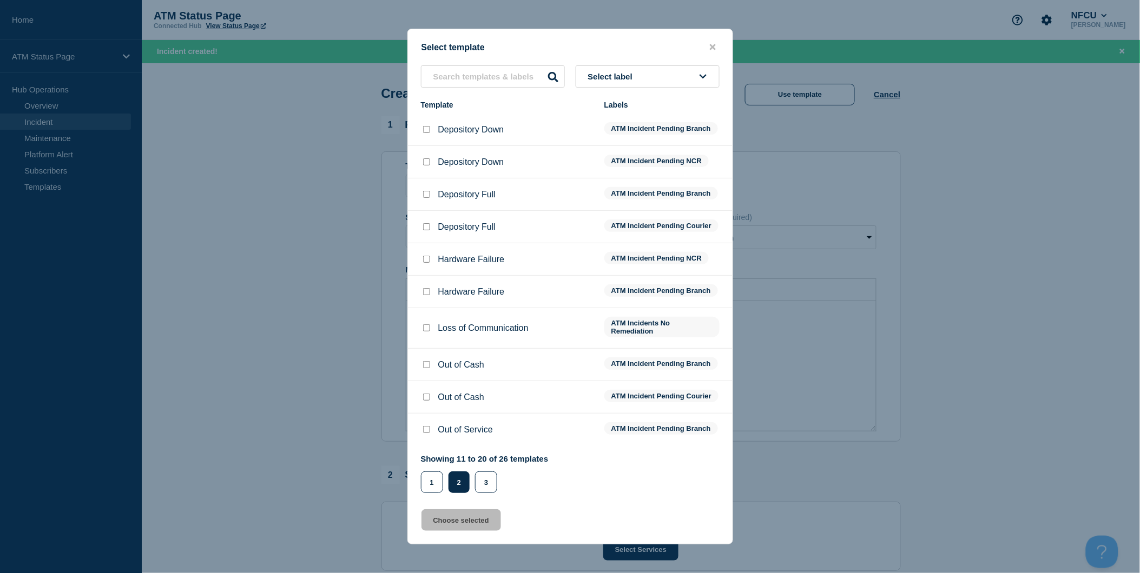
click at [423, 124] on div at bounding box center [426, 129] width 11 height 11
click at [424, 126] on input "Depository Down checkbox" at bounding box center [426, 129] width 7 height 7
checkbox input "true"
click at [467, 522] on button "Choose selected" at bounding box center [461, 521] width 80 height 22
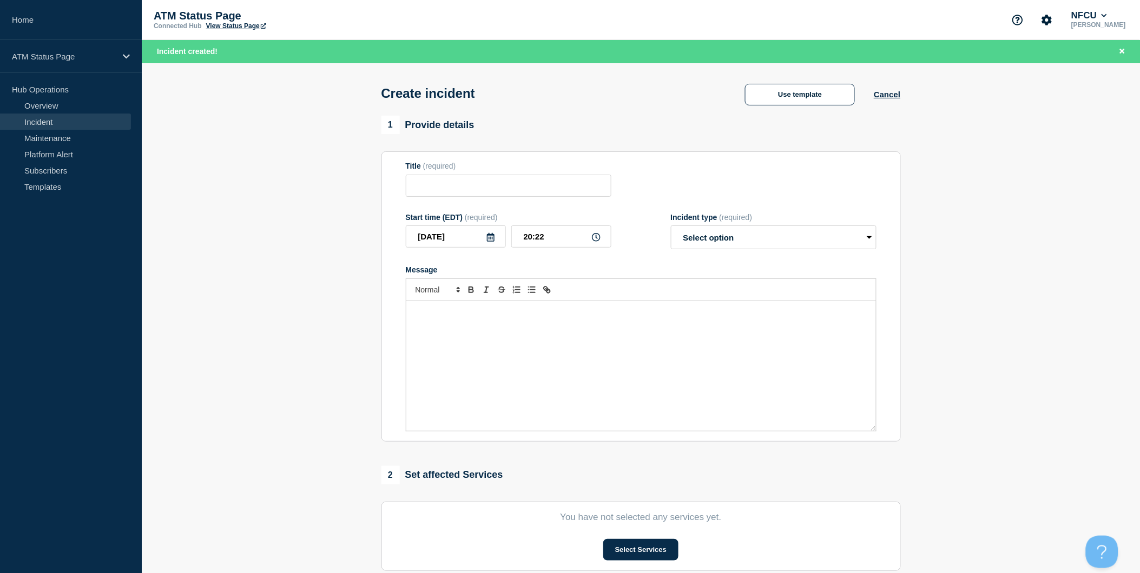
type input "Depository Down"
select select "identified"
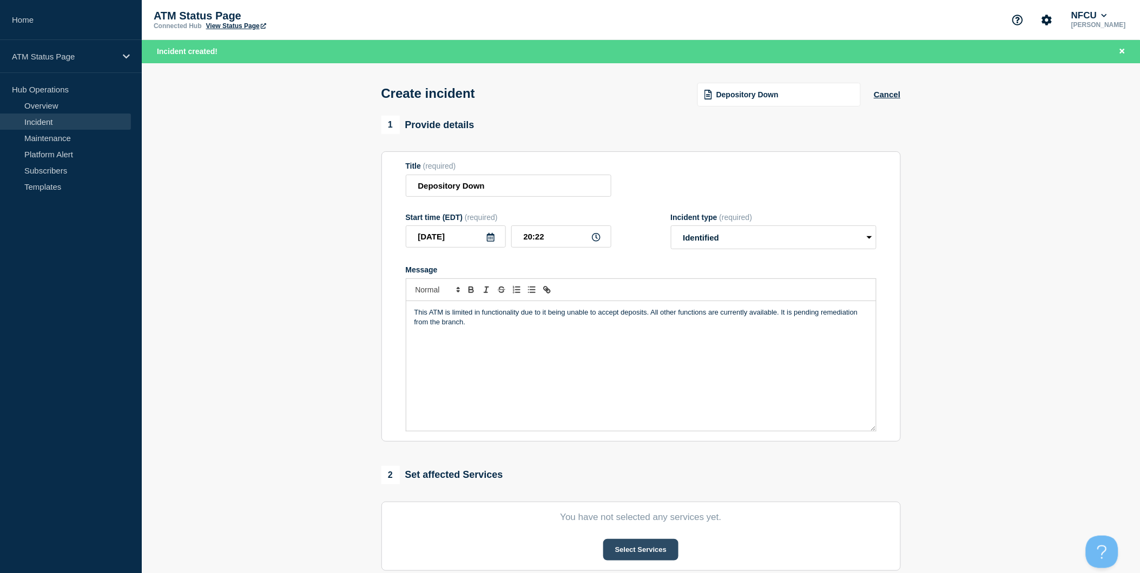
click at [634, 552] on button "Select Services" at bounding box center [640, 550] width 75 height 22
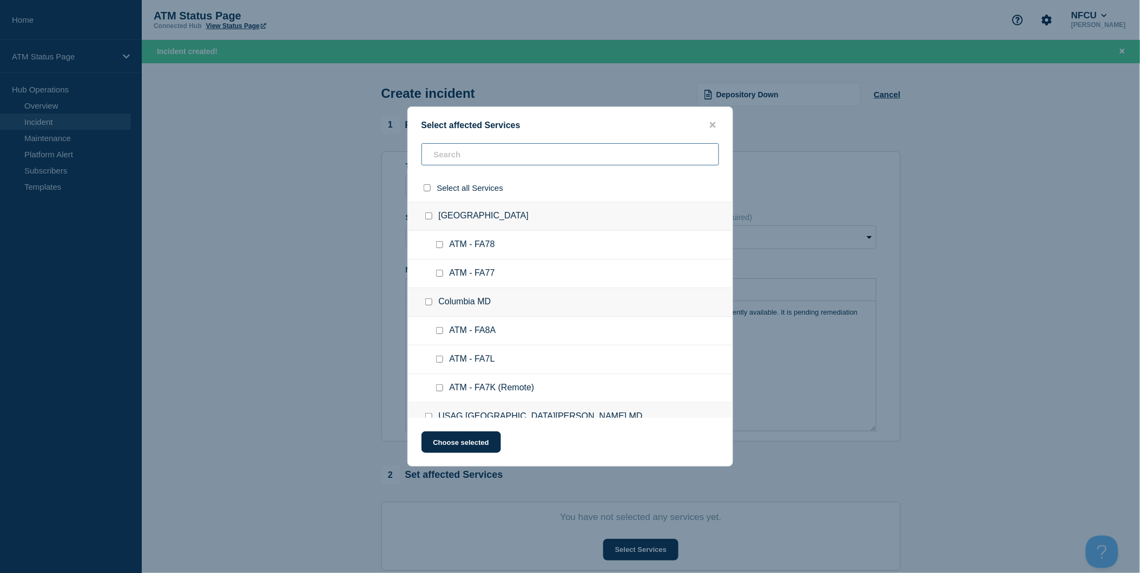
click at [582, 155] on input "text" at bounding box center [570, 154] width 298 height 22
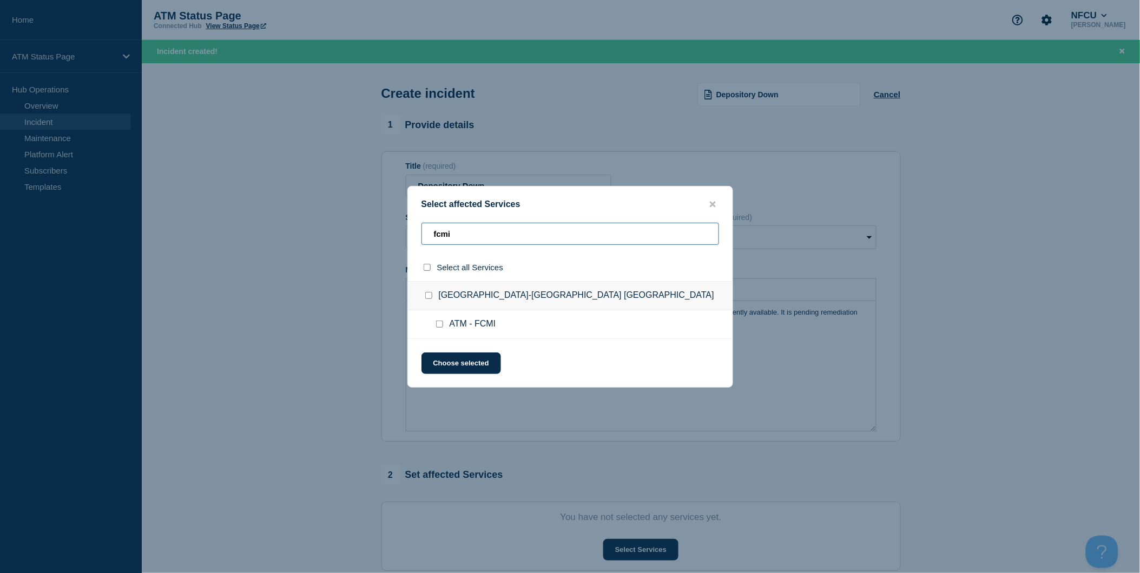
type input "fcmi"
click at [424, 268] on input "select all checkbox" at bounding box center [427, 267] width 7 height 7
checkbox input "true"
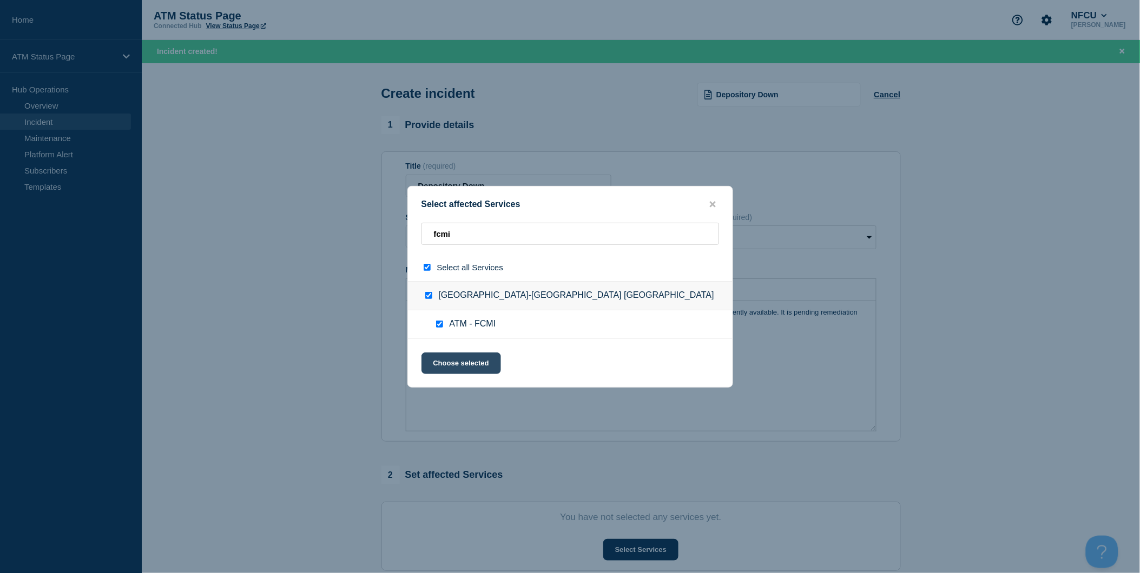
click at [469, 368] on button "Choose selected" at bounding box center [461, 364] width 80 height 22
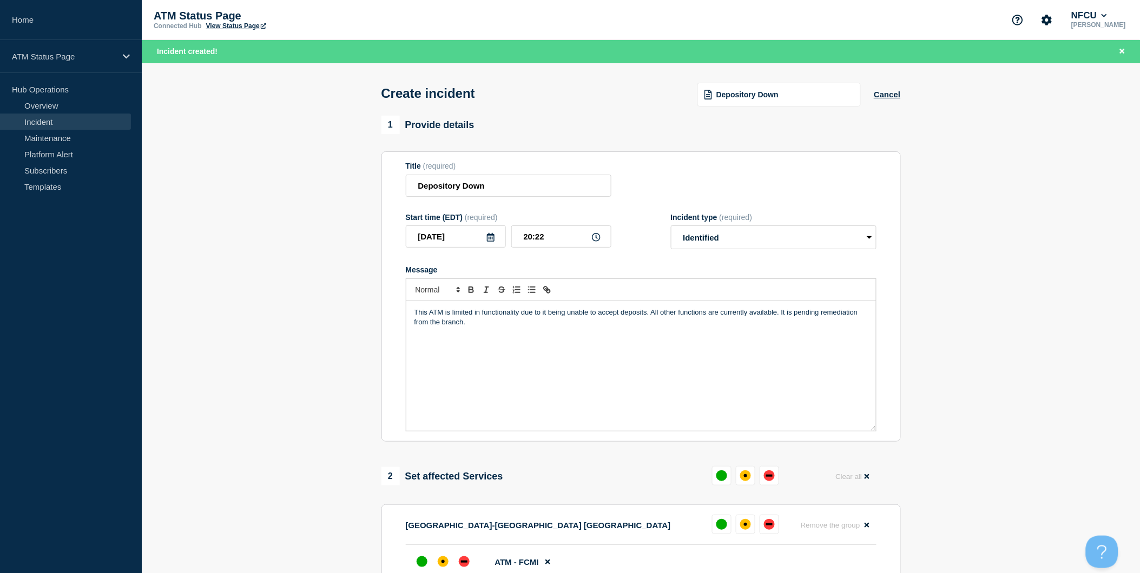
scroll to position [120, 0]
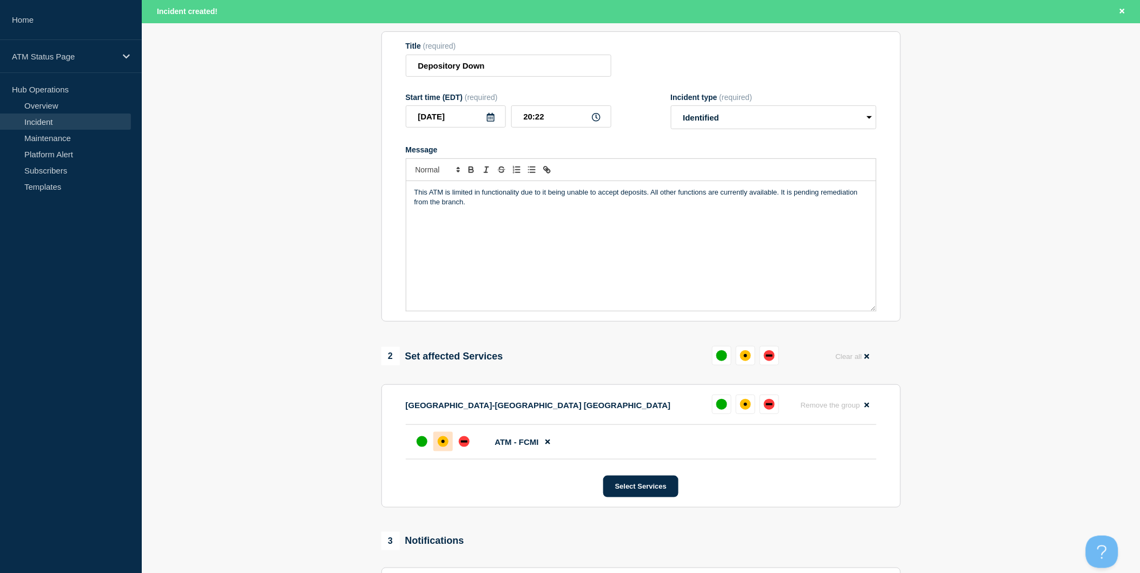
click at [442, 443] on div "affected" at bounding box center [443, 442] width 11 height 11
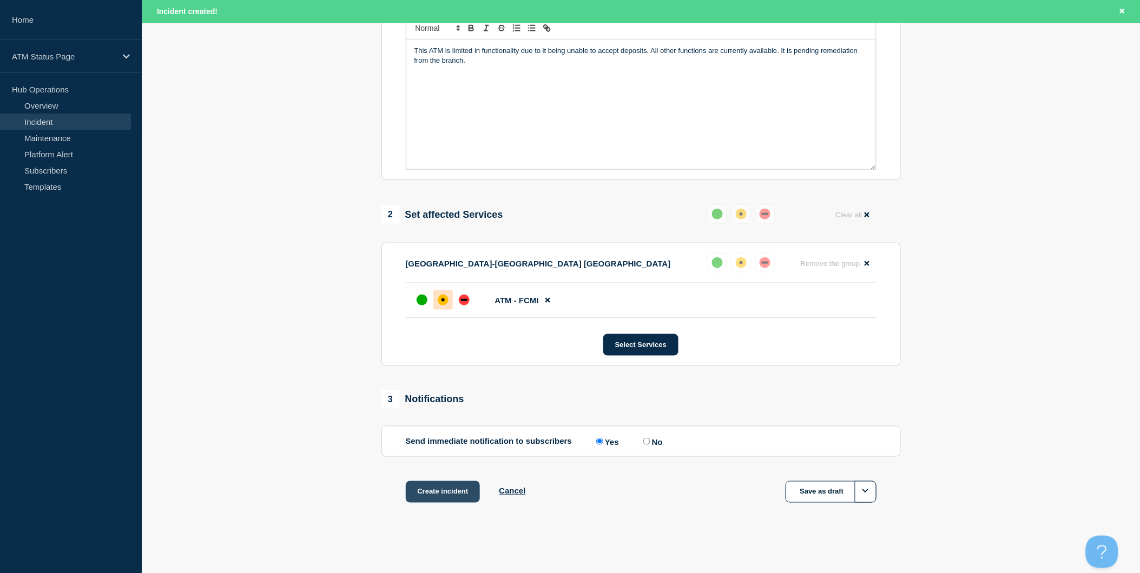
click at [440, 487] on button "Create incident" at bounding box center [443, 492] width 75 height 22
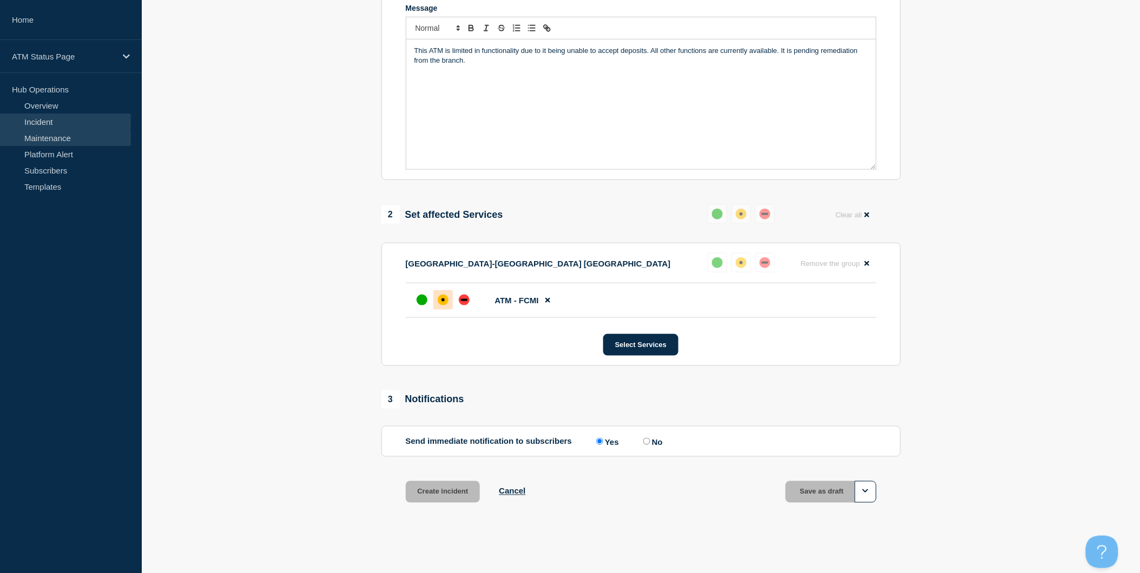
scroll to position [242, 0]
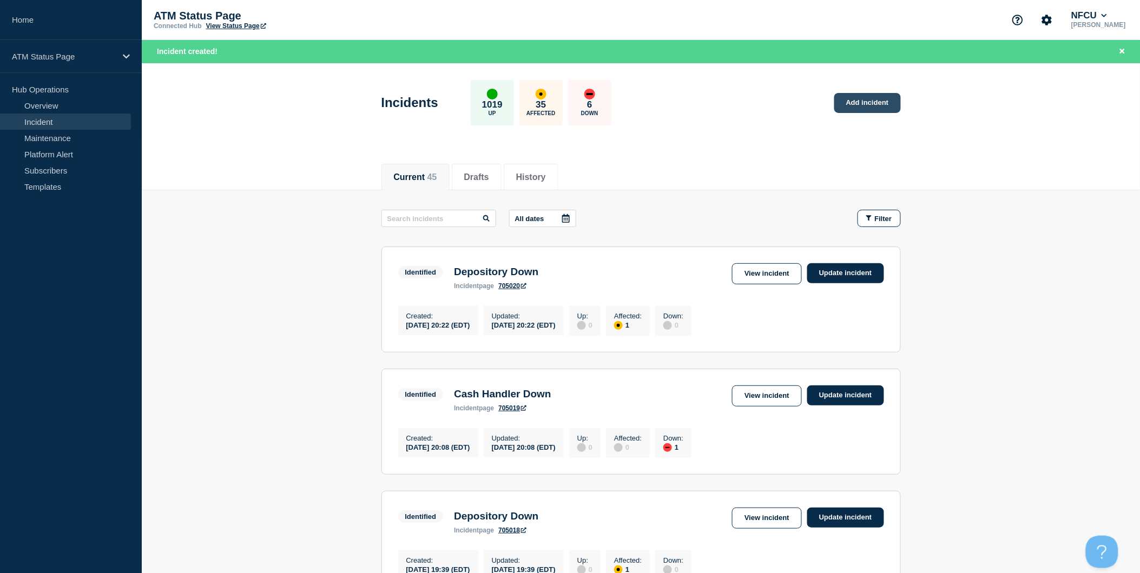
click at [873, 103] on link "Add incident" at bounding box center [867, 103] width 67 height 20
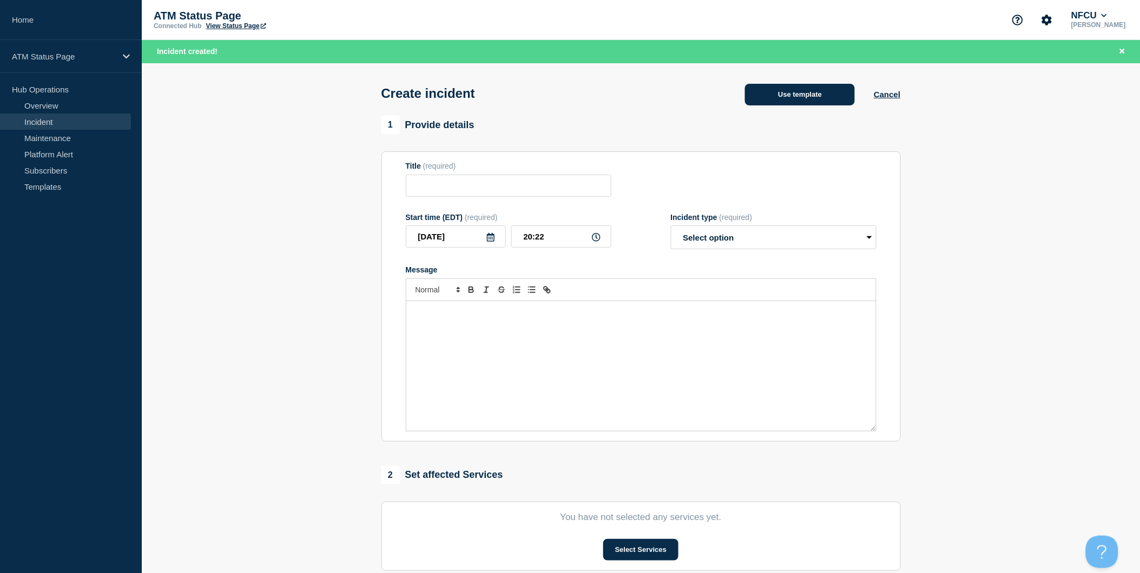
click at [818, 101] on button "Use template" at bounding box center [800, 95] width 110 height 22
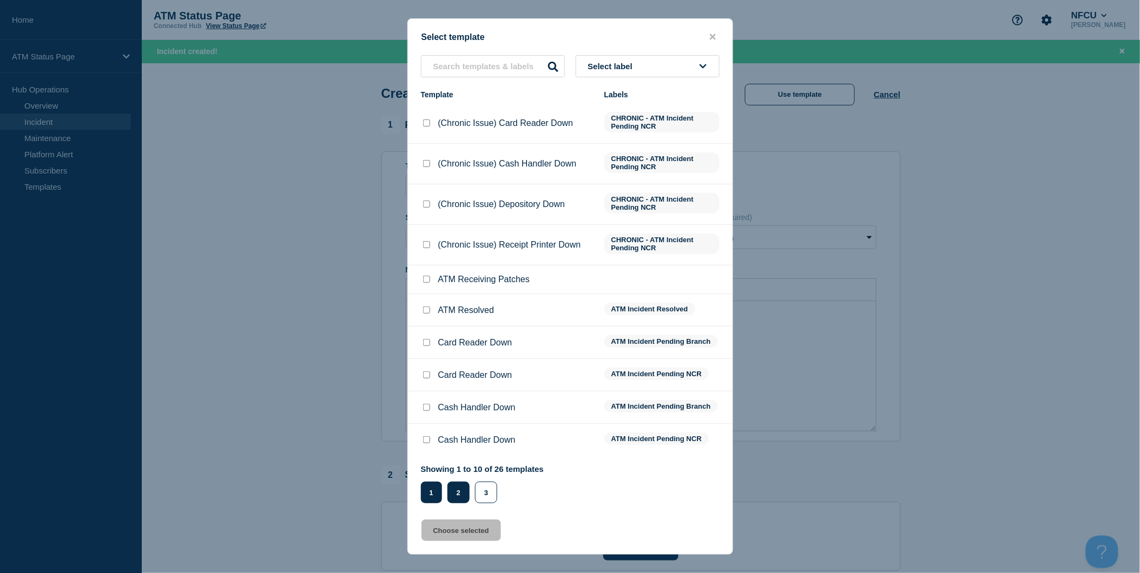
click at [457, 491] on button "2" at bounding box center [458, 493] width 22 height 22
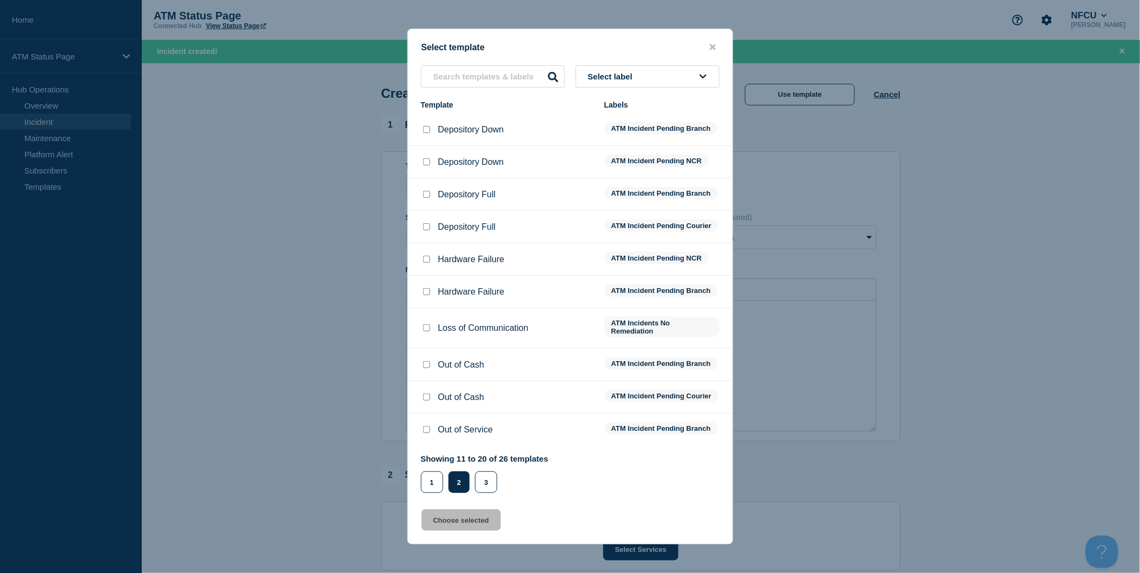
click at [426, 126] on input "Depository Down checkbox" at bounding box center [426, 129] width 7 height 7
checkbox input "true"
click at [471, 527] on button "Choose selected" at bounding box center [461, 521] width 80 height 22
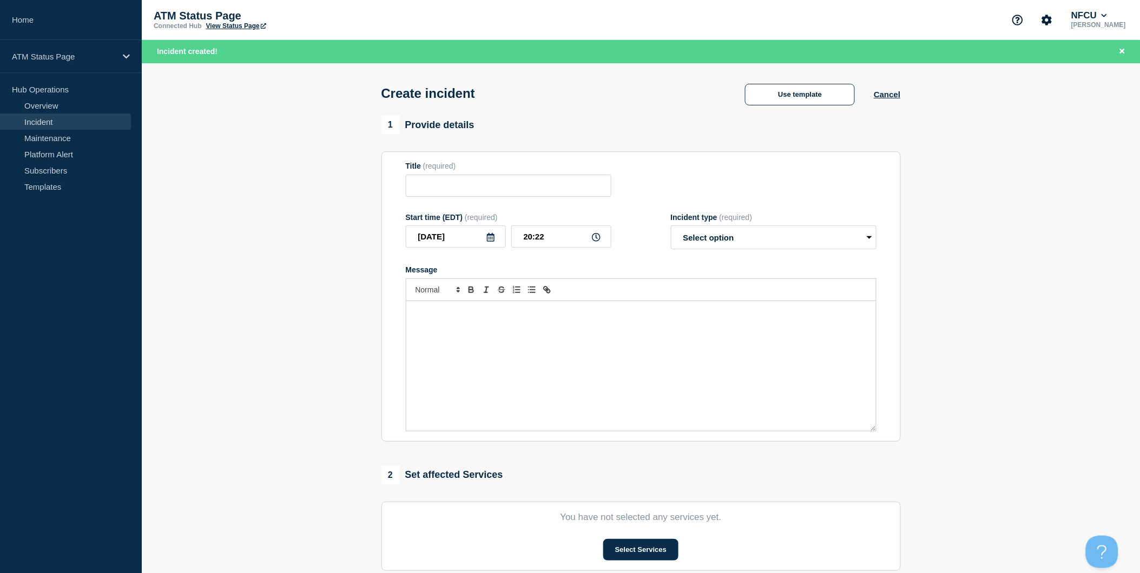
type input "Depository Down"
select select "identified"
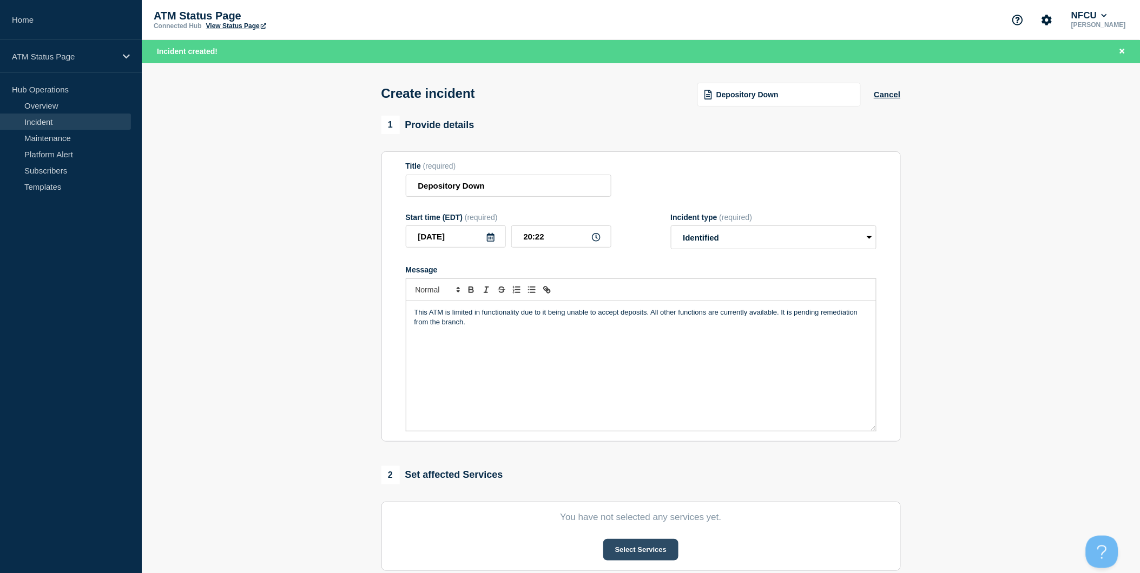
click at [636, 552] on button "Select Services" at bounding box center [640, 550] width 75 height 22
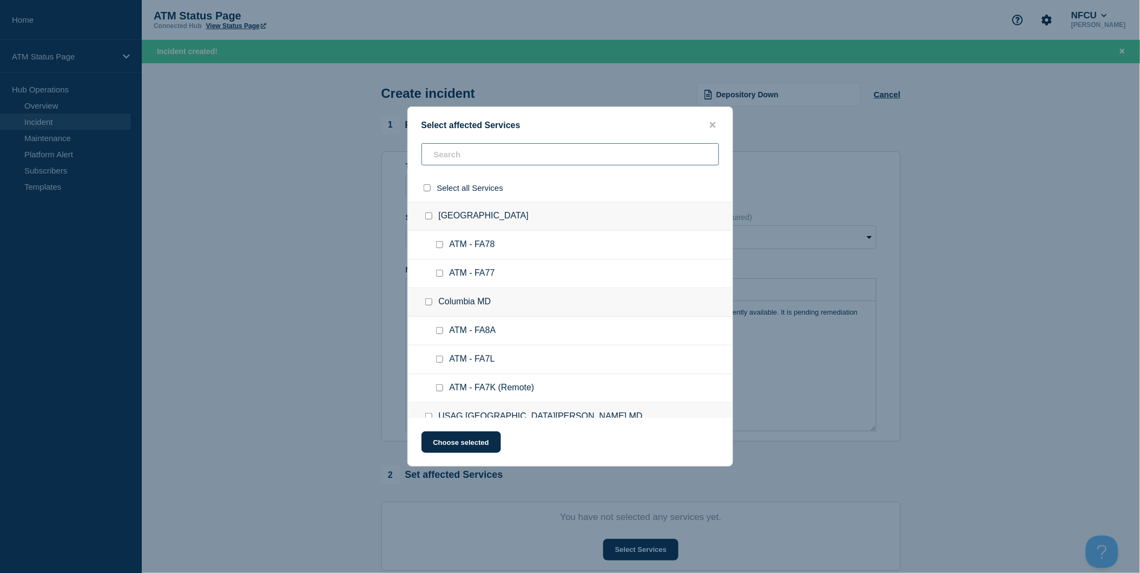
click at [483, 163] on input "text" at bounding box center [570, 154] width 298 height 22
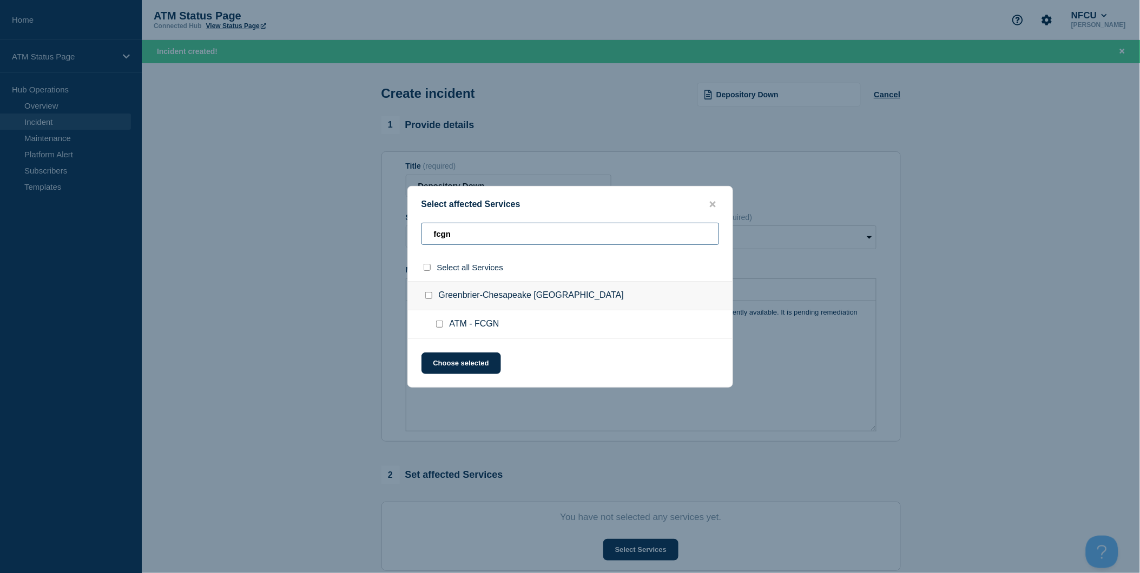
type input "fcgn"
click at [430, 269] on input "select all checkbox" at bounding box center [427, 267] width 7 height 7
checkbox input "true"
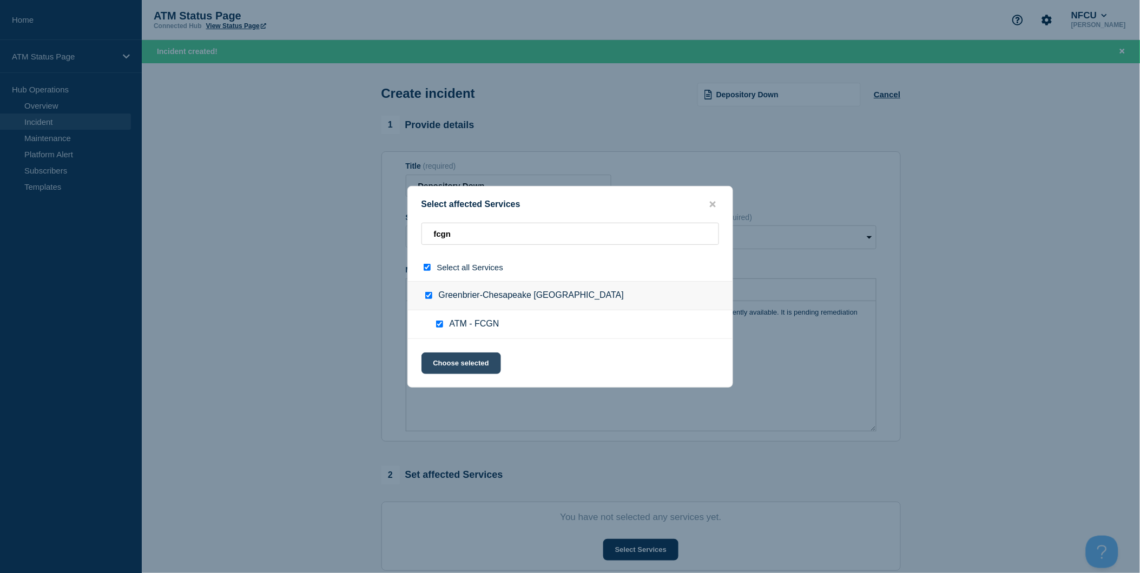
click at [473, 366] on button "Choose selected" at bounding box center [461, 364] width 80 height 22
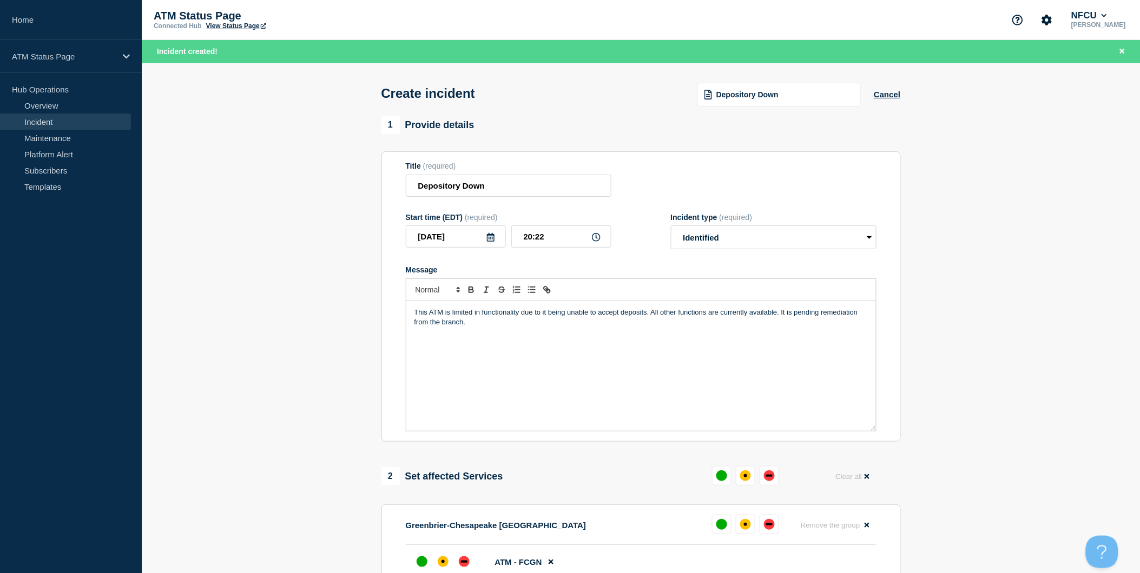
scroll to position [180, 0]
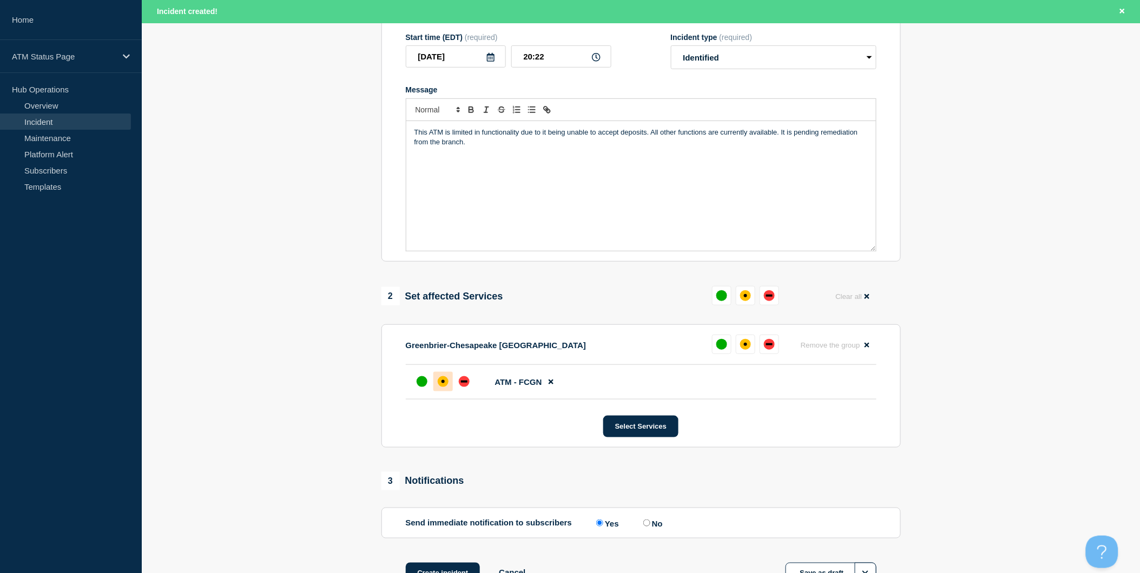
click at [448, 386] on div at bounding box center [442, 381] width 19 height 19
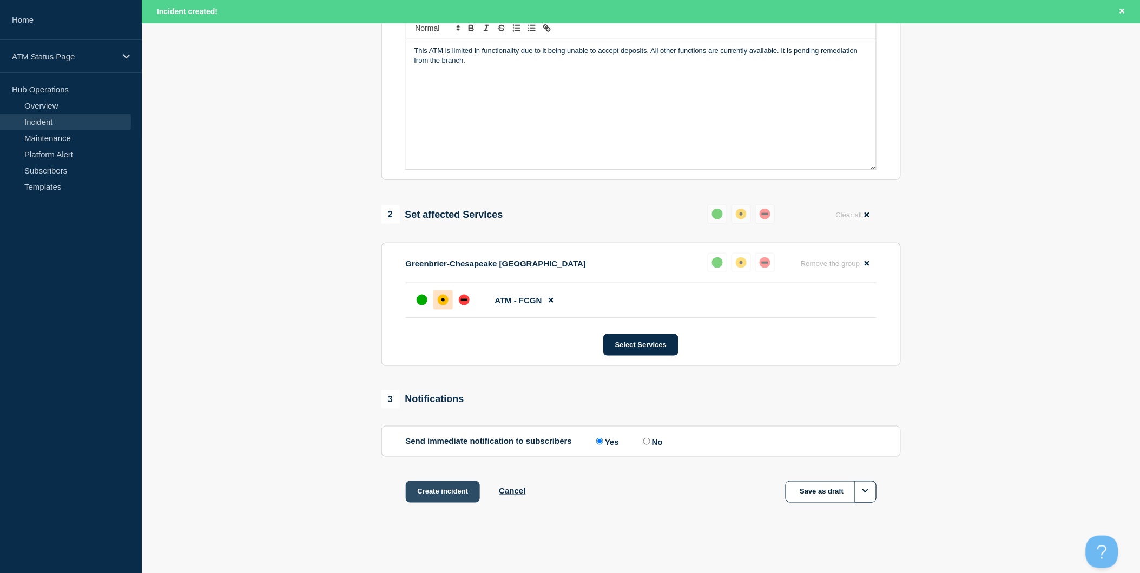
click at [466, 495] on button "Create incident" at bounding box center [443, 492] width 75 height 22
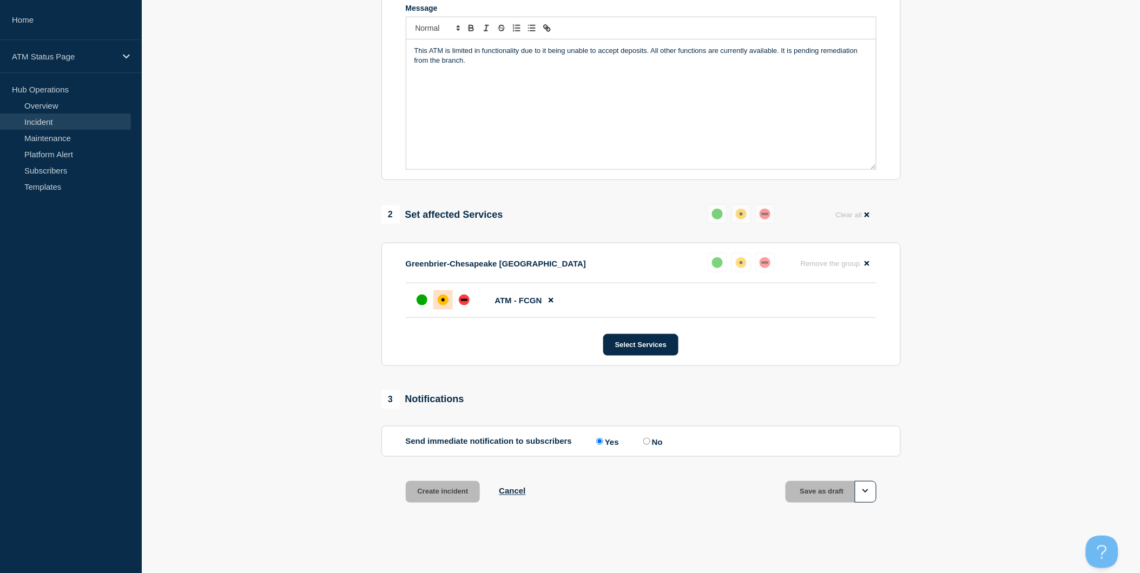
scroll to position [242, 0]
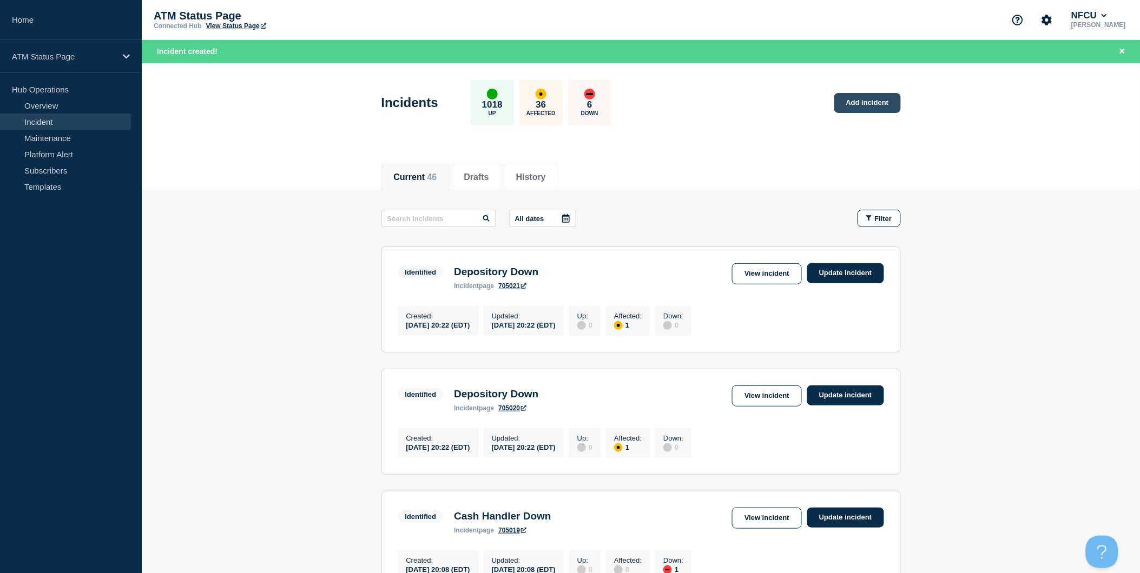
click at [849, 108] on link "Add incident" at bounding box center [867, 103] width 67 height 20
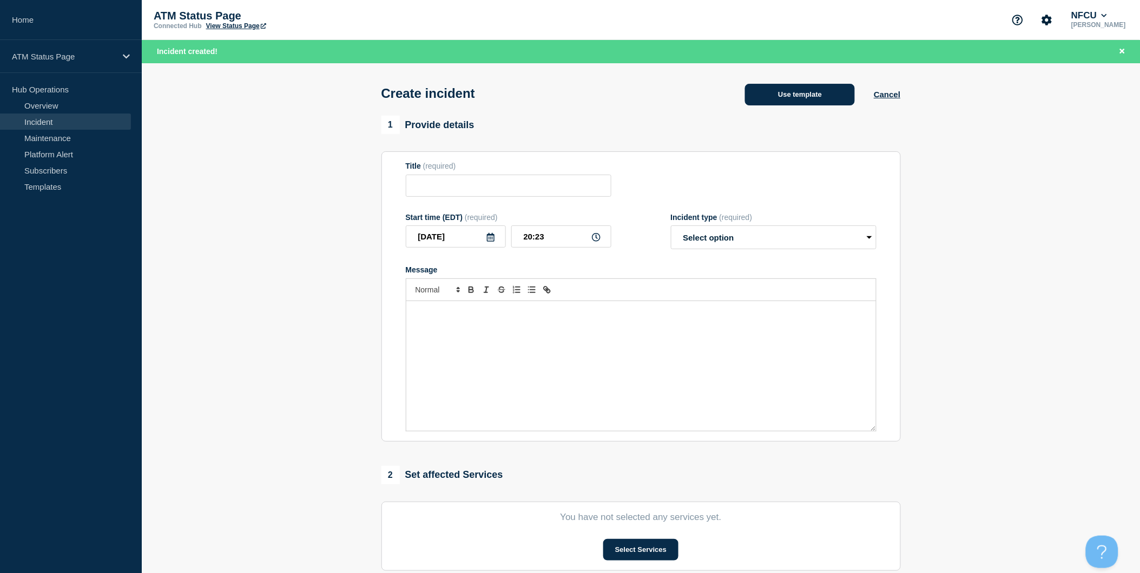
click at [826, 102] on button "Use template" at bounding box center [800, 95] width 110 height 22
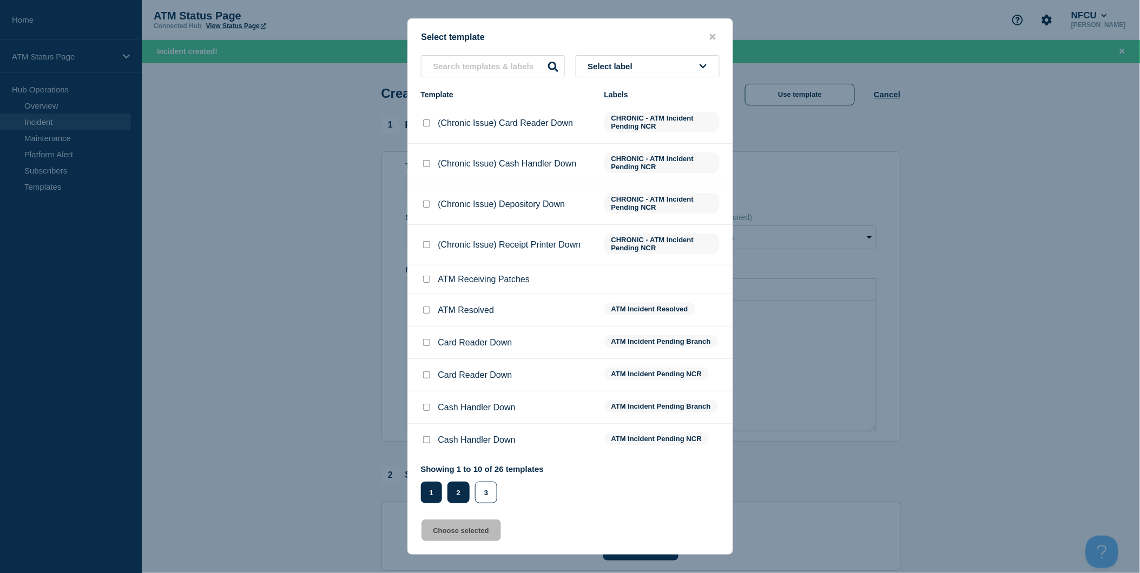
click at [454, 490] on button "2" at bounding box center [458, 493] width 22 height 22
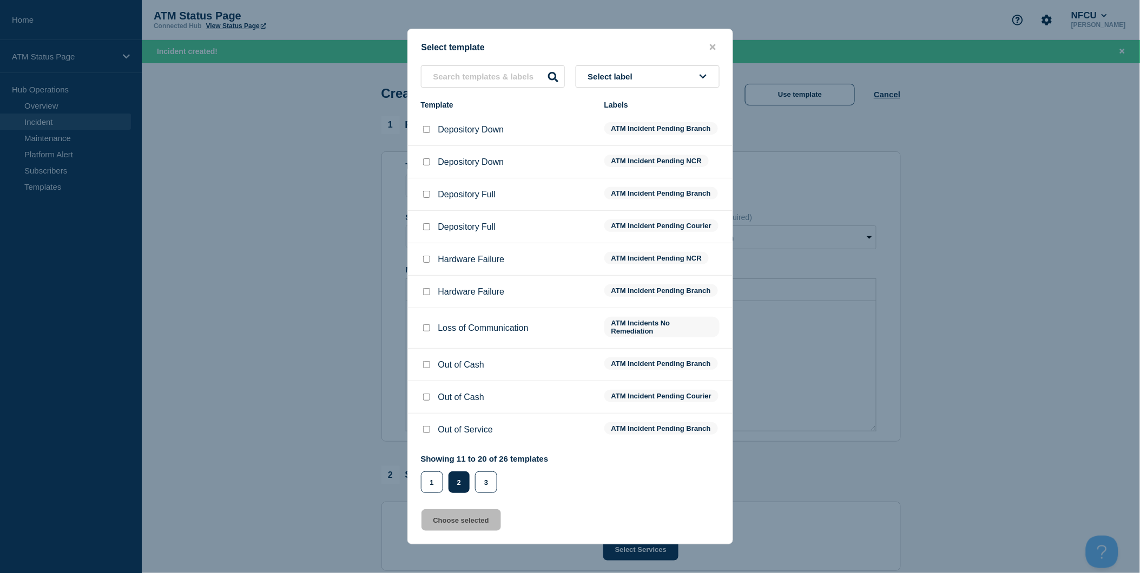
click at [426, 126] on input "Depository Down checkbox" at bounding box center [426, 129] width 7 height 7
checkbox input "true"
click at [464, 525] on button "Choose selected" at bounding box center [461, 521] width 80 height 22
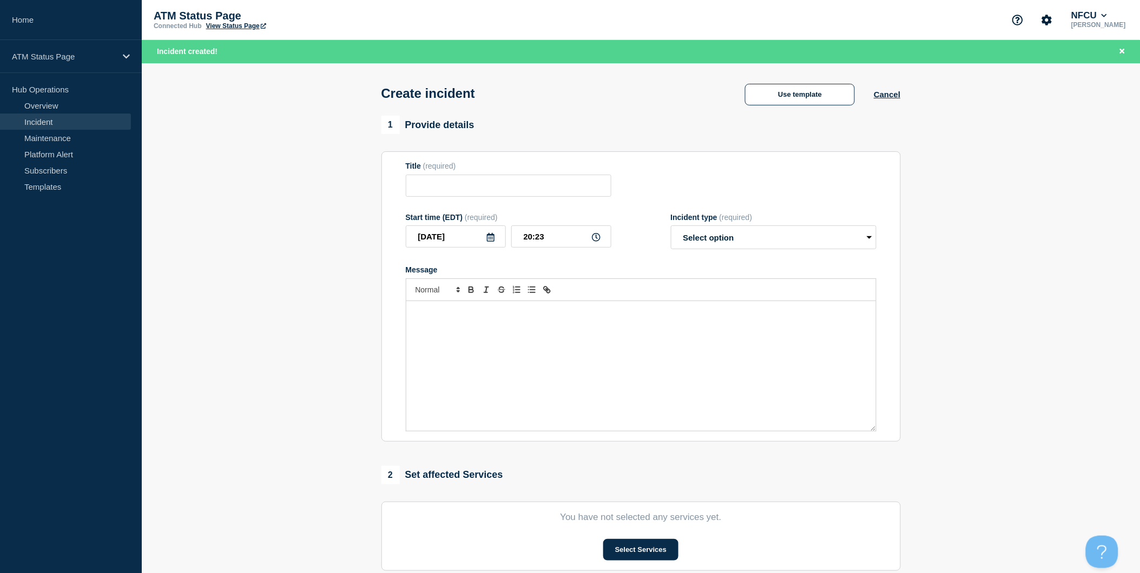
type input "Depository Down"
select select "identified"
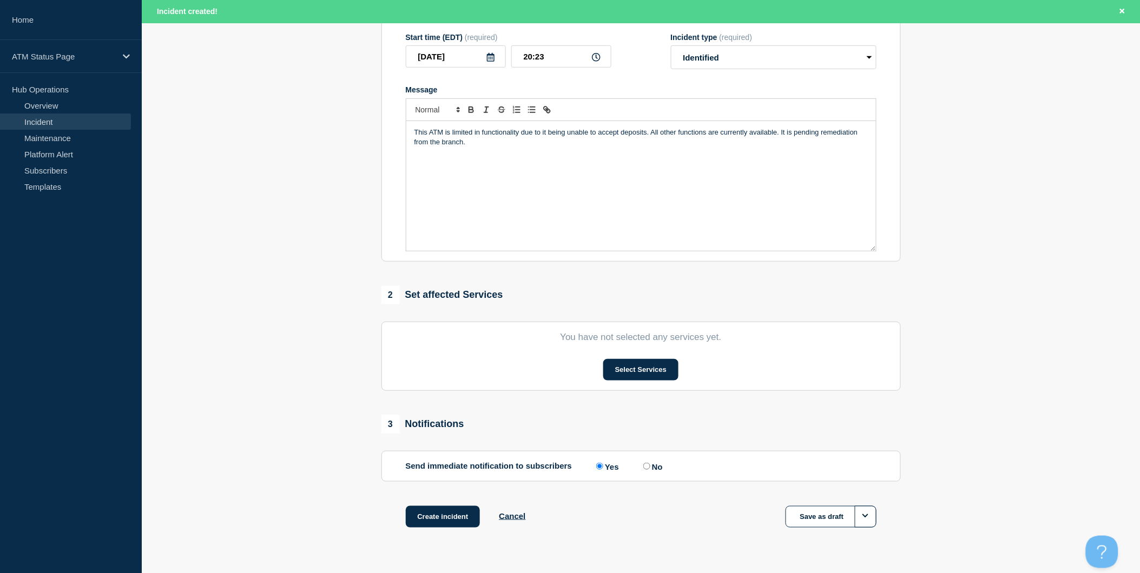
scroll to position [208, 0]
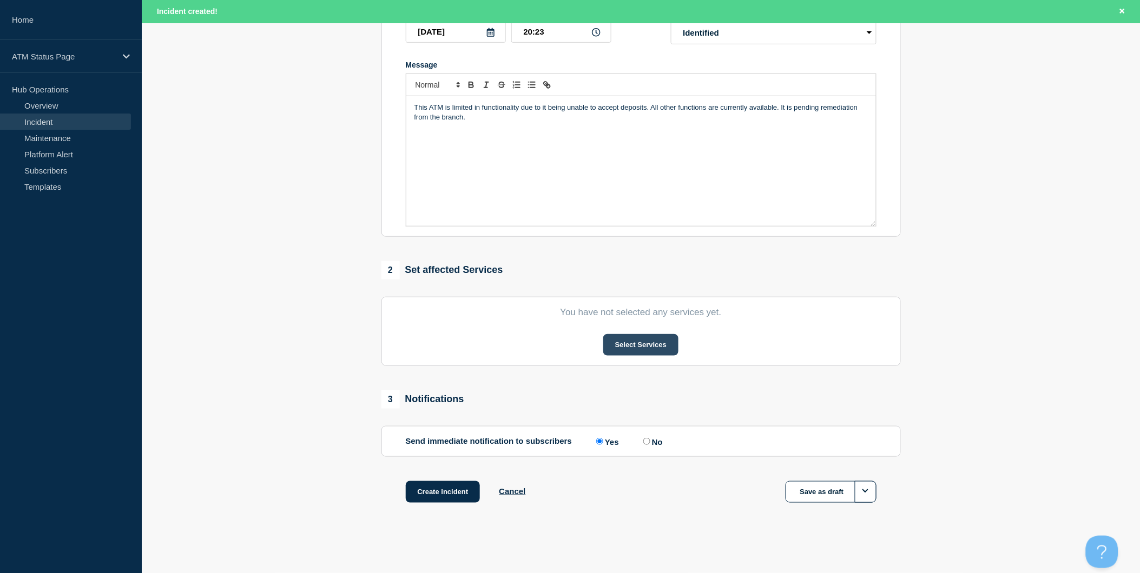
click at [661, 349] on button "Select Services" at bounding box center [640, 345] width 75 height 22
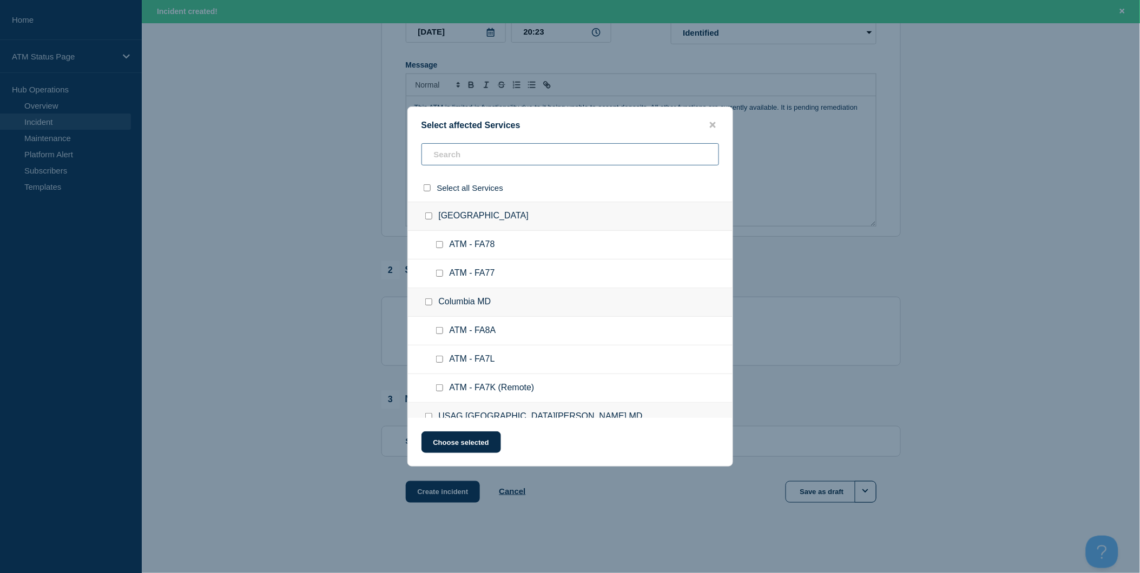
click at [547, 160] on input "text" at bounding box center [570, 154] width 298 height 22
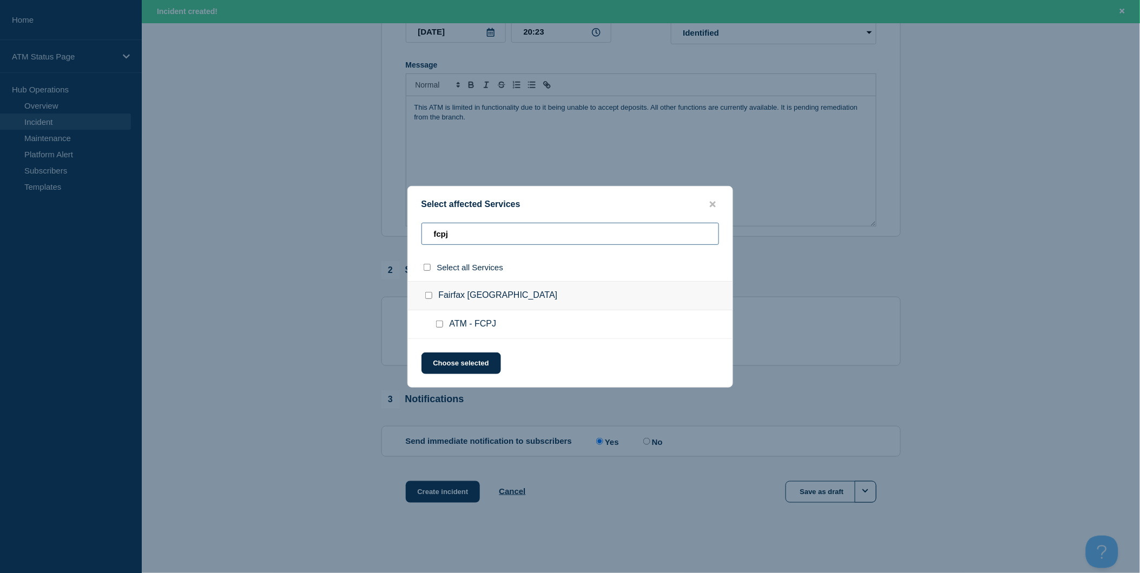
type input "fcpj"
click at [428, 271] on input "select all checkbox" at bounding box center [427, 267] width 7 height 7
checkbox input "true"
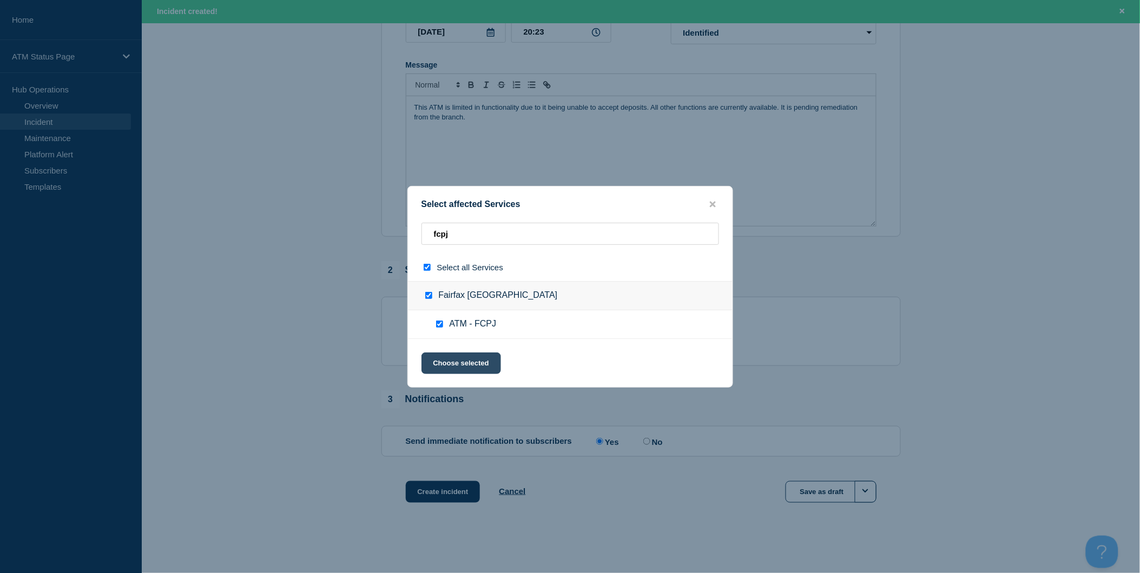
click at [460, 365] on button "Choose selected" at bounding box center [461, 364] width 80 height 22
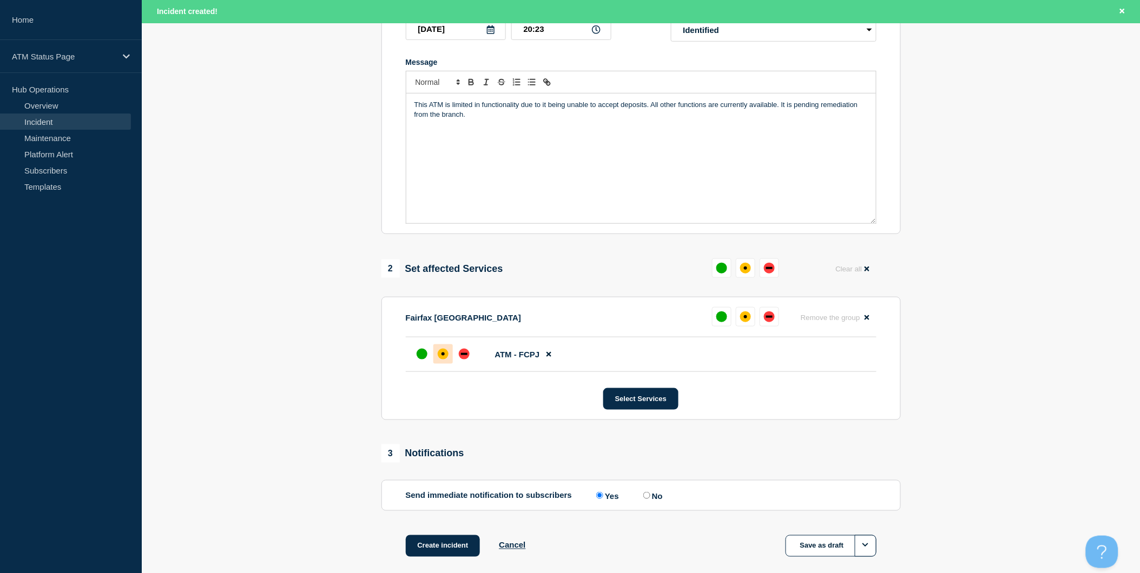
click at [441, 364] on div at bounding box center [442, 354] width 19 height 19
click at [453, 553] on button "Create incident" at bounding box center [443, 547] width 75 height 22
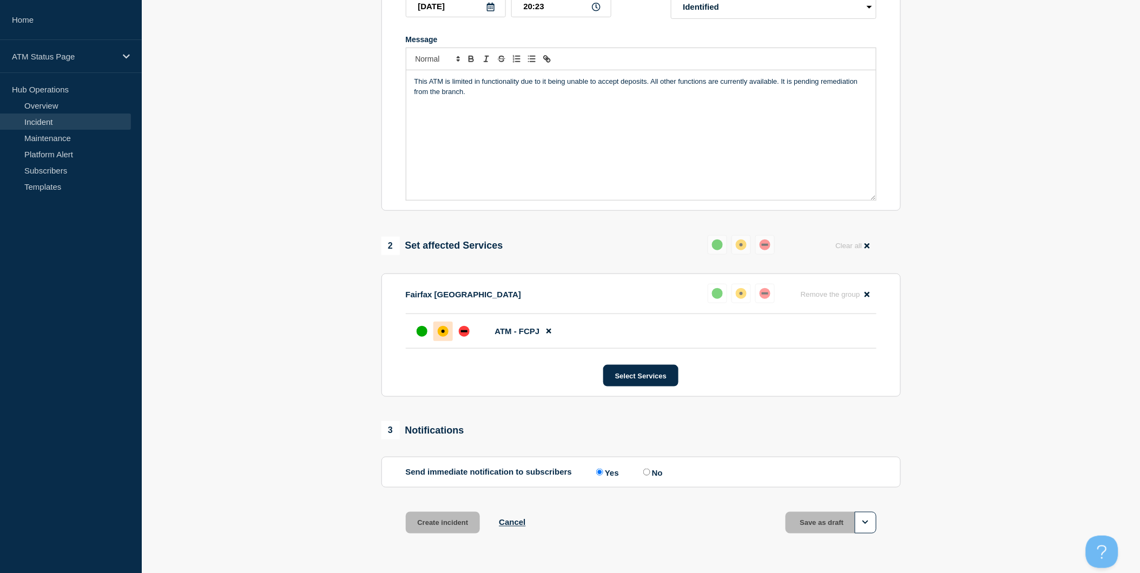
scroll to position [184, 0]
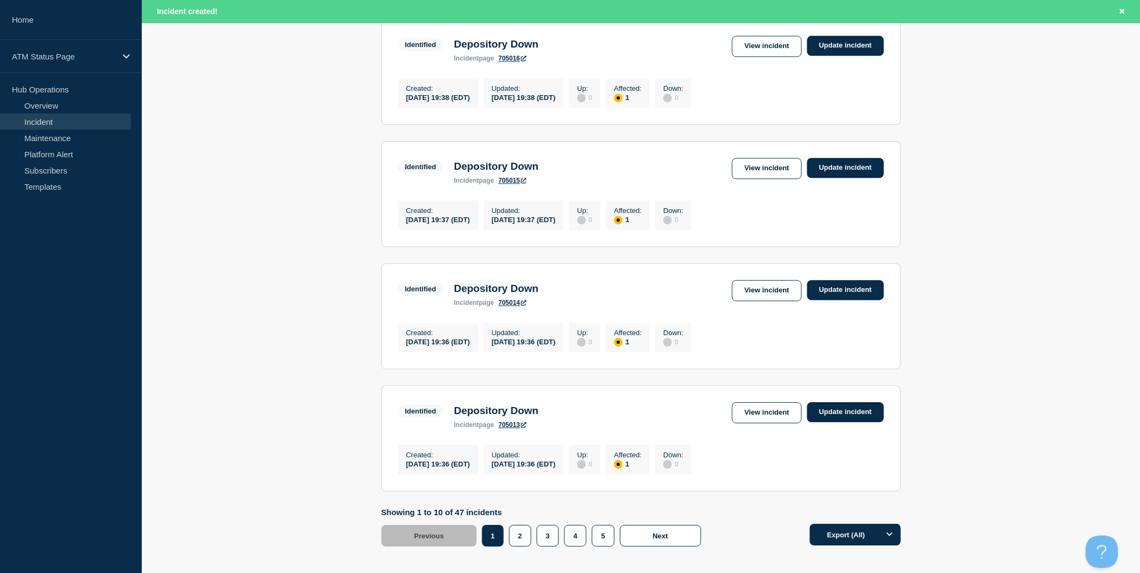
scroll to position [1067, 0]
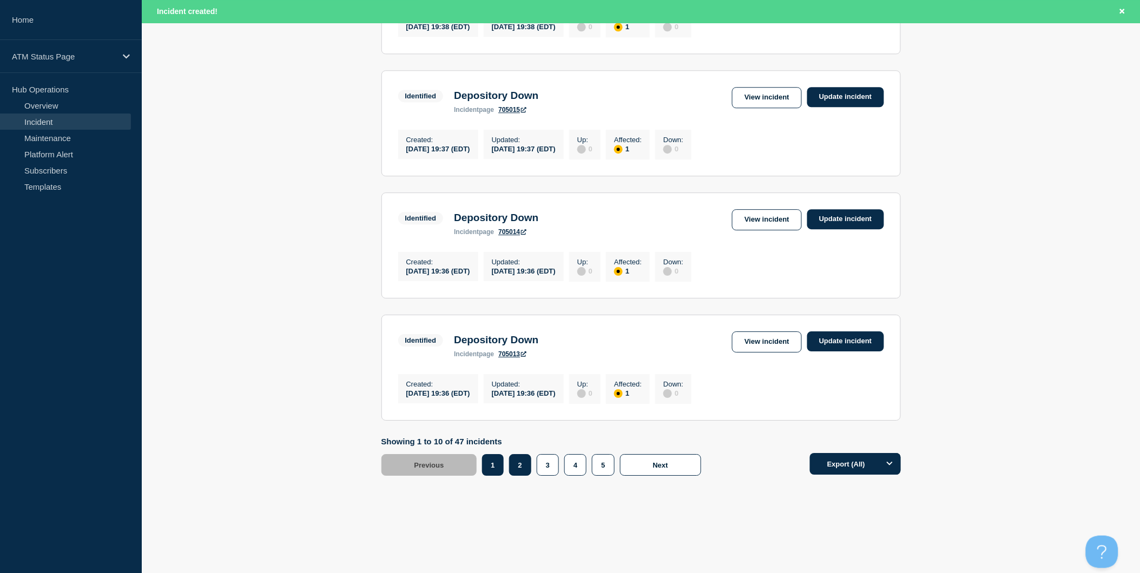
click at [516, 457] on button "2" at bounding box center [520, 465] width 22 height 22
click at [744, 342] on link "View incident" at bounding box center [767, 342] width 70 height 21
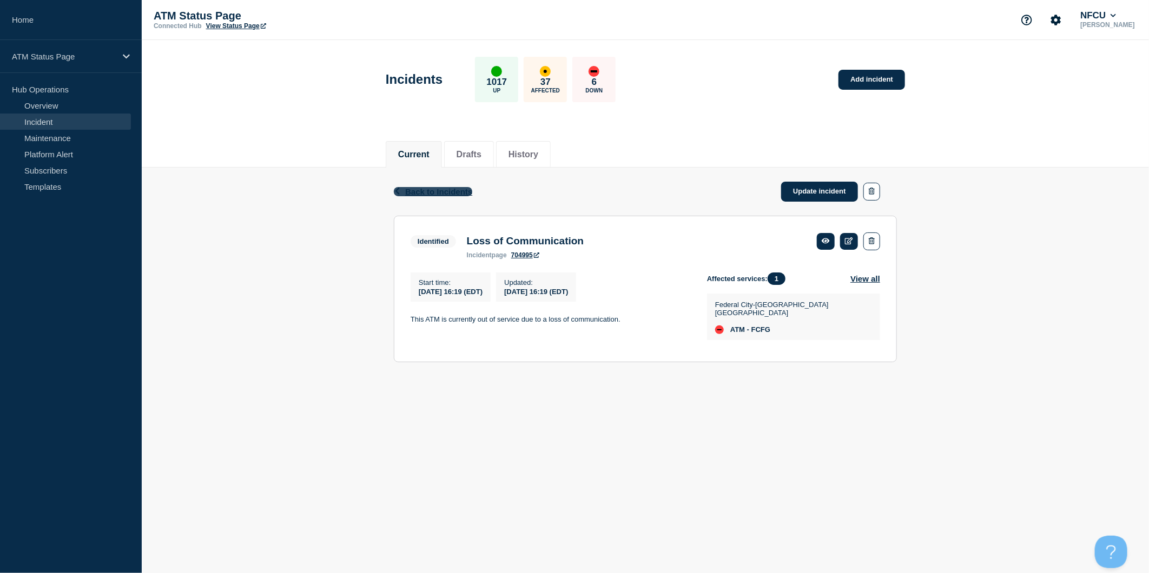
click at [466, 191] on span "Back to Incidents" at bounding box center [438, 191] width 67 height 9
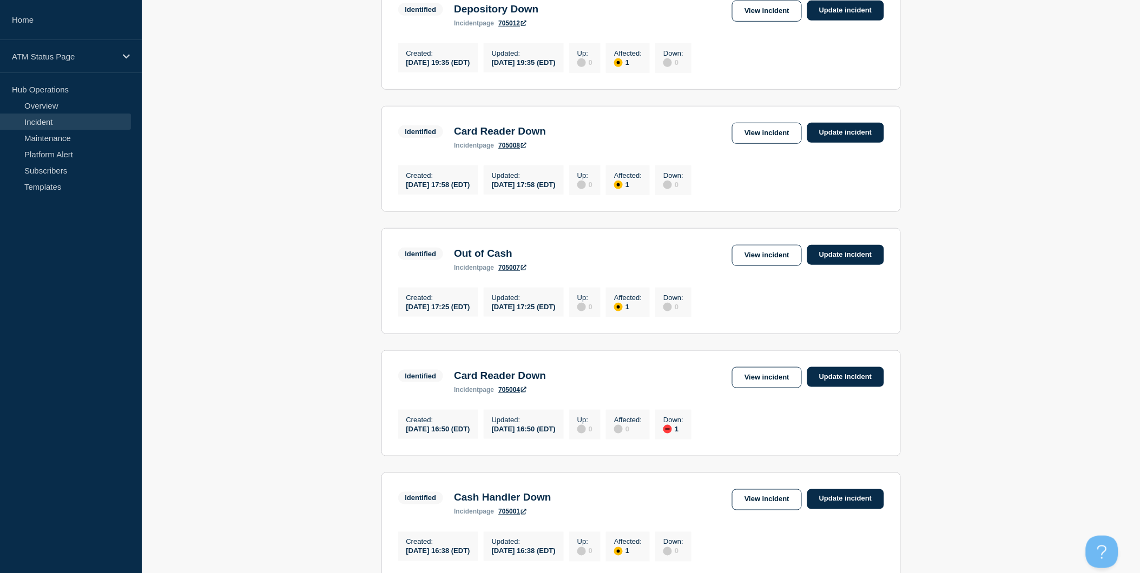
scroll to position [420, 0]
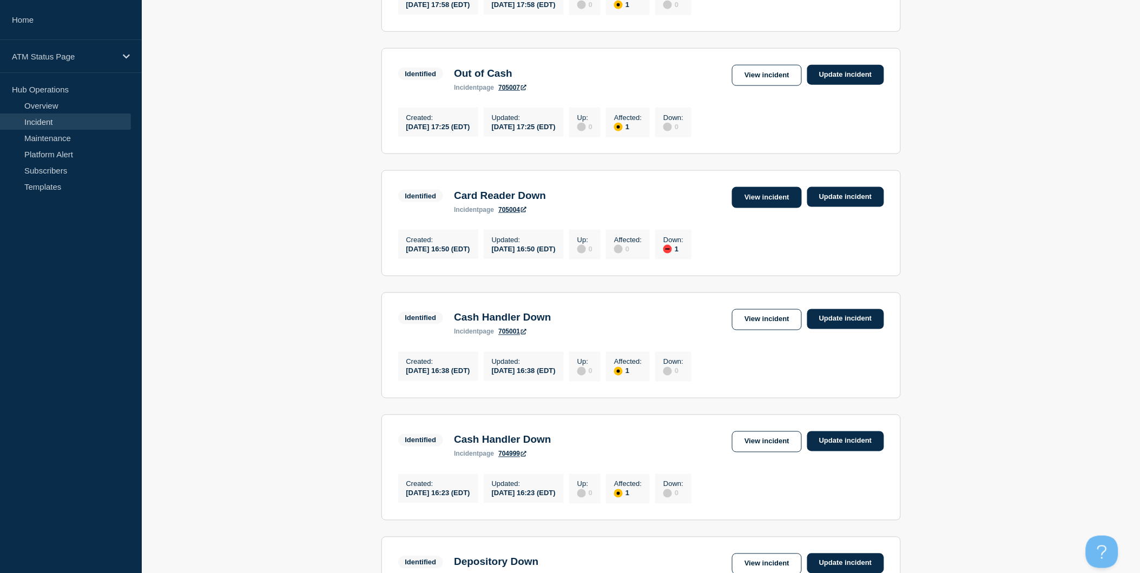
click at [750, 203] on link "View incident" at bounding box center [767, 197] width 70 height 21
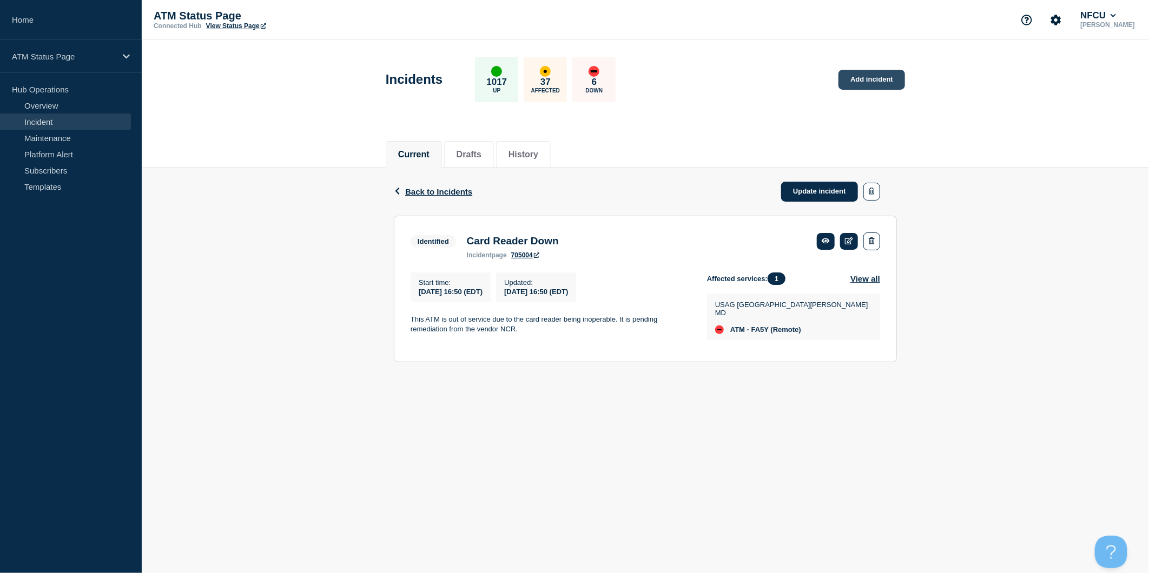
click at [890, 72] on link "Add incident" at bounding box center [872, 80] width 67 height 20
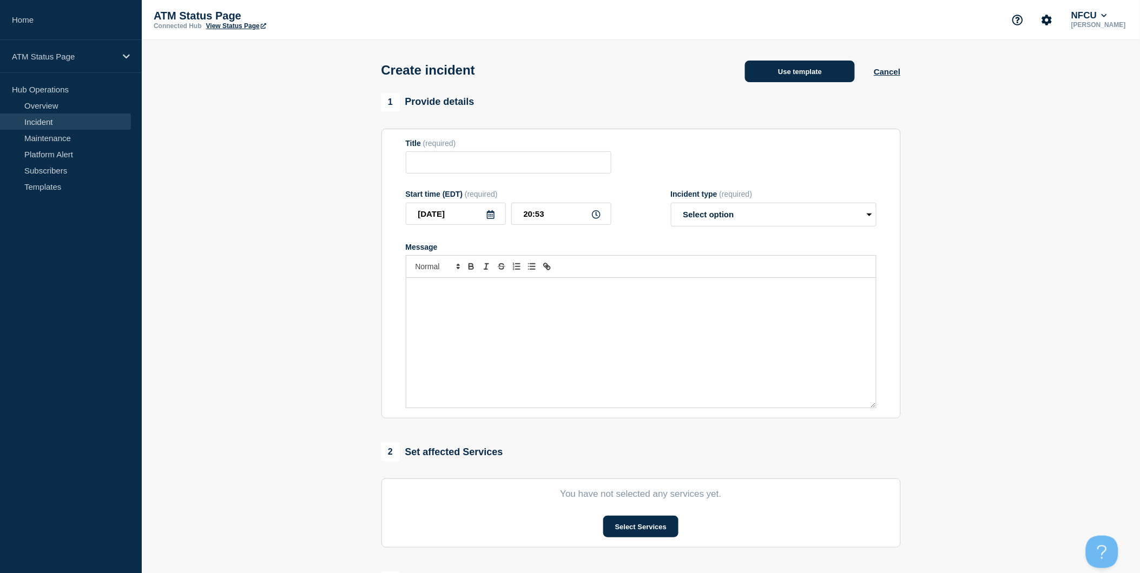
click at [816, 69] on button "Use template" at bounding box center [800, 72] width 110 height 22
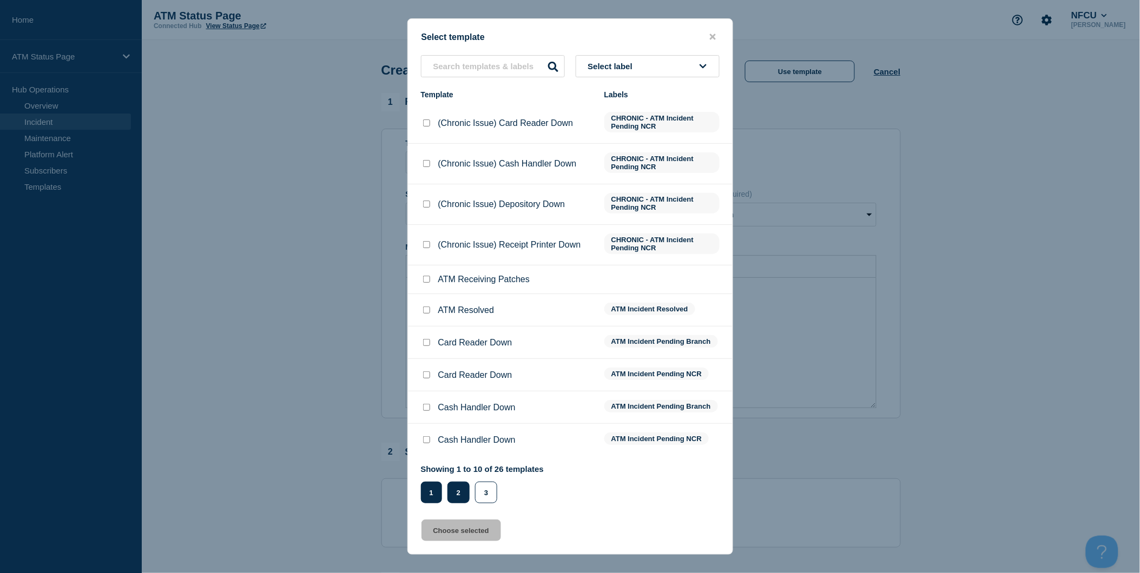
click at [461, 492] on button "2" at bounding box center [458, 493] width 22 height 22
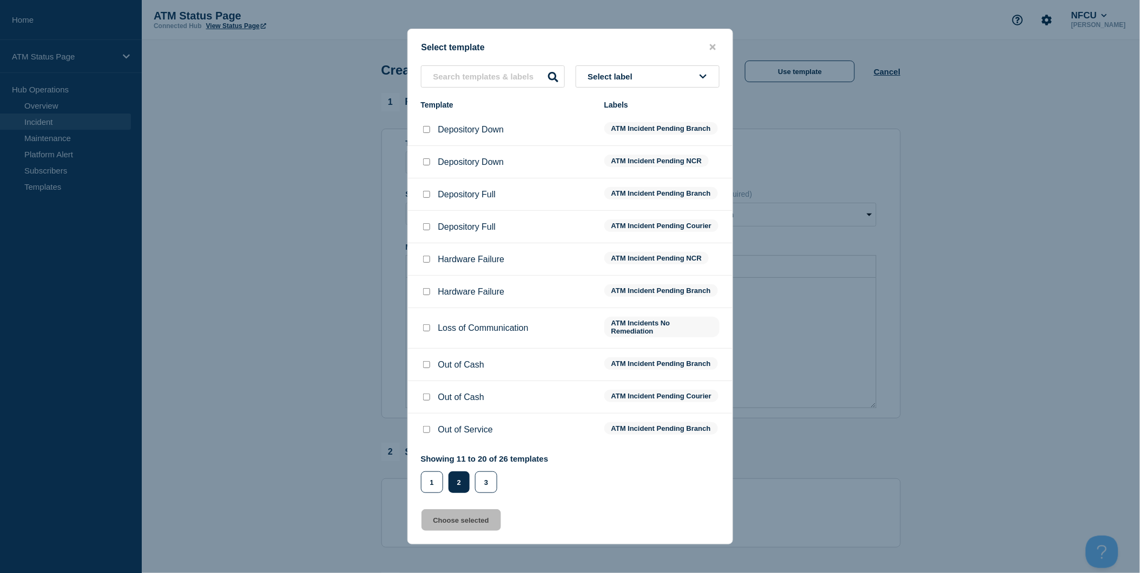
click at [423, 126] on input "Depository Down checkbox" at bounding box center [426, 129] width 7 height 7
checkbox input "true"
click at [479, 531] on button "Choose selected" at bounding box center [461, 521] width 80 height 22
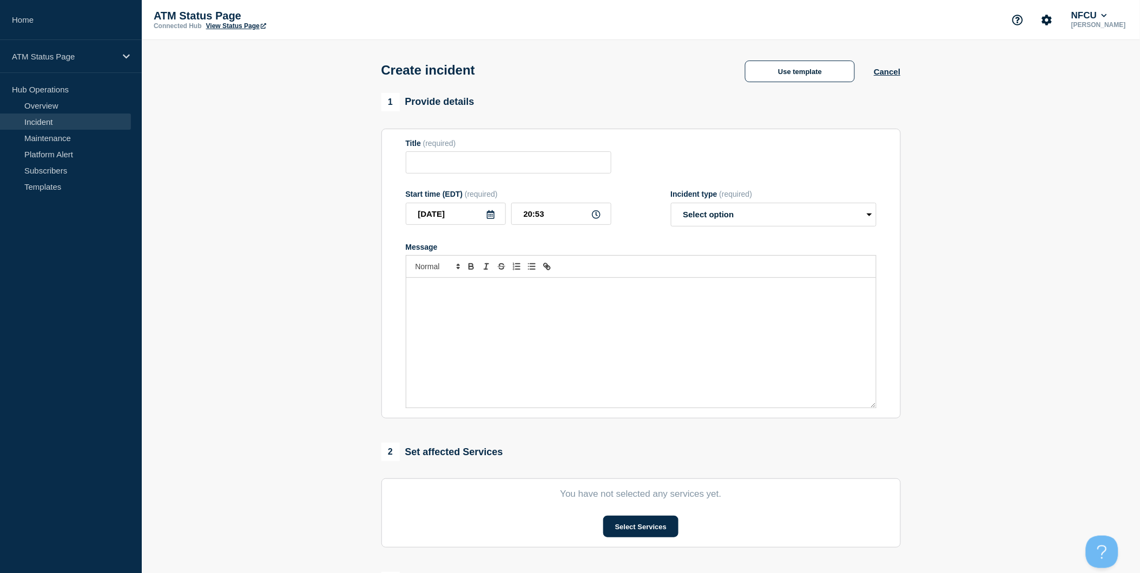
type input "Depository Down"
select select "identified"
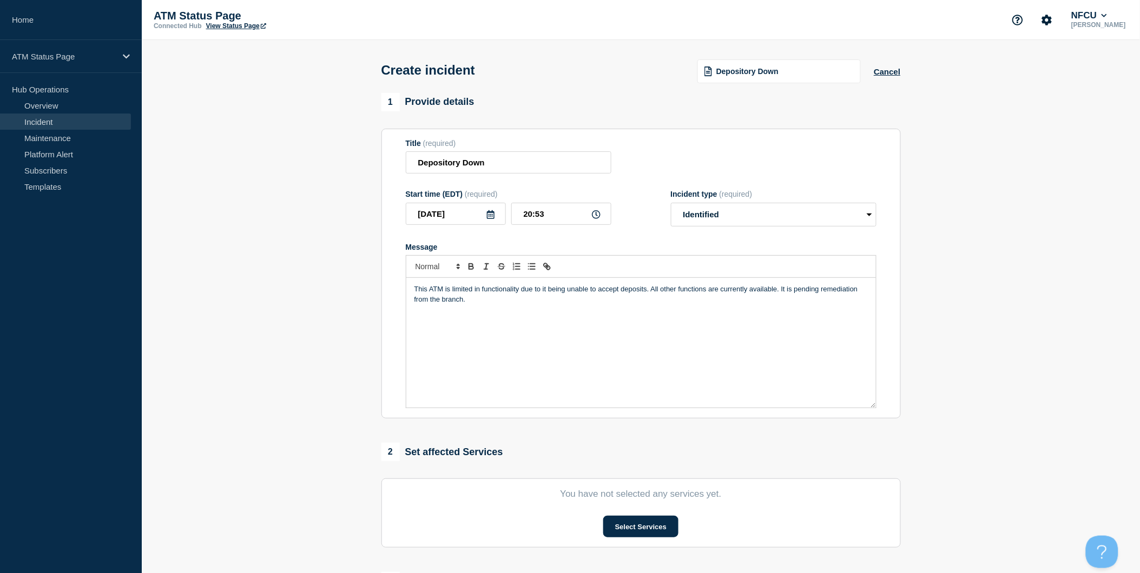
scroll to position [120, 0]
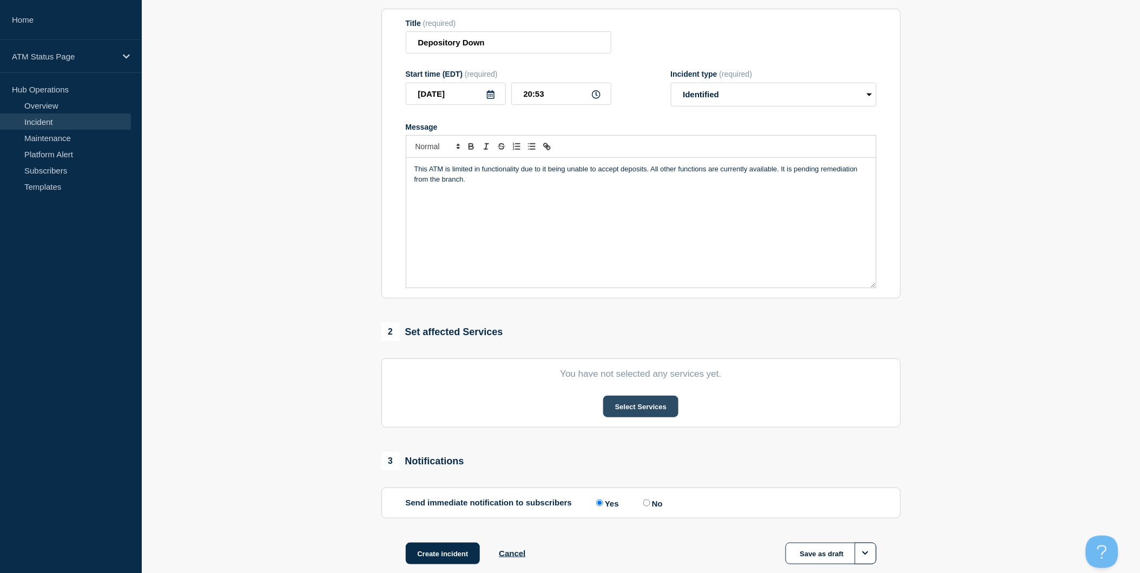
click at [626, 417] on button "Select Services" at bounding box center [640, 407] width 75 height 22
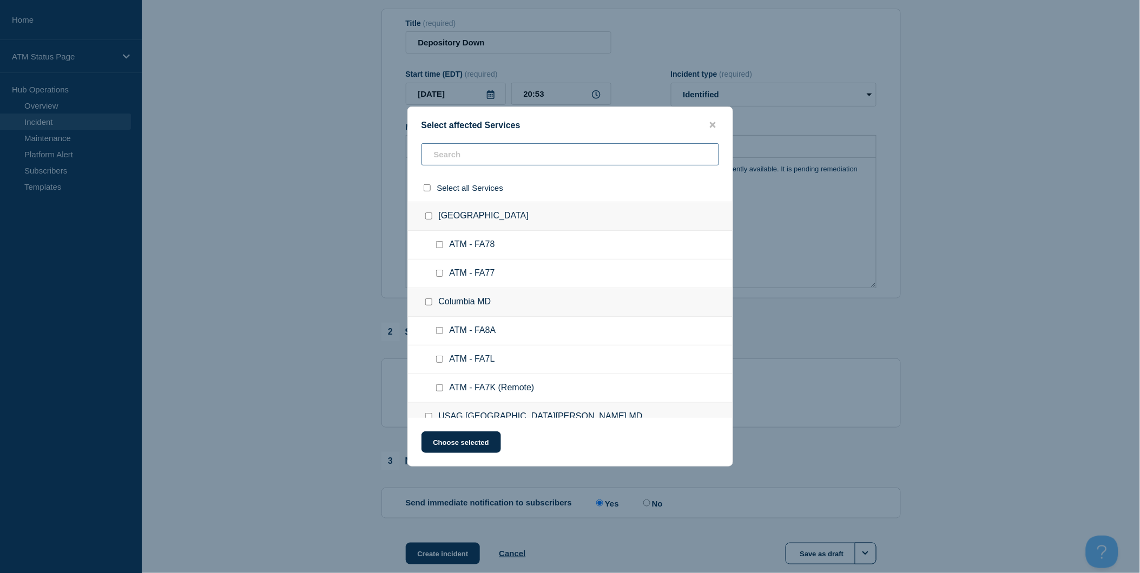
click at [565, 160] on input "text" at bounding box center [570, 154] width 298 height 22
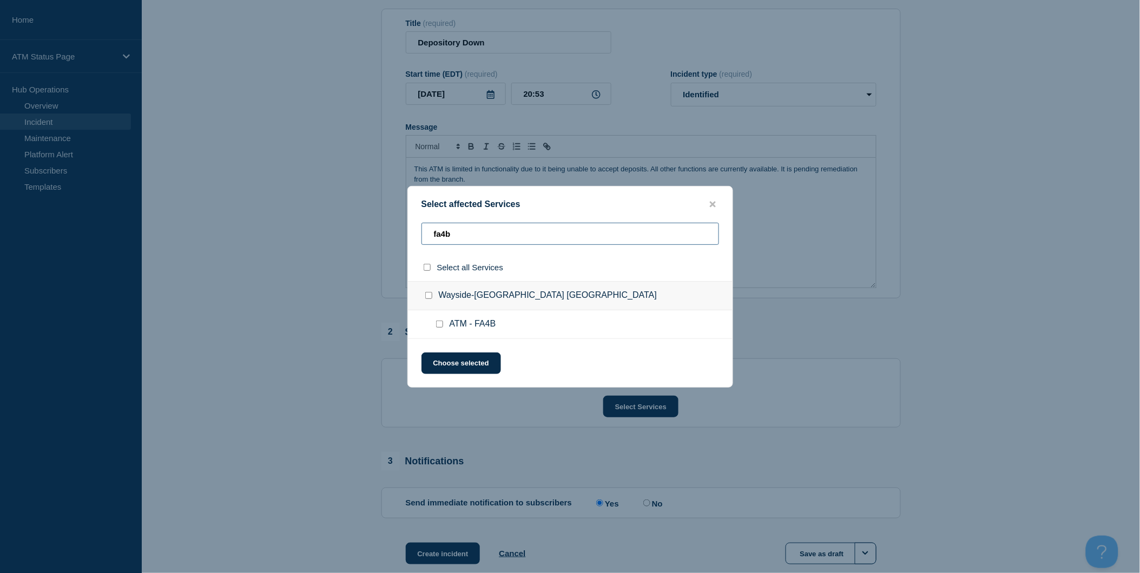
type input "fa4b"
click at [425, 266] on input "select all checkbox" at bounding box center [427, 267] width 7 height 7
checkbox input "true"
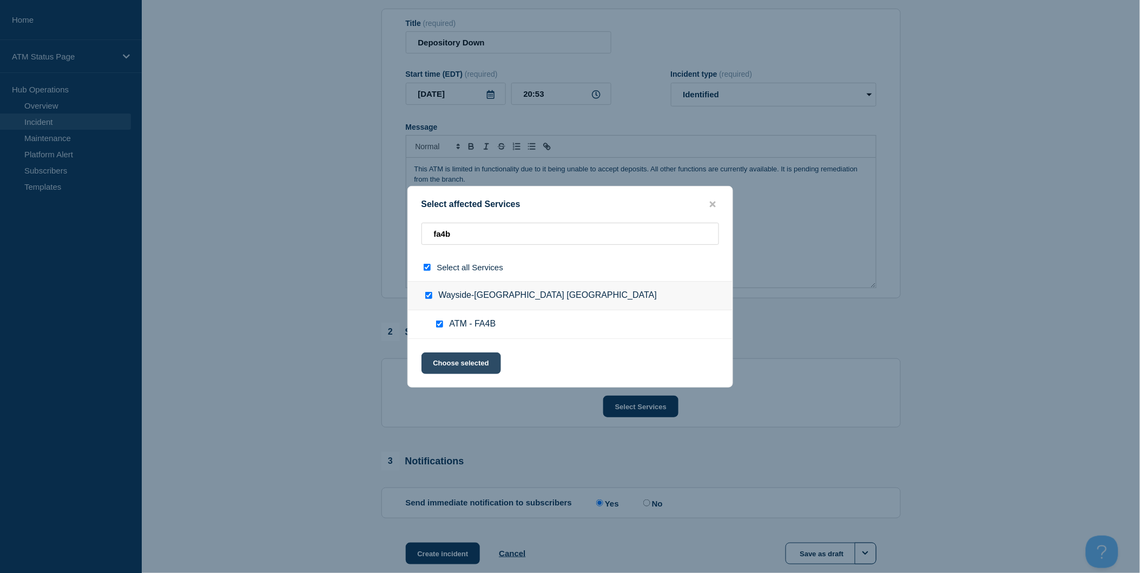
click at [456, 356] on button "Choose selected" at bounding box center [461, 364] width 80 height 22
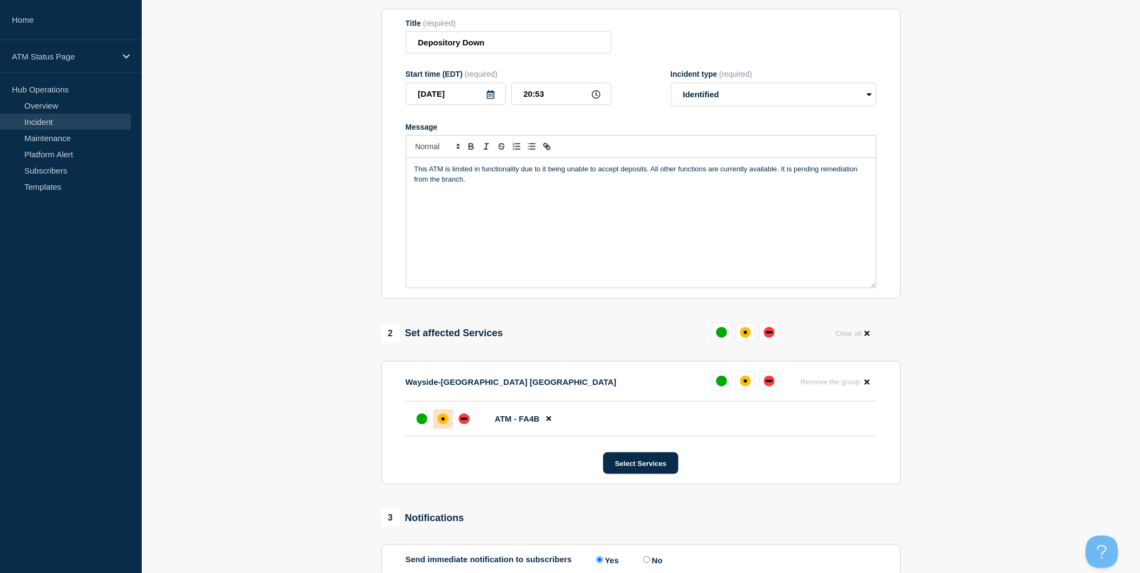
click at [444, 418] on div "affected" at bounding box center [443, 419] width 11 height 11
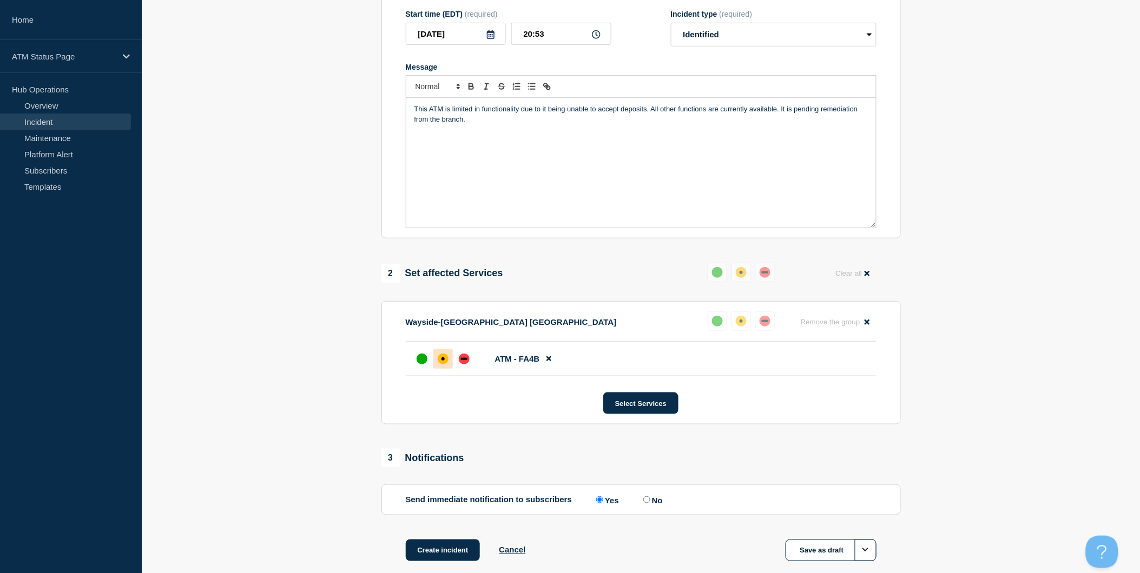
scroll to position [242, 0]
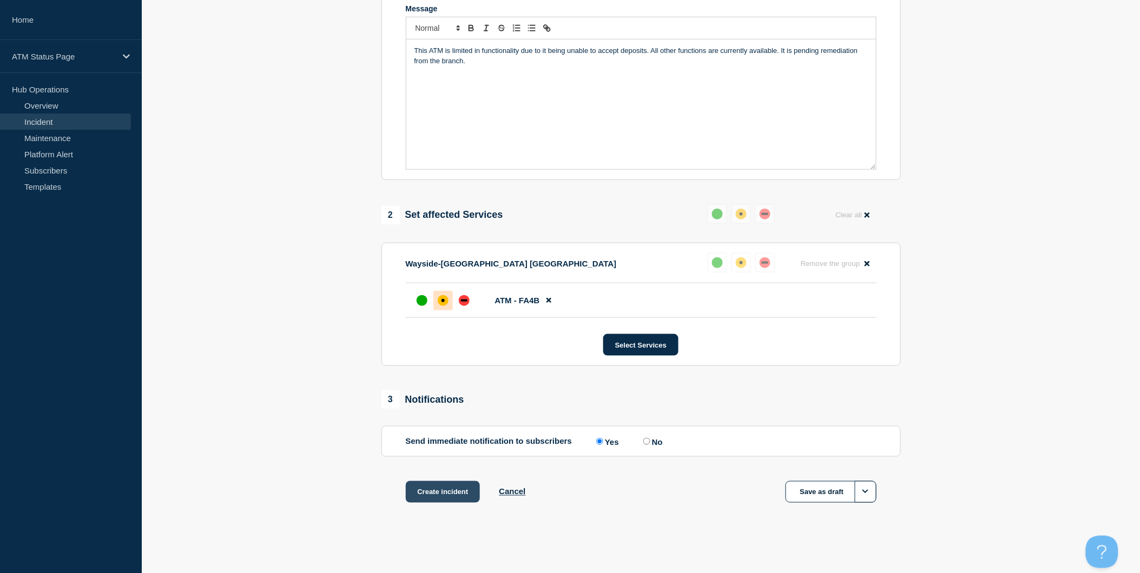
click at [452, 484] on button "Create incident" at bounding box center [443, 492] width 75 height 22
